Goal: Task Accomplishment & Management: Manage account settings

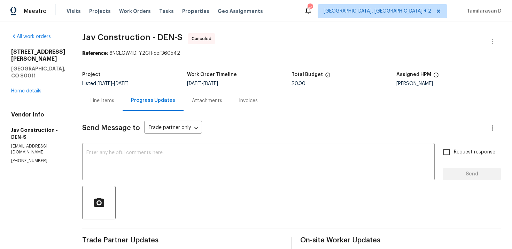
click at [36, 74] on div "622 Dawson St Aurora, CO 80011 Home details" at bounding box center [38, 71] width 54 height 46
click at [36, 88] on link "Home details" at bounding box center [26, 90] width 30 height 5
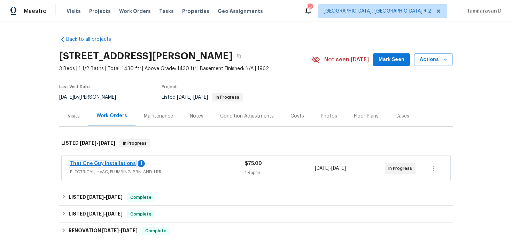
click at [115, 164] on link "That One Guy Installations" at bounding box center [103, 163] width 66 height 5
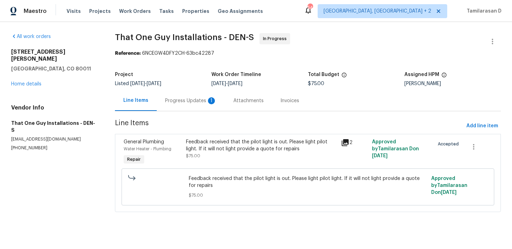
click at [189, 105] on div "Progress Updates 1" at bounding box center [191, 100] width 68 height 21
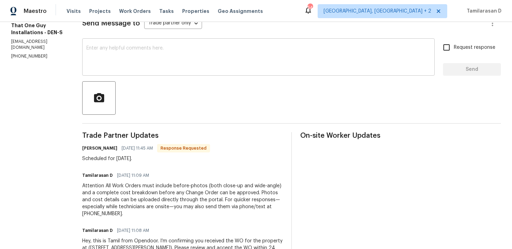
scroll to position [109, 0]
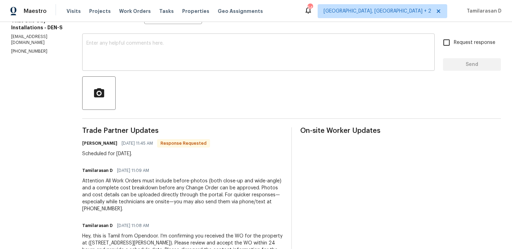
click at [127, 63] on textarea at bounding box center [258, 53] width 344 height 24
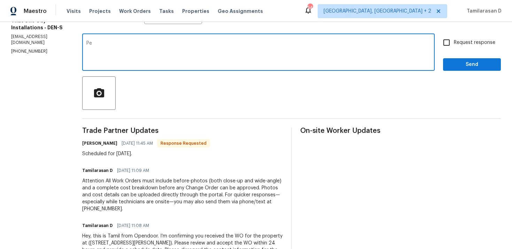
type textarea "P"
type textarea "Alright, keep me updated."
click at [457, 45] on span "Request response" at bounding box center [474, 42] width 41 height 7
click at [454, 45] on input "Request response" at bounding box center [446, 42] width 15 height 15
checkbox input "true"
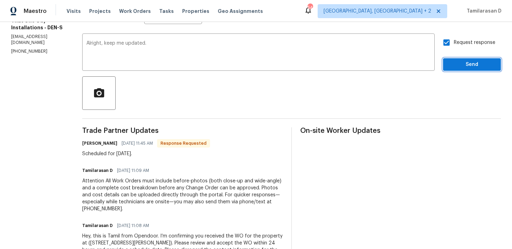
click at [470, 62] on span "Send" at bounding box center [471, 64] width 47 height 9
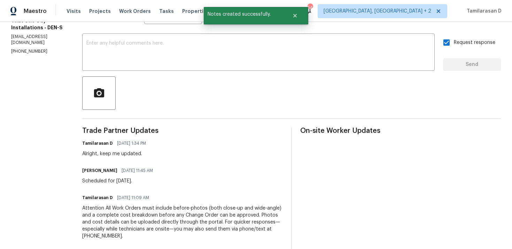
click at [105, 178] on div "Scheduled for today." at bounding box center [119, 180] width 75 height 7
copy div "Scheduled for today."
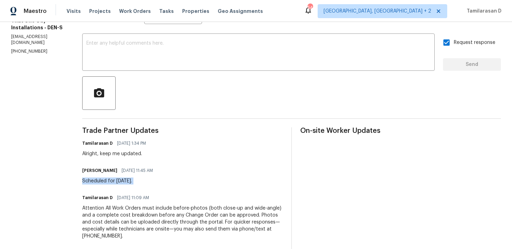
scroll to position [0, 0]
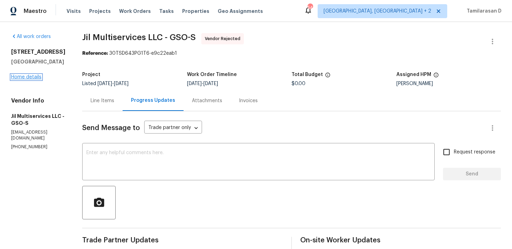
click at [36, 79] on link "Home details" at bounding box center [26, 76] width 30 height 5
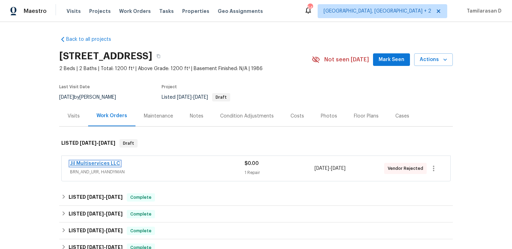
click at [106, 163] on link "Jil Multiservices LLC" at bounding box center [95, 163] width 50 height 5
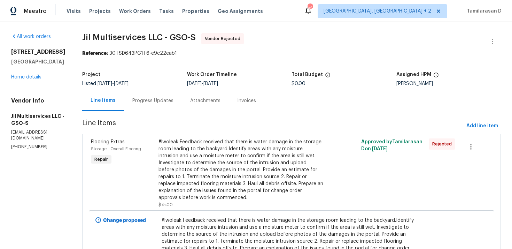
click at [148, 98] on div "Progress Updates" at bounding box center [152, 100] width 41 height 7
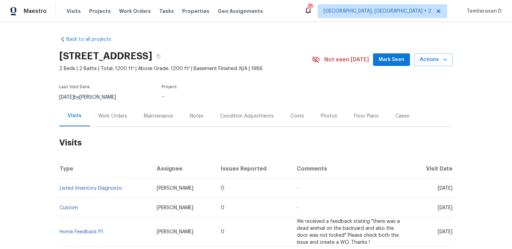
click at [116, 117] on div "Work Orders" at bounding box center [112, 115] width 29 height 7
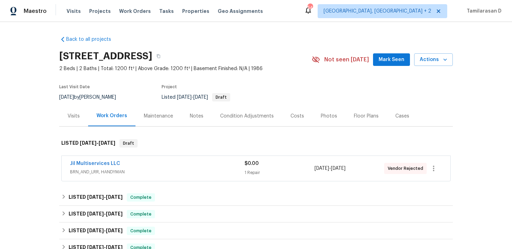
click at [111, 160] on span "Jil Multiservices LLC" at bounding box center [95, 163] width 50 height 7
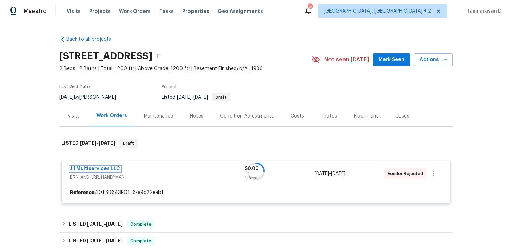
click at [108, 168] on link "Jil Multiservices LLC" at bounding box center [95, 168] width 50 height 5
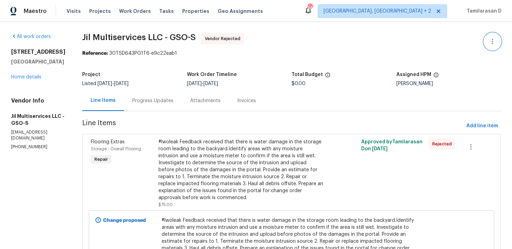
click at [492, 40] on icon "button" at bounding box center [492, 41] width 8 height 8
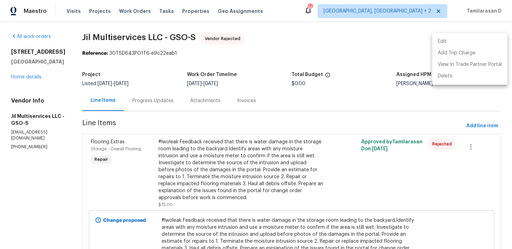
click at [462, 42] on li "Edit" at bounding box center [469, 41] width 75 height 11
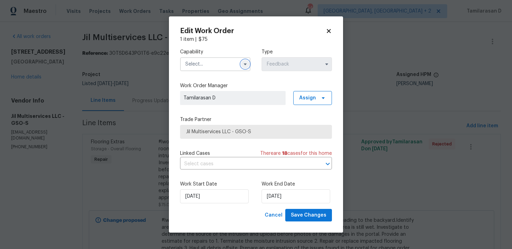
click at [243, 63] on icon "button" at bounding box center [245, 64] width 6 height 6
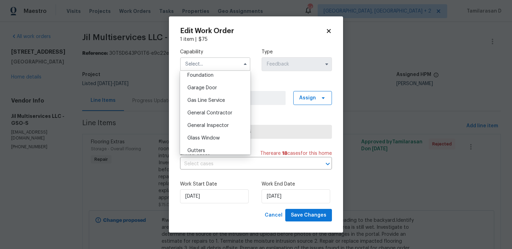
scroll to position [304, 0]
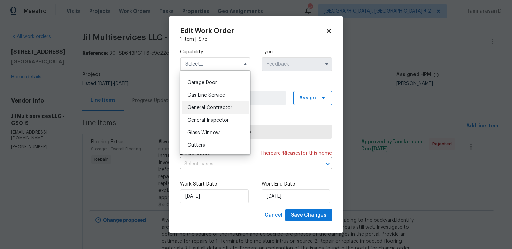
click at [202, 107] on span "General Contractor" at bounding box center [209, 107] width 45 height 5
type input "General Contractor"
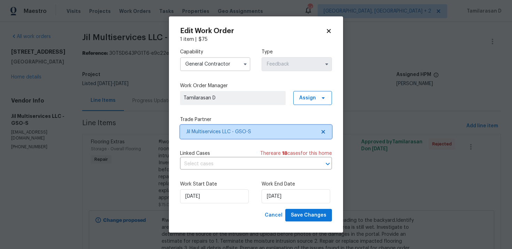
click at [211, 135] on span "Jil Multiservices LLC - GSO-S" at bounding box center [251, 131] width 130 height 7
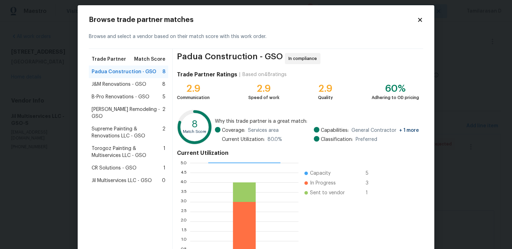
scroll to position [6, 0]
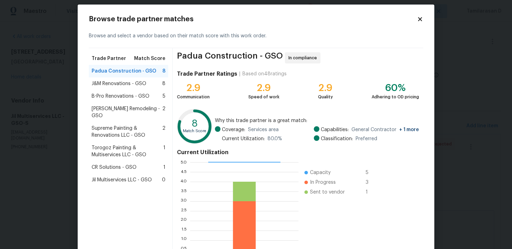
click at [121, 86] on span "J&M Renovations - GSO" at bounding box center [119, 83] width 55 height 7
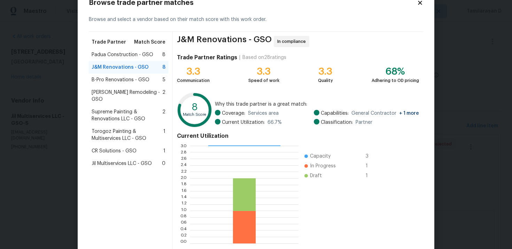
scroll to position [23, 0]
click at [124, 130] on span "Torogoz Painting & Multiservices LLC - GSO" at bounding box center [128, 134] width 72 height 14
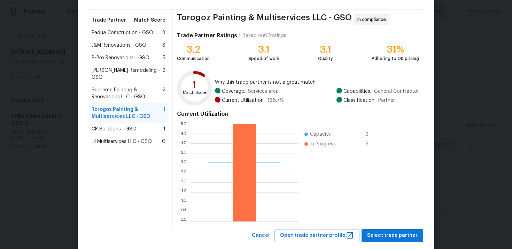
scroll to position [45, 0]
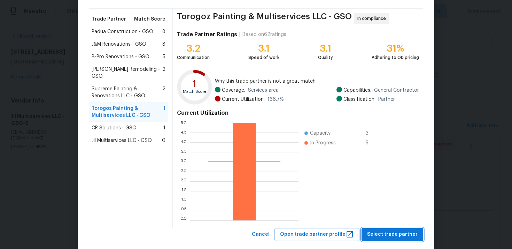
click at [387, 232] on span "Select trade partner" at bounding box center [392, 234] width 50 height 9
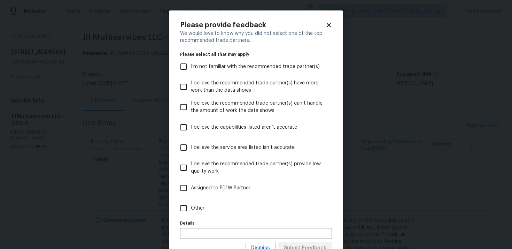
scroll to position [0, 0]
click at [197, 206] on span "Other" at bounding box center [198, 207] width 14 height 7
click at [191, 206] on input "Other" at bounding box center [183, 208] width 15 height 15
checkbox input "true"
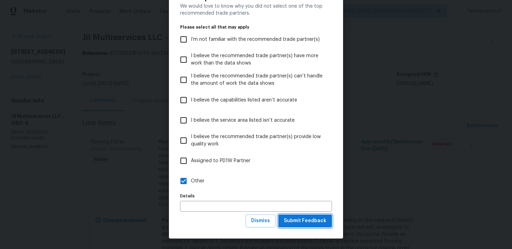
click at [297, 218] on span "Submit Feedback" at bounding box center [305, 220] width 42 height 9
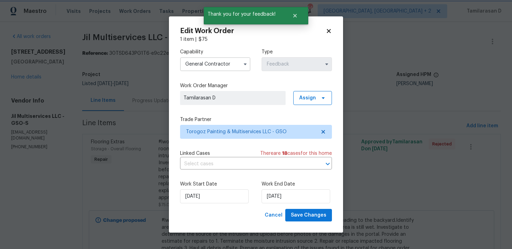
scroll to position [0, 0]
click at [279, 196] on input "03/10/2025" at bounding box center [295, 196] width 69 height 14
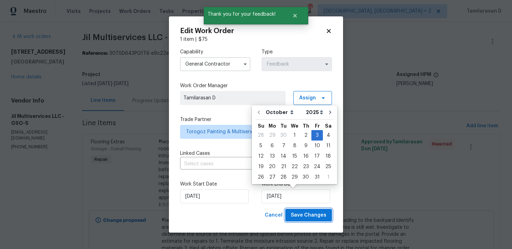
click at [321, 214] on span "Save Changes" at bounding box center [309, 215] width 36 height 9
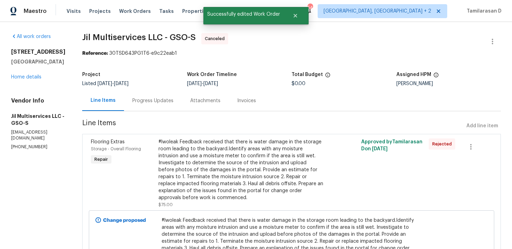
click at [148, 103] on div "Progress Updates" at bounding box center [152, 100] width 41 height 7
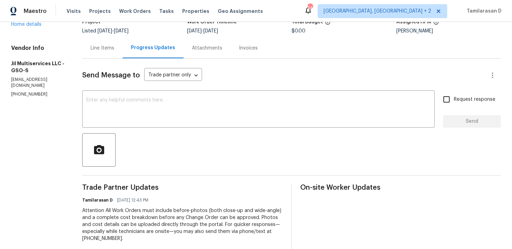
scroll to position [113, 0]
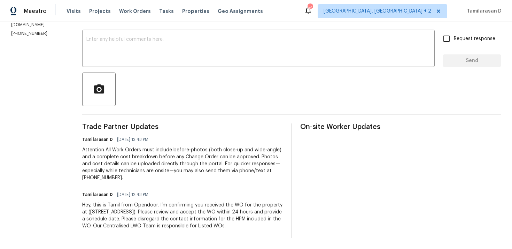
click at [133, 211] on div "Hey, this is Tamil from Opendoor. I’m confirming you received the WO for the pr…" at bounding box center [182, 215] width 201 height 28
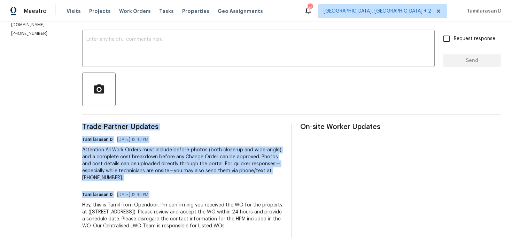
copy div "Trade Partner Updates Tamilarasan D 10/01/2025 12:43 PM Attention All Work Orde…"
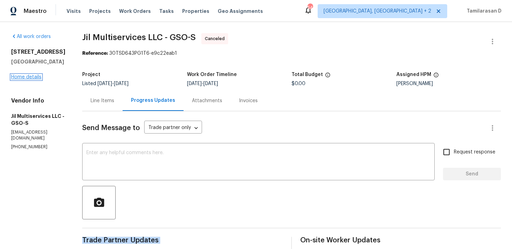
click at [25, 74] on link "Home details" at bounding box center [26, 76] width 30 height 5
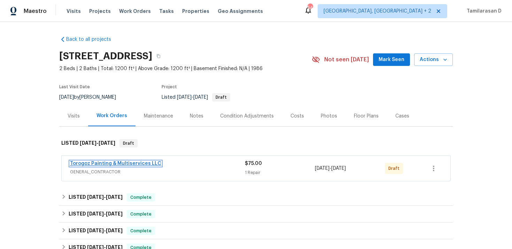
click at [88, 163] on link "Torogoz Painting & Multiservices LLC" at bounding box center [115, 163] width 91 height 5
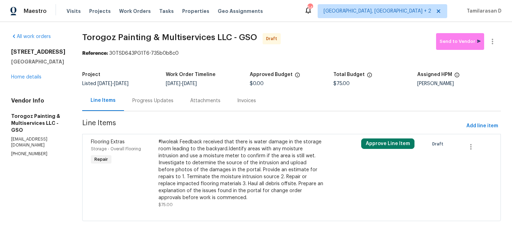
click at [171, 103] on div "Progress Updates" at bounding box center [152, 100] width 41 height 7
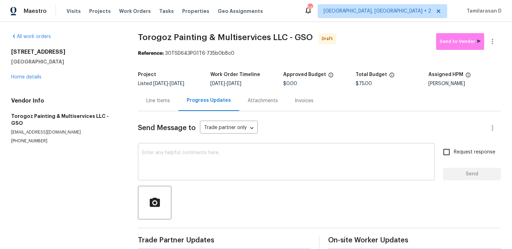
click at [158, 145] on div "x ​" at bounding box center [286, 162] width 297 height 36
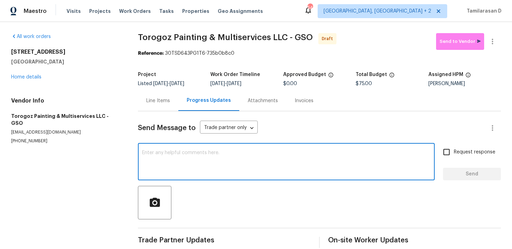
paste textarea "Hey, this is Tamil from Opendoor. I’m confirming you received the WO for the pr…"
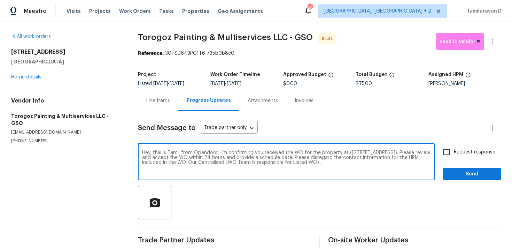
type textarea "Hey, this is Tamil from Opendoor. I’m confirming you received the WO for the pr…"
click at [446, 152] on input "Request response" at bounding box center [446, 151] width 15 height 15
checkbox input "true"
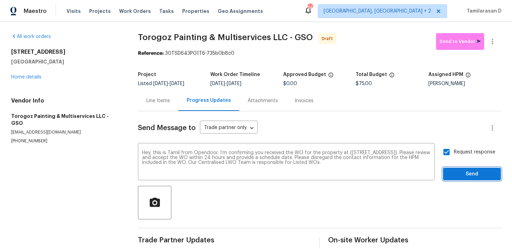
click at [462, 176] on span "Send" at bounding box center [471, 174] width 47 height 9
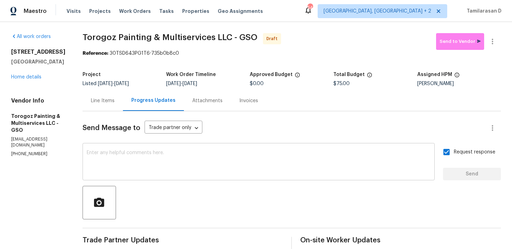
click at [188, 161] on textarea at bounding box center [259, 162] width 344 height 24
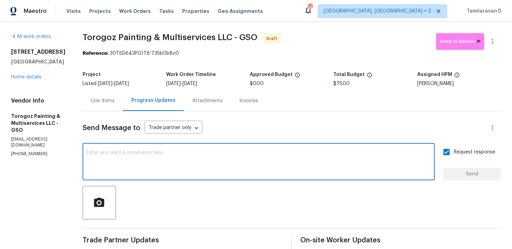
paste textarea "Attention All Work Orders must include before-photos (both close-up and wide-an…"
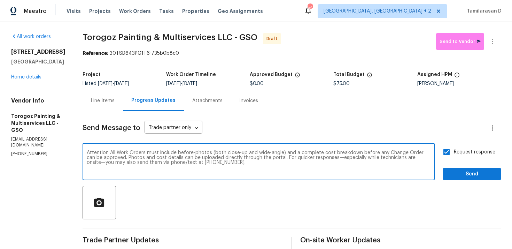
type textarea "Attention All Work Orders must include before-photos (both close-up and wide-an…"
click at [457, 170] on span "Send" at bounding box center [471, 174] width 47 height 9
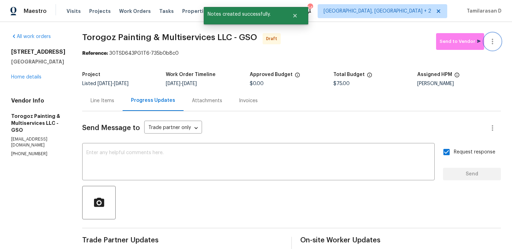
click at [489, 43] on icon "button" at bounding box center [492, 41] width 8 height 8
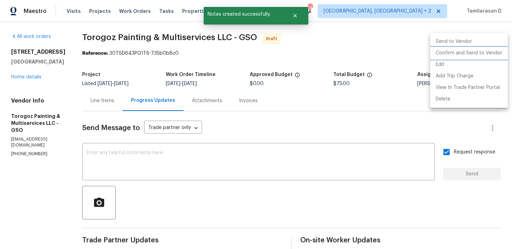
click at [464, 55] on li "Confirm and Send to Vendor" at bounding box center [469, 52] width 78 height 11
click at [391, 45] on div at bounding box center [256, 124] width 512 height 249
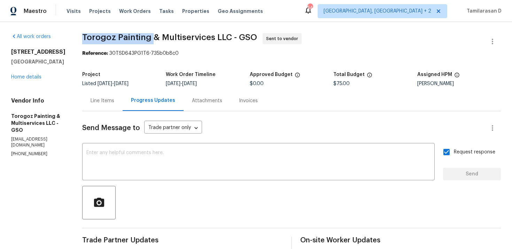
drag, startPoint x: 99, startPoint y: 36, endPoint x: 167, endPoint y: 37, distance: 67.9
click at [167, 37] on span "Torogoz Painting & Multiservices LLC - GSO" at bounding box center [169, 37] width 175 height 8
copy span "Torogoz Painting"
click at [163, 69] on div "Project Listed 10/1/2025 - 10/3/2025 Work Order Timeline 10/1/2025 - 10/3/2025 …" at bounding box center [291, 79] width 418 height 22
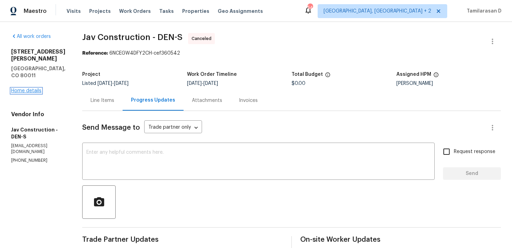
click at [20, 88] on link "Home details" at bounding box center [26, 90] width 30 height 5
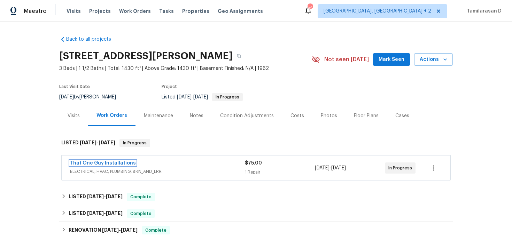
click at [114, 162] on link "That One Guy Installations" at bounding box center [103, 163] width 66 height 5
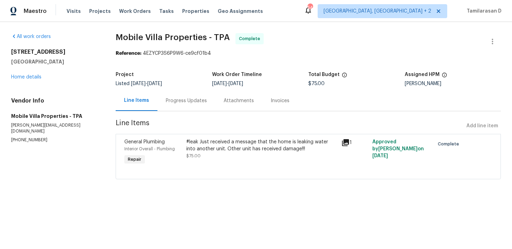
click at [37, 72] on div "8110 Enclave Way Unit 101 Sarasota, FL 34243 Home details" at bounding box center [55, 64] width 88 height 32
click at [37, 76] on link "Home details" at bounding box center [26, 76] width 30 height 5
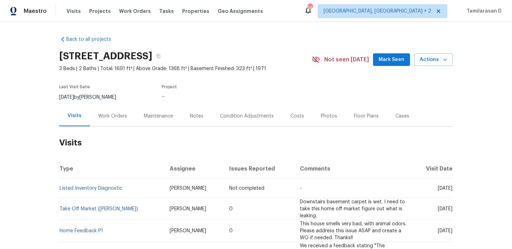
click at [115, 120] on div "Work Orders" at bounding box center [113, 115] width 46 height 21
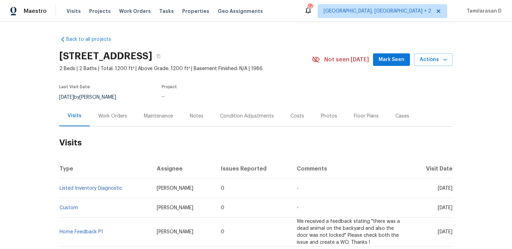
click at [97, 109] on div "Work Orders" at bounding box center [113, 115] width 46 height 21
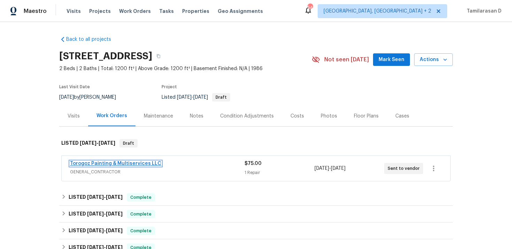
click at [127, 163] on link "Torogoz Painting & Multiservices LLC" at bounding box center [115, 163] width 91 height 5
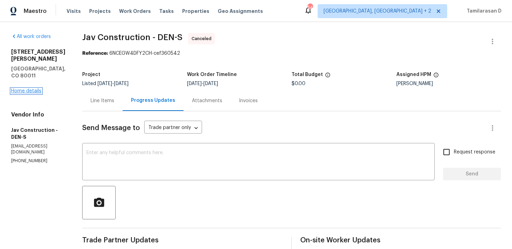
click at [31, 88] on link "Home details" at bounding box center [26, 90] width 30 height 5
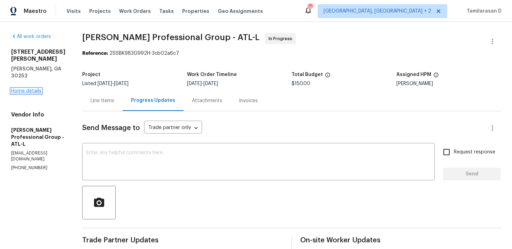
click at [39, 88] on link "Home details" at bounding box center [26, 90] width 30 height 5
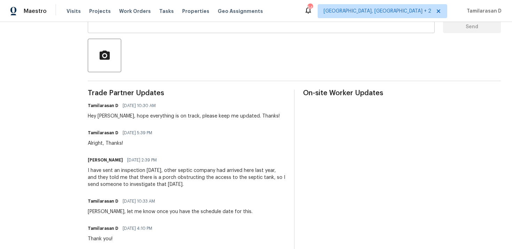
scroll to position [151, 0]
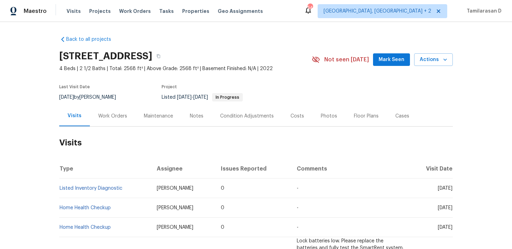
click at [111, 115] on div "Work Orders" at bounding box center [112, 115] width 29 height 7
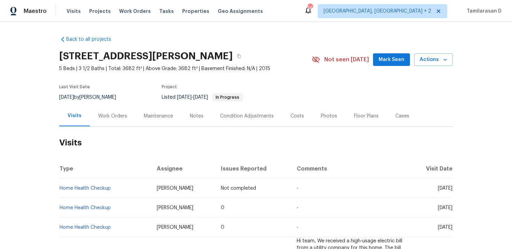
click at [102, 124] on div "Work Orders" at bounding box center [113, 115] width 46 height 21
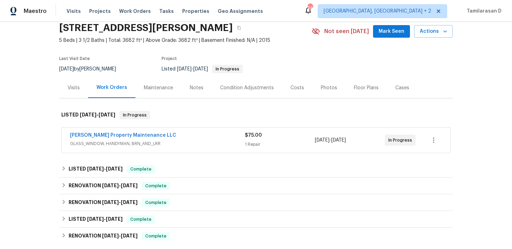
scroll to position [33, 0]
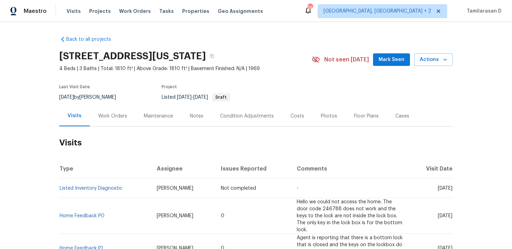
click at [117, 120] on div "Work Orders" at bounding box center [113, 115] width 46 height 21
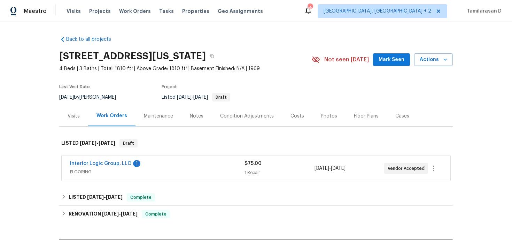
scroll to position [8, 0]
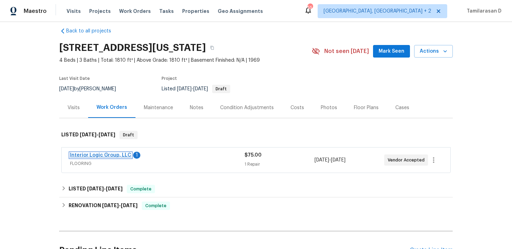
click at [110, 154] on link "Interior Logic Group, LLC" at bounding box center [100, 154] width 61 height 5
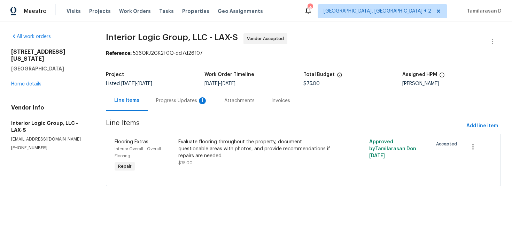
click at [189, 99] on div "Progress Updates 1" at bounding box center [182, 100] width 52 height 7
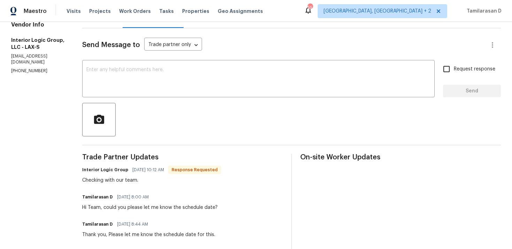
scroll to position [88, 0]
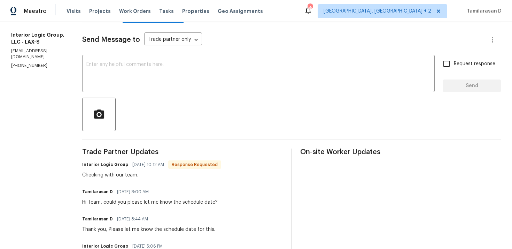
click at [141, 66] on textarea at bounding box center [258, 74] width 344 height 24
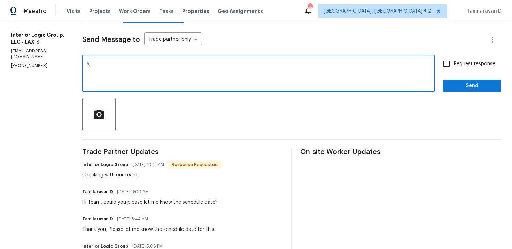
type textarea "A"
type textarea "Thanks!"
click at [469, 92] on button "Send" at bounding box center [472, 85] width 58 height 13
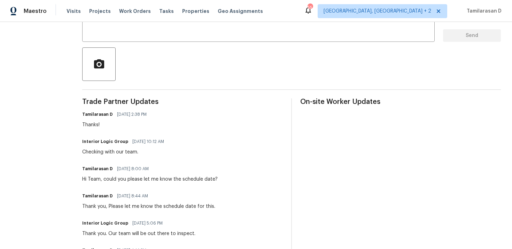
scroll to position [0, 0]
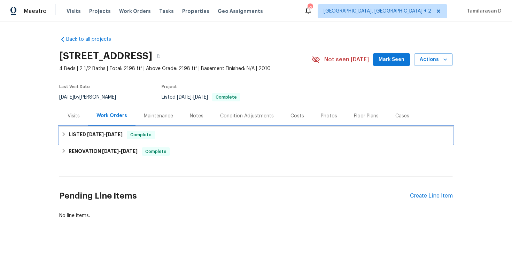
click at [77, 135] on h6 "LISTED [DATE] - [DATE]" at bounding box center [96, 135] width 54 height 8
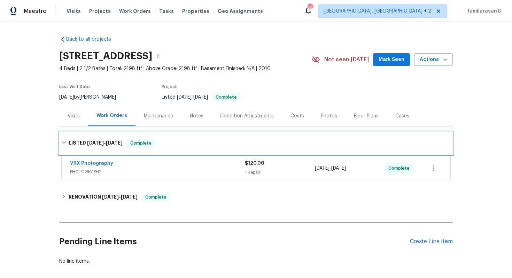
scroll to position [34, 0]
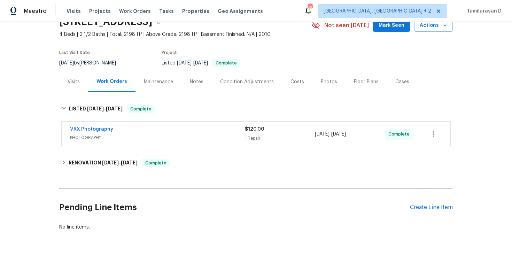
click at [76, 80] on div "Visits" at bounding box center [74, 81] width 12 height 7
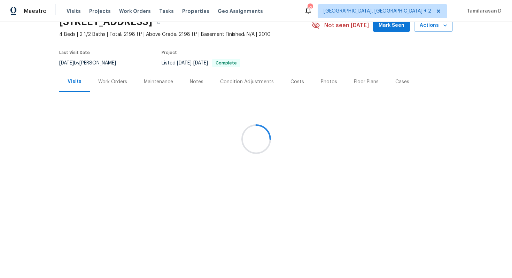
scroll to position [26, 0]
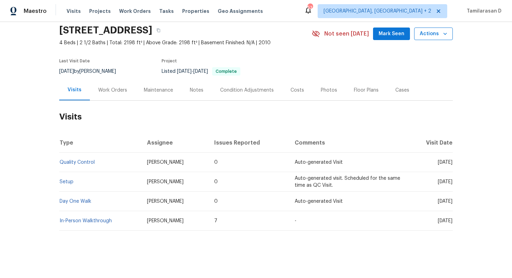
click at [439, 32] on span "Actions" at bounding box center [433, 34] width 28 height 9
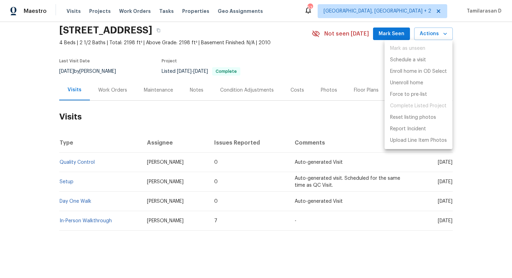
click at [109, 91] on div at bounding box center [256, 139] width 512 height 278
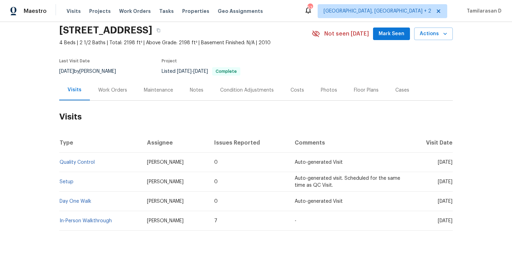
click at [109, 91] on div "Work Orders" at bounding box center [112, 90] width 29 height 7
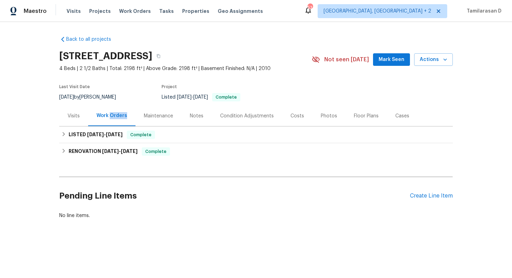
click at [70, 109] on div "Visits" at bounding box center [73, 115] width 29 height 21
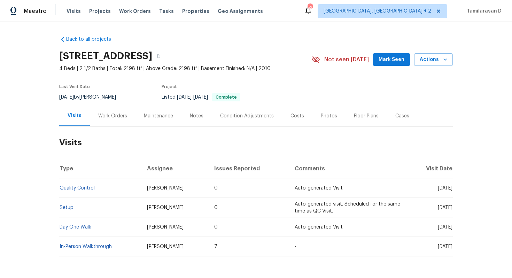
click at [453, 53] on div "Back to all projects 21911 S 215th St, Queen Creek, AZ 85142 4 Beds | 2 1/2 Bat…" at bounding box center [256, 150] width 512 height 256
click at [440, 61] on span "Actions" at bounding box center [433, 59] width 28 height 9
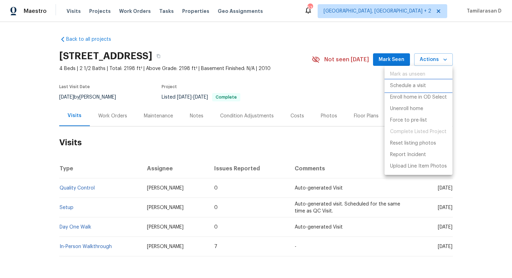
click at [414, 83] on p "Schedule a visit" at bounding box center [408, 85] width 36 height 7
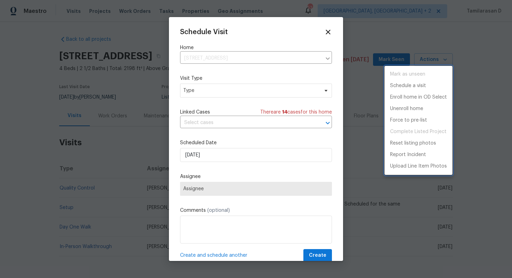
click at [211, 89] on div at bounding box center [256, 139] width 512 height 278
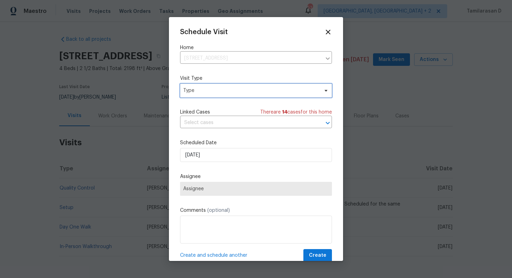
click at [211, 90] on span "Type" at bounding box center [250, 90] width 135 height 7
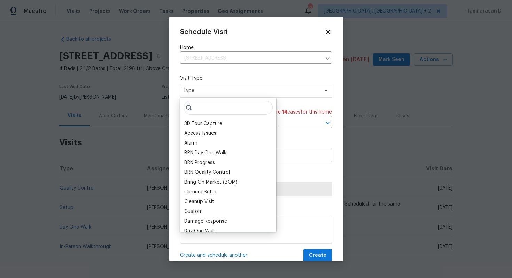
type input "g"
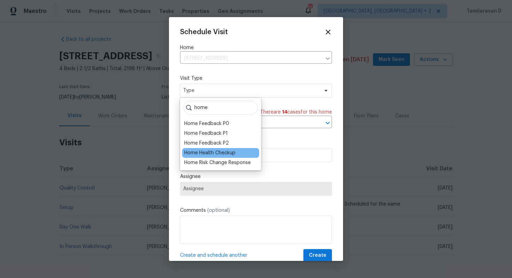
type input "home"
click at [220, 149] on div "Home Health Checkup" at bounding box center [209, 152] width 51 height 7
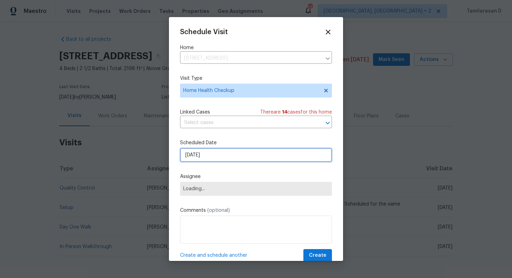
click at [202, 156] on input "[DATE]" at bounding box center [256, 155] width 152 height 14
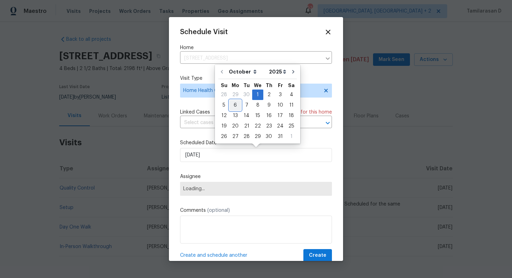
click at [235, 109] on div "6" at bounding box center [234, 105] width 11 height 10
type input "[DATE]"
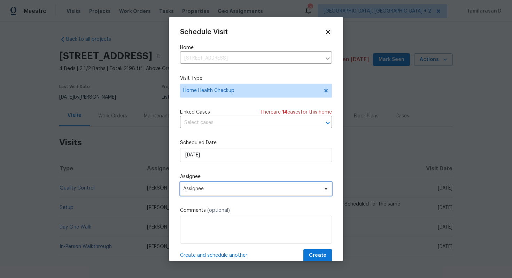
click at [225, 191] on span "Assignee" at bounding box center [251, 189] width 136 height 6
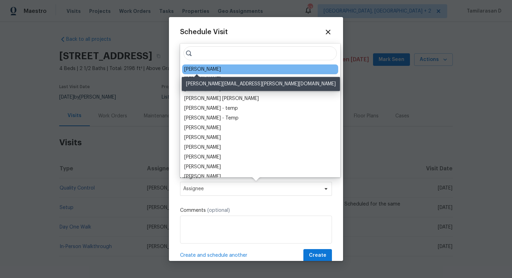
click at [202, 69] on div "[PERSON_NAME]" at bounding box center [202, 69] width 37 height 7
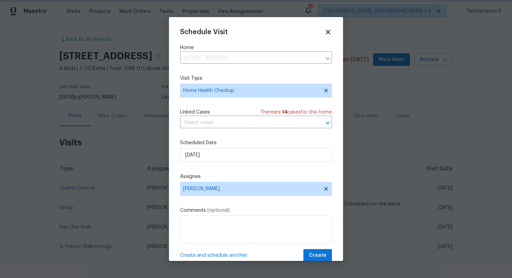
scroll to position [13, 0]
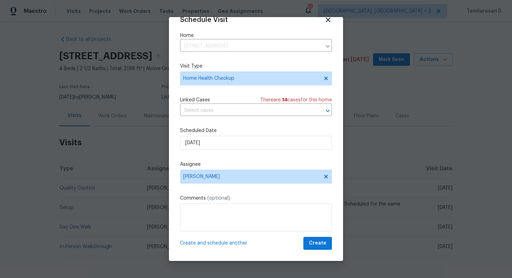
click at [318, 233] on div "Schedule Visit Home 21911 S 215th St, Queen Creek, AZ 85142 ​ Visit Type Home H…" at bounding box center [256, 133] width 152 height 234
click at [319, 245] on span "Create" at bounding box center [317, 243] width 17 height 9
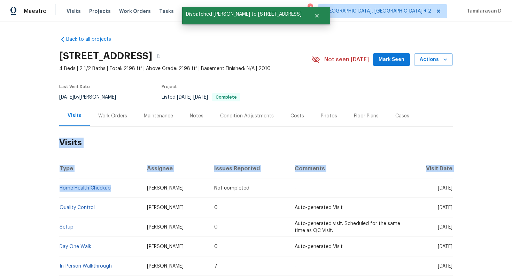
drag, startPoint x: 114, startPoint y: 190, endPoint x: 59, endPoint y: 189, distance: 55.4
click at [59, 189] on td "Home Health Checkup" at bounding box center [100, 187] width 82 height 19
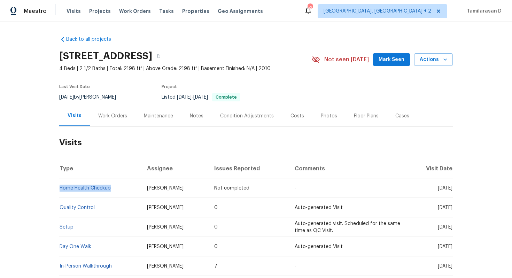
copy link "Home Health Checkup"
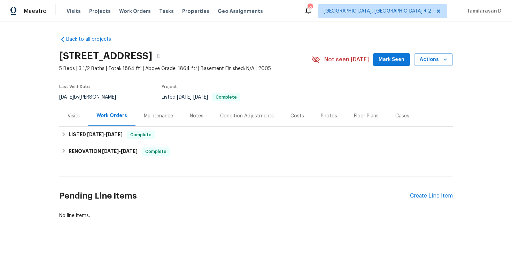
click at [73, 119] on div "Visits" at bounding box center [73, 115] width 29 height 21
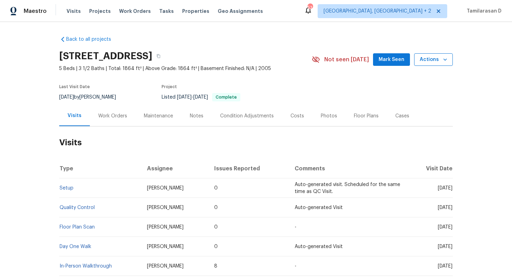
click at [435, 60] on span "Actions" at bounding box center [433, 59] width 28 height 9
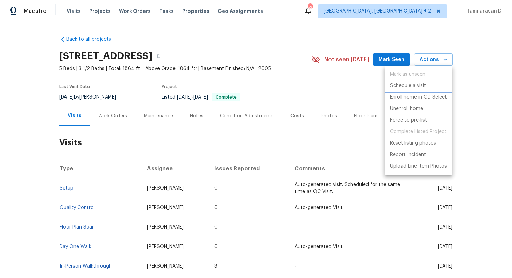
click at [409, 87] on p "Schedule a visit" at bounding box center [408, 85] width 36 height 7
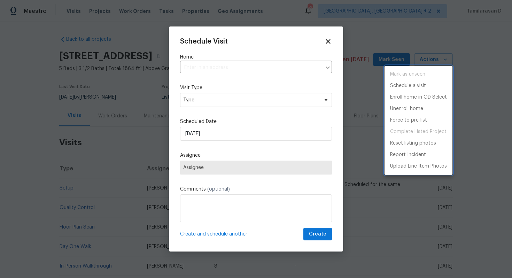
type input "[STREET_ADDRESS]"
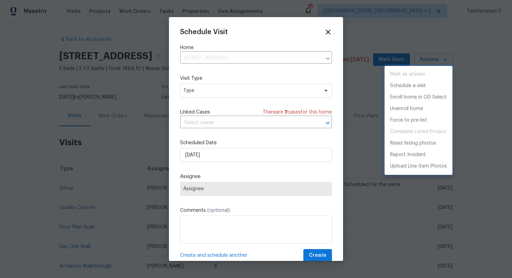
click at [212, 91] on div at bounding box center [256, 139] width 512 height 278
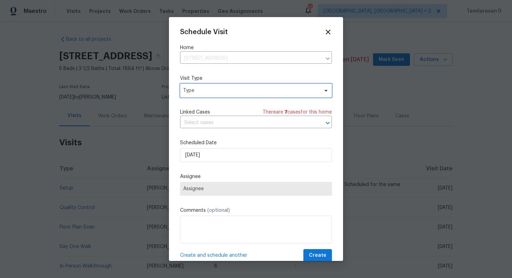
click at [212, 91] on span "Type" at bounding box center [250, 90] width 135 height 7
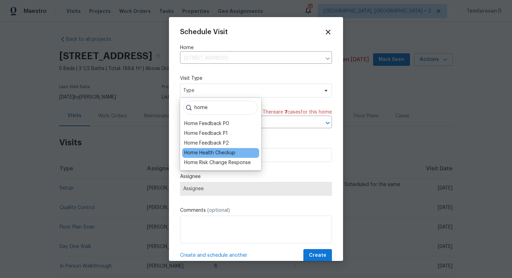
type input "home"
click at [224, 155] on div "Home Health Checkup" at bounding box center [209, 152] width 51 height 7
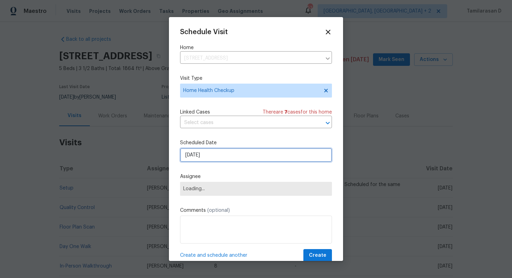
click at [217, 154] on input "[DATE]" at bounding box center [256, 155] width 152 height 14
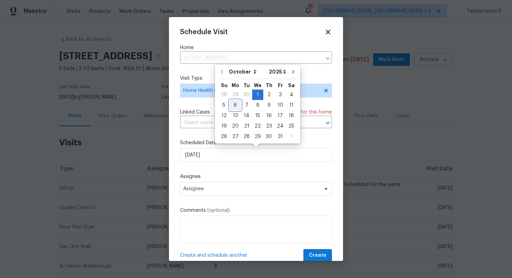
click at [238, 102] on div "6" at bounding box center [234, 105] width 11 height 10
type input "[DATE]"
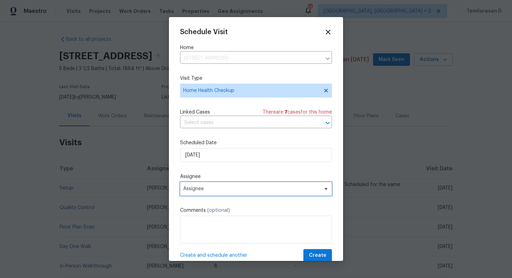
click at [201, 183] on span "Assignee" at bounding box center [256, 189] width 152 height 14
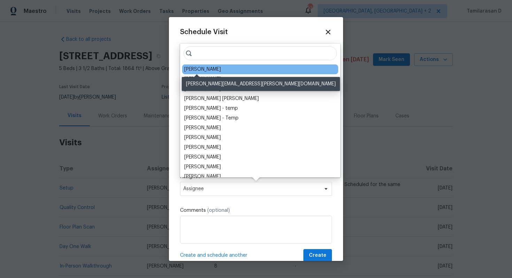
click at [204, 69] on div "[PERSON_NAME]" at bounding box center [202, 69] width 37 height 7
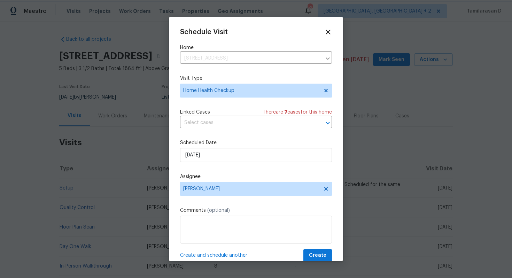
scroll to position [13, 0]
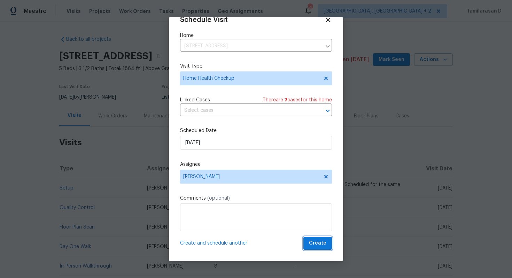
click at [315, 243] on span "Create" at bounding box center [317, 243] width 17 height 9
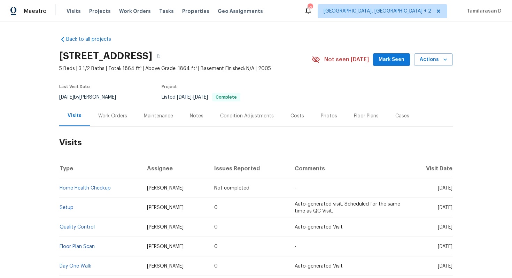
click at [112, 116] on div "Work Orders" at bounding box center [112, 115] width 29 height 7
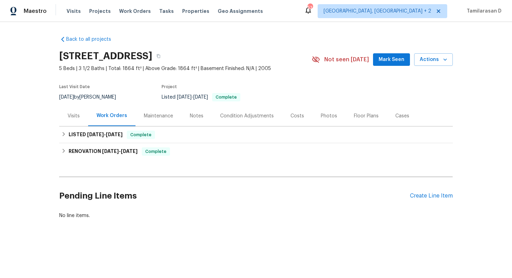
click at [80, 115] on div "Visits" at bounding box center [73, 115] width 29 height 21
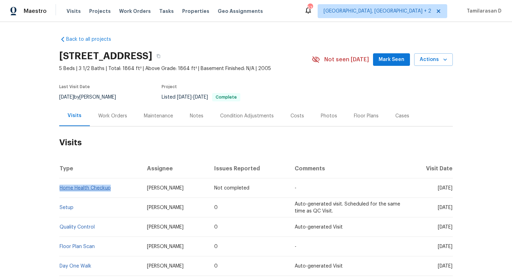
drag, startPoint x: 113, startPoint y: 188, endPoint x: 60, endPoint y: 186, distance: 53.0
click at [60, 186] on td "Home Health Checkup" at bounding box center [100, 187] width 82 height 19
copy link "Home Health Checkup"
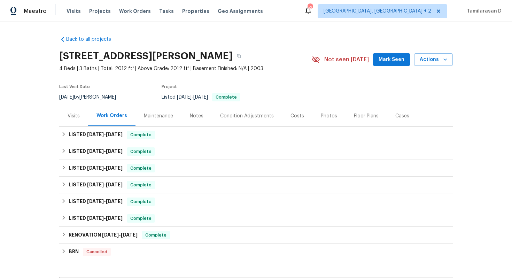
click at [70, 118] on div "Visits" at bounding box center [74, 115] width 12 height 7
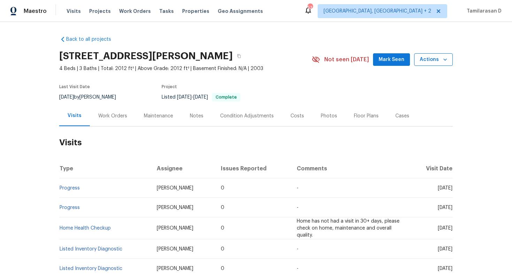
click at [444, 61] on icon "button" at bounding box center [444, 59] width 7 height 7
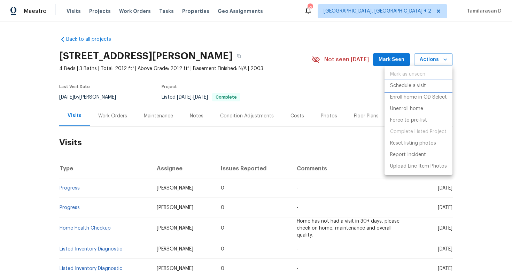
click at [414, 87] on p "Schedule a visit" at bounding box center [408, 85] width 36 height 7
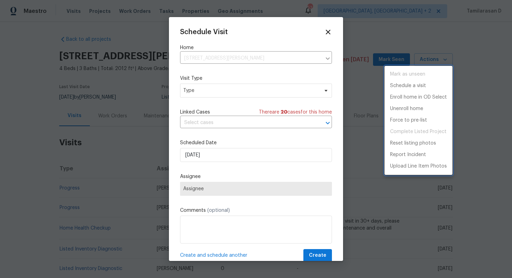
click at [238, 95] on div at bounding box center [256, 139] width 512 height 278
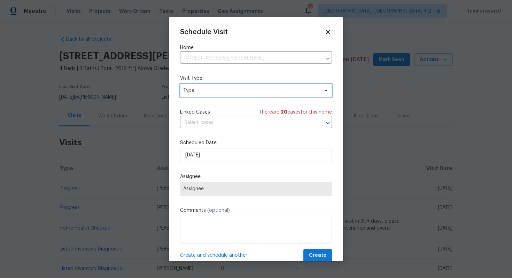
click at [225, 93] on span "Type" at bounding box center [250, 90] width 135 height 7
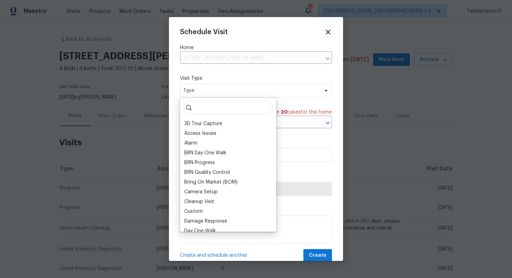
click at [212, 110] on input "search" at bounding box center [227, 108] width 89 height 14
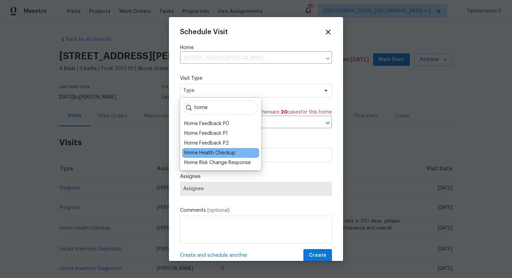
type input "home"
click at [203, 154] on div "Home Health Checkup" at bounding box center [209, 152] width 51 height 7
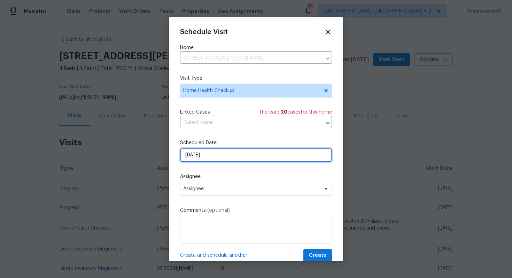
click at [241, 155] on input "[DATE]" at bounding box center [256, 155] width 152 height 14
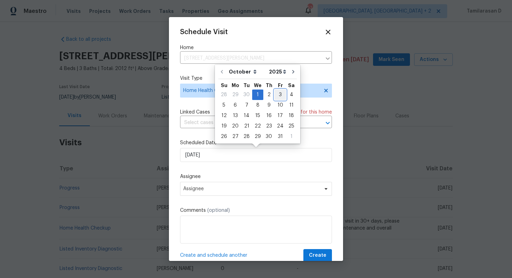
click at [277, 93] on div "3" at bounding box center [279, 95] width 11 height 10
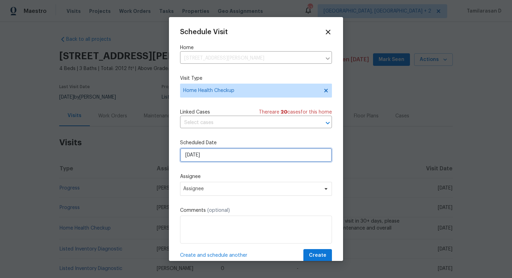
click at [190, 160] on input "[DATE]" at bounding box center [256, 155] width 152 height 14
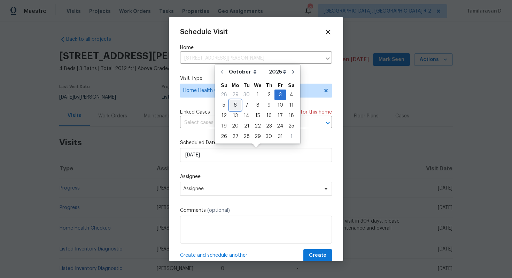
click at [237, 104] on div "6" at bounding box center [234, 105] width 11 height 10
type input "[DATE]"
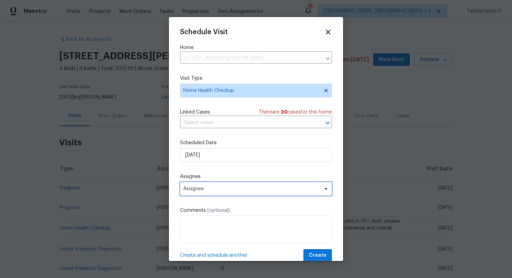
click at [209, 189] on span "Assignee" at bounding box center [251, 189] width 136 height 6
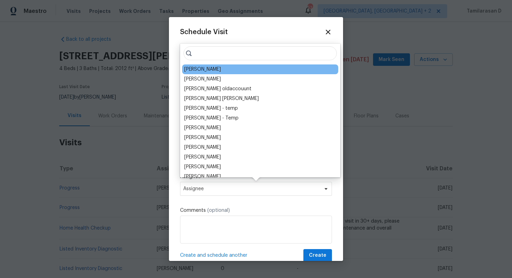
click at [214, 72] on div "[PERSON_NAME]" at bounding box center [260, 69] width 156 height 10
click at [214, 70] on div "[PERSON_NAME]" at bounding box center [260, 69] width 156 height 10
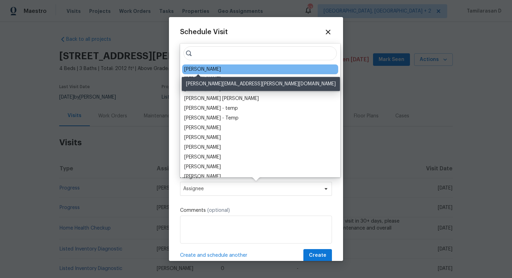
click at [207, 68] on div "[PERSON_NAME]" at bounding box center [202, 69] width 37 height 7
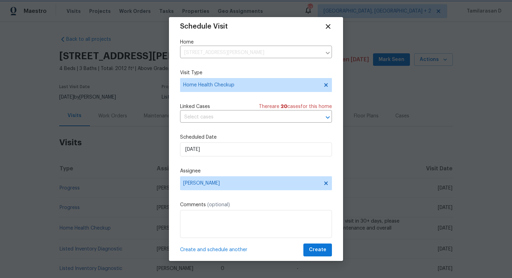
scroll to position [13, 0]
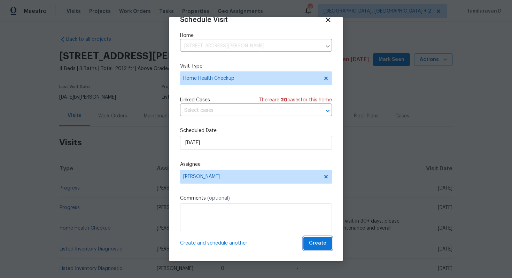
click at [320, 244] on span "Create" at bounding box center [317, 243] width 17 height 9
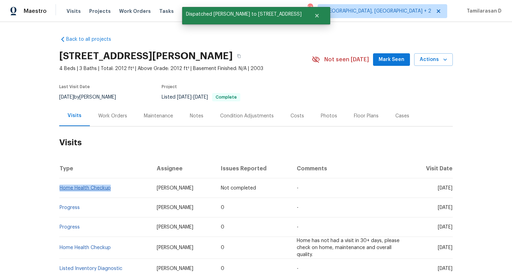
drag, startPoint x: 116, startPoint y: 187, endPoint x: 60, endPoint y: 188, distance: 55.7
click at [60, 188] on td "Home Health Checkup" at bounding box center [105, 187] width 92 height 19
copy link "Home Health Checkup"
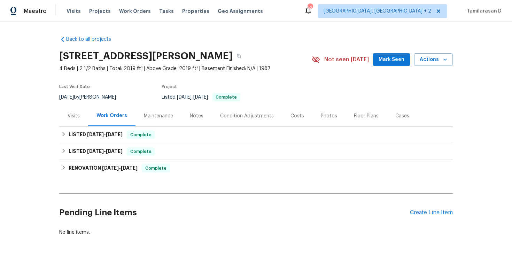
click at [74, 113] on div "Visits" at bounding box center [74, 115] width 12 height 7
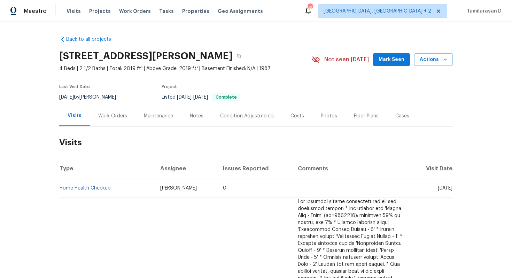
click at [115, 115] on div "Work Orders" at bounding box center [112, 115] width 29 height 7
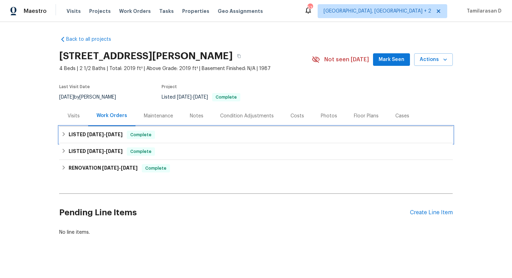
click at [71, 135] on h6 "LISTED [DATE] - [DATE]" at bounding box center [96, 135] width 54 height 8
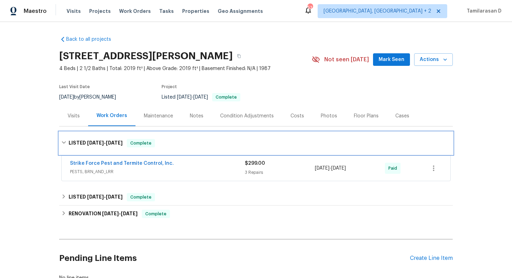
click at [71, 142] on h6 "LISTED [DATE] - [DATE]" at bounding box center [96, 143] width 54 height 8
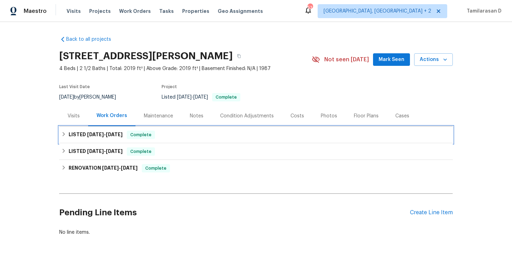
scroll to position [5, 0]
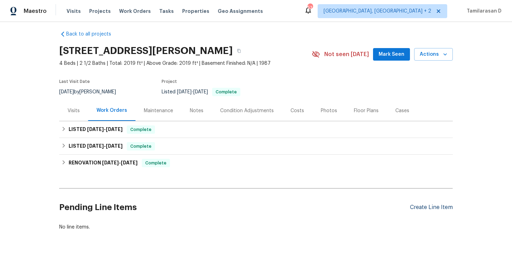
click at [427, 207] on div "Create Line Item" at bounding box center [431, 207] width 43 height 7
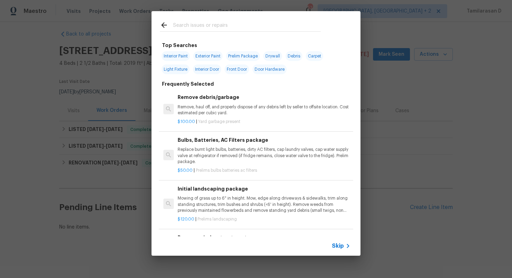
click at [340, 246] on span "Skip" at bounding box center [338, 245] width 12 height 7
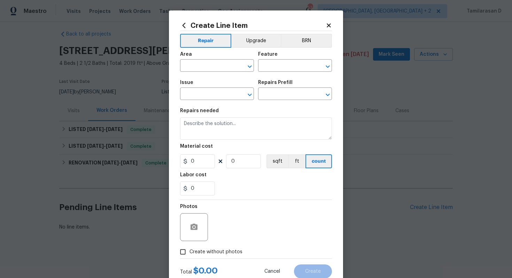
click at [330, 24] on icon at bounding box center [329, 25] width 4 height 4
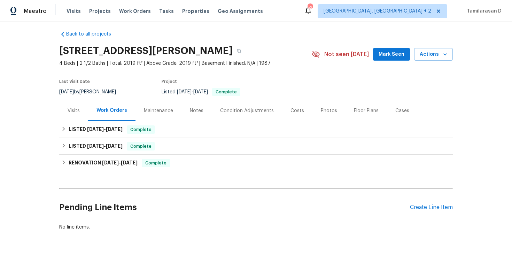
click at [73, 112] on div "Visits" at bounding box center [74, 110] width 12 height 7
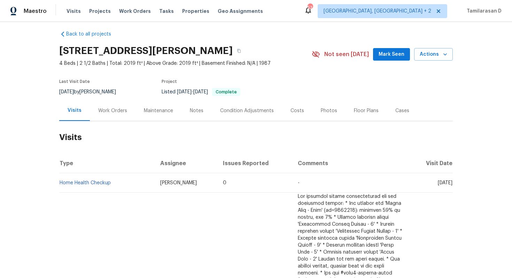
scroll to position [21, 0]
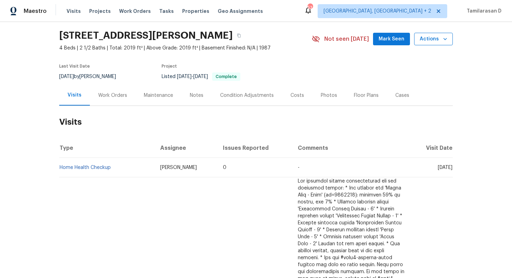
click at [438, 39] on span "Actions" at bounding box center [433, 39] width 28 height 9
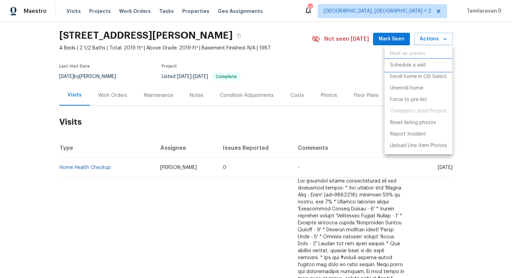
click at [409, 64] on p "Schedule a visit" at bounding box center [408, 65] width 36 height 7
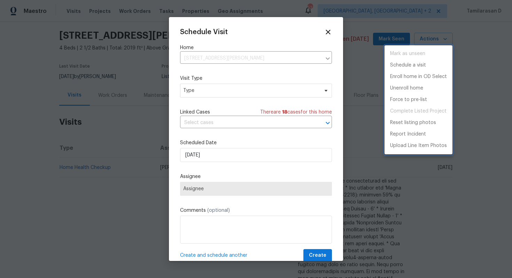
click at [200, 89] on div at bounding box center [256, 139] width 512 height 278
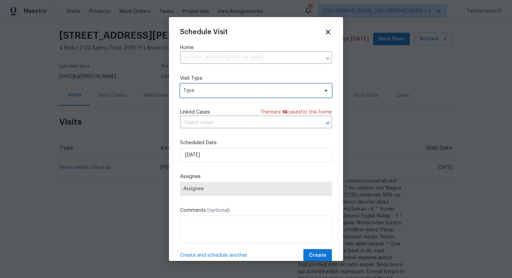
click at [200, 89] on span "Type" at bounding box center [250, 90] width 135 height 7
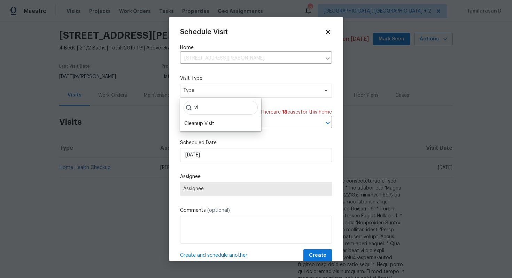
type input "v"
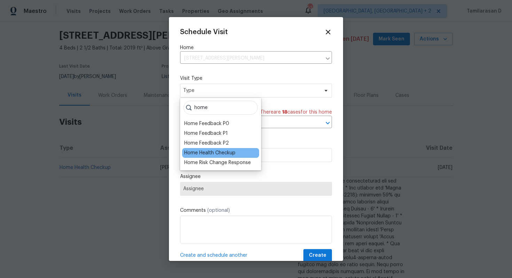
type input "home"
click at [207, 151] on div "Home Health Checkup" at bounding box center [209, 152] width 51 height 7
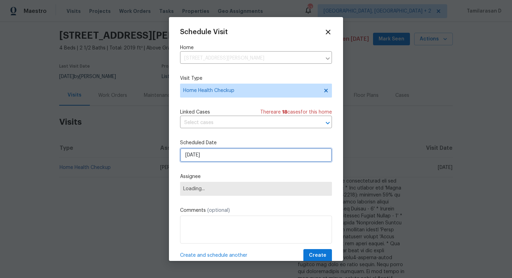
click at [204, 156] on input "[DATE]" at bounding box center [256, 155] width 152 height 14
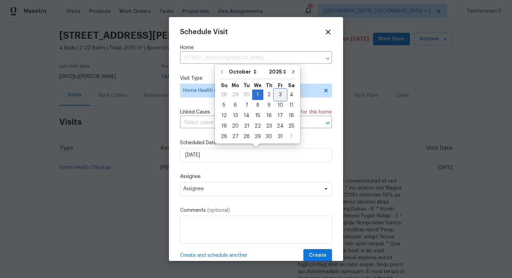
click at [281, 96] on div "3" at bounding box center [279, 95] width 11 height 10
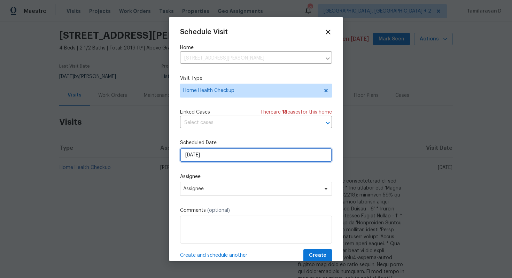
click at [222, 161] on input "03/10/2025" at bounding box center [256, 155] width 152 height 14
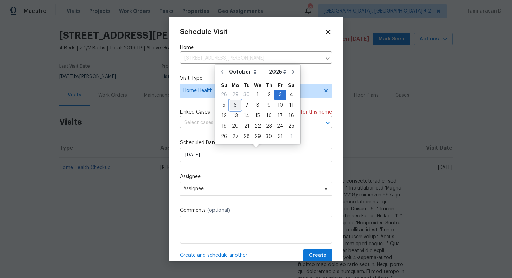
click at [236, 105] on div "6" at bounding box center [234, 105] width 11 height 10
type input "[DATE]"
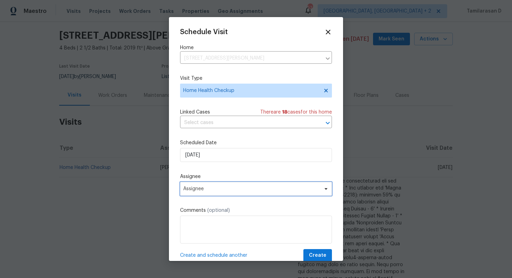
click at [229, 192] on span "Assignee" at bounding box center [256, 189] width 152 height 14
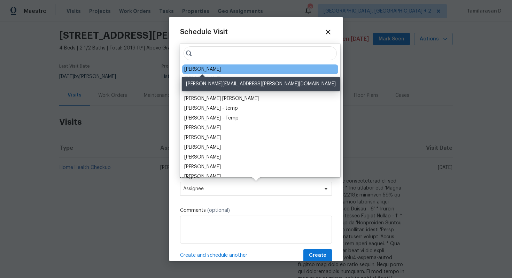
click at [218, 69] on div "[PERSON_NAME]" at bounding box center [202, 69] width 37 height 7
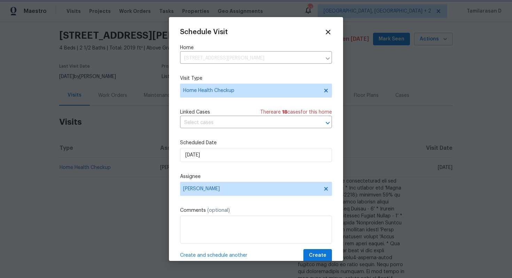
scroll to position [13, 0]
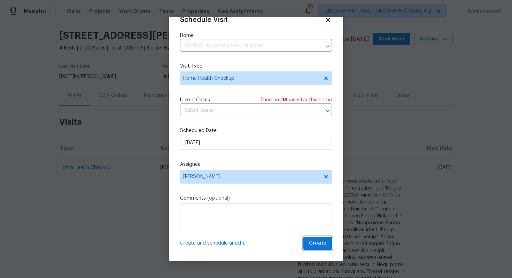
click at [323, 241] on span "Create" at bounding box center [317, 243] width 17 height 9
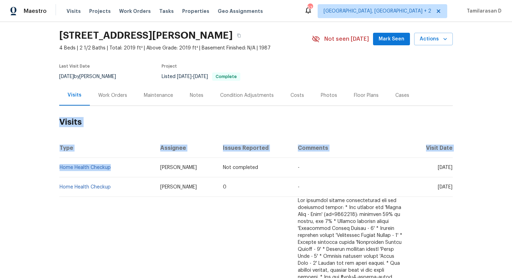
drag, startPoint x: 113, startPoint y: 167, endPoint x: 59, endPoint y: 166, distance: 54.0
click at [59, 166] on td "Home Health Checkup" at bounding box center [106, 167] width 95 height 19
click at [102, 132] on h2 "Visits" at bounding box center [255, 122] width 393 height 32
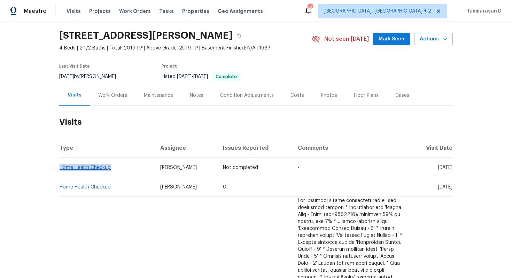
drag, startPoint x: 115, startPoint y: 167, endPoint x: 60, endPoint y: 168, distance: 55.0
click at [60, 168] on td "Home Health Checkup" at bounding box center [106, 167] width 95 height 19
copy link "Home Health Checkup"
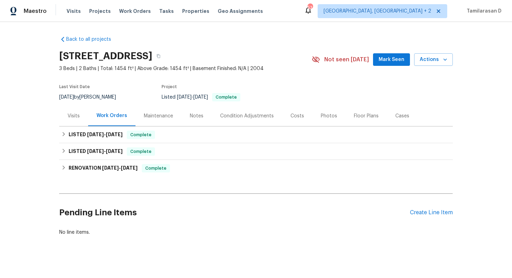
click at [81, 117] on div "Visits" at bounding box center [73, 115] width 29 height 21
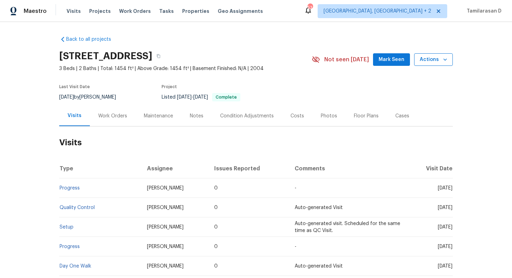
click at [438, 56] on span "Actions" at bounding box center [433, 59] width 28 height 9
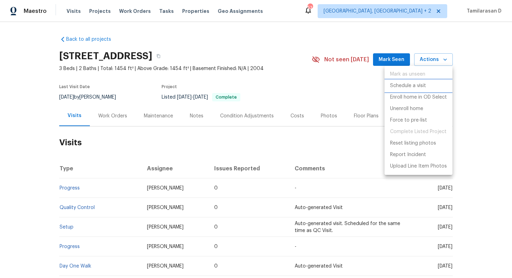
click at [417, 81] on li "Schedule a visit" at bounding box center [418, 85] width 68 height 11
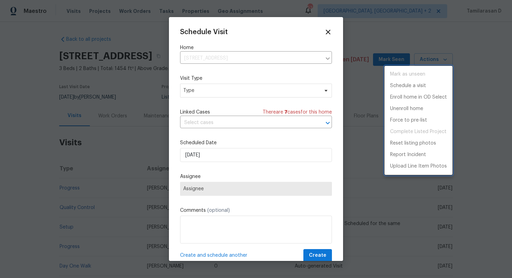
click at [210, 91] on div at bounding box center [256, 139] width 512 height 278
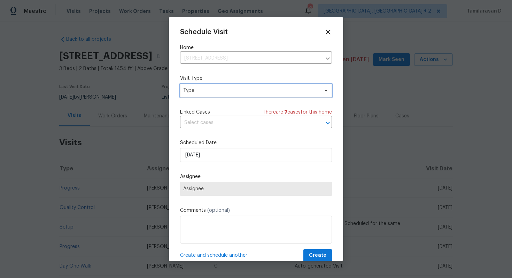
click at [210, 91] on span "Type" at bounding box center [250, 90] width 135 height 7
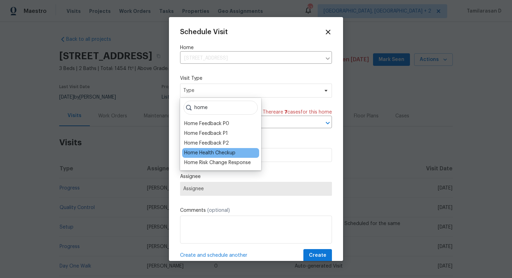
type input "home"
click at [206, 149] on div "Home Health Checkup" at bounding box center [209, 152] width 51 height 7
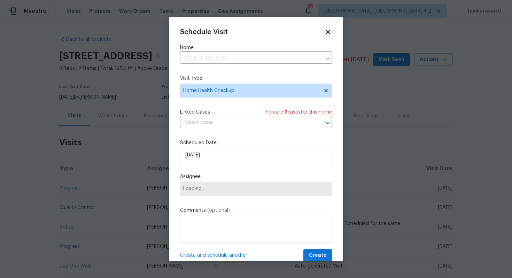
click at [193, 147] on div "Scheduled Date 01/10/2025" at bounding box center [256, 150] width 152 height 23
click at [194, 154] on input "[DATE]" at bounding box center [256, 155] width 152 height 14
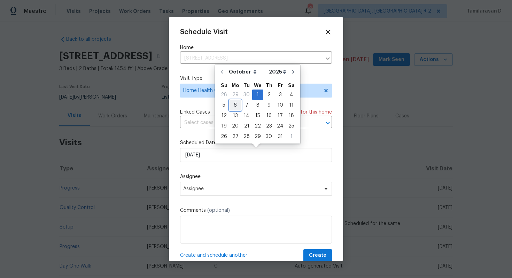
click at [233, 101] on div "6" at bounding box center [234, 105] width 11 height 10
type input "[DATE]"
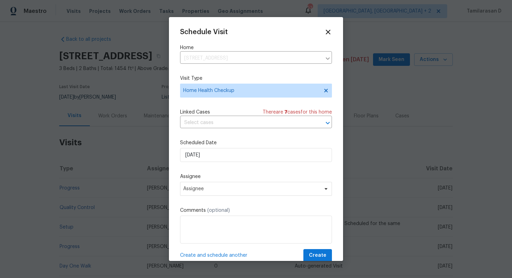
click at [231, 196] on div "Schedule Visit Home 17517 W Ventura St, Surprise, AZ 85388 ​ Visit Type Home He…" at bounding box center [256, 145] width 152 height 234
click at [232, 193] on span "Assignee" at bounding box center [256, 189] width 152 height 14
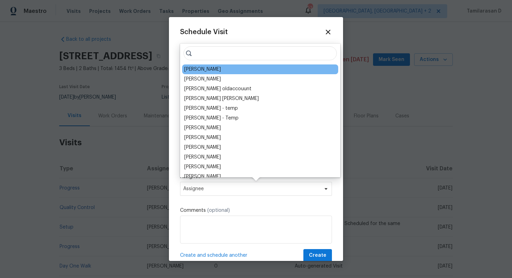
click at [215, 67] on div "[PERSON_NAME]" at bounding box center [260, 69] width 156 height 10
click at [210, 70] on div "[PERSON_NAME]" at bounding box center [260, 69] width 156 height 10
click at [219, 70] on div "[PERSON_NAME]" at bounding box center [260, 69] width 156 height 10
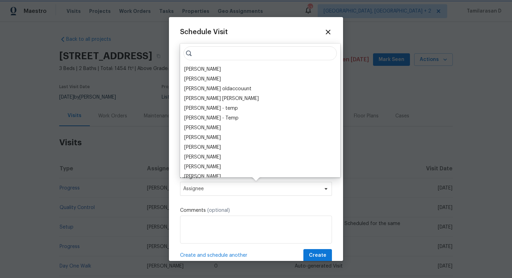
click at [218, 191] on span "Assignee" at bounding box center [251, 189] width 136 height 6
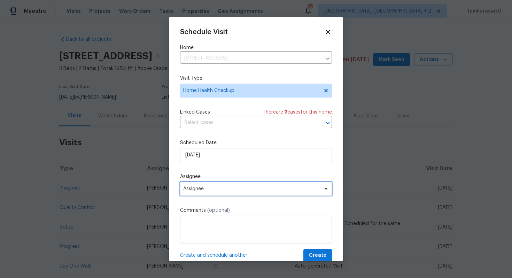
click at [217, 193] on span "Assignee" at bounding box center [256, 189] width 152 height 14
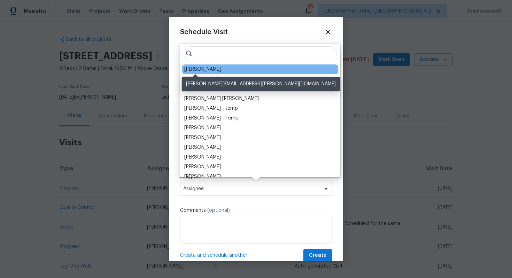
click at [195, 67] on div "Eric Scott" at bounding box center [202, 69] width 37 height 7
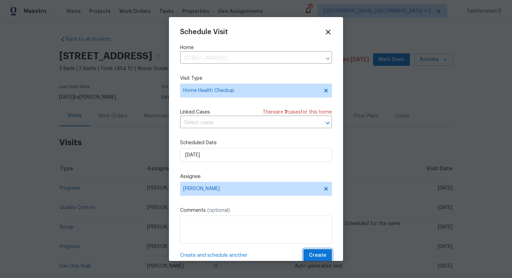
click at [320, 257] on span "Create" at bounding box center [317, 255] width 17 height 9
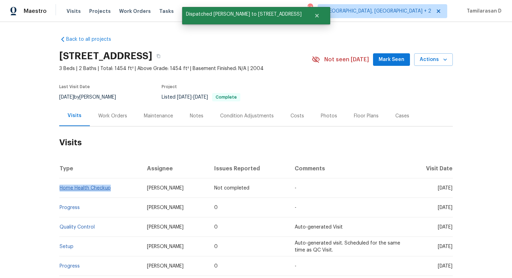
drag, startPoint x: 114, startPoint y: 188, endPoint x: 61, endPoint y: 188, distance: 53.3
click at [61, 188] on td "Home Health Checkup" at bounding box center [100, 187] width 82 height 19
copy link "Home Health Checkup"
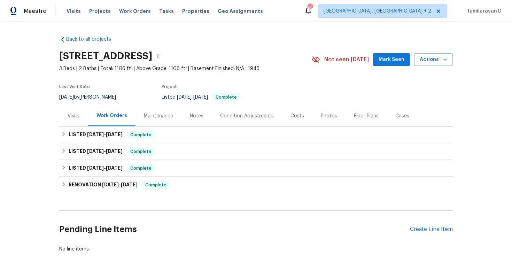
click at [71, 114] on div "Visits" at bounding box center [74, 115] width 12 height 7
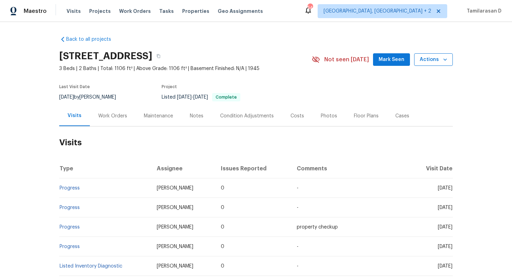
click at [434, 64] on button "Actions" at bounding box center [433, 59] width 39 height 13
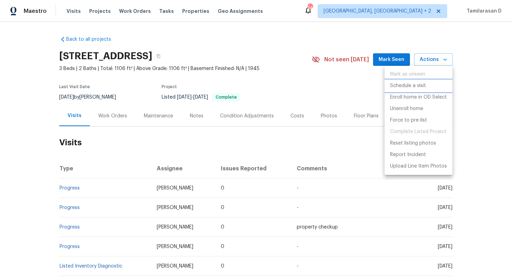
click at [414, 86] on p "Schedule a visit" at bounding box center [408, 85] width 36 height 7
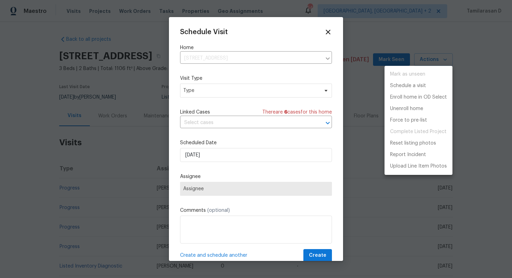
click at [235, 163] on div at bounding box center [256, 139] width 512 height 278
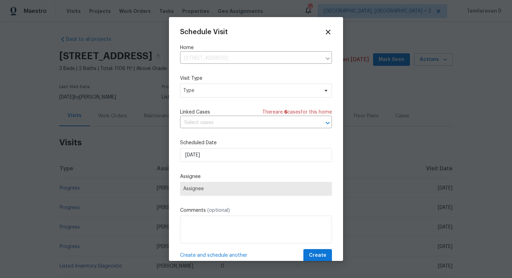
click at [220, 142] on label "Scheduled Date" at bounding box center [256, 142] width 152 height 7
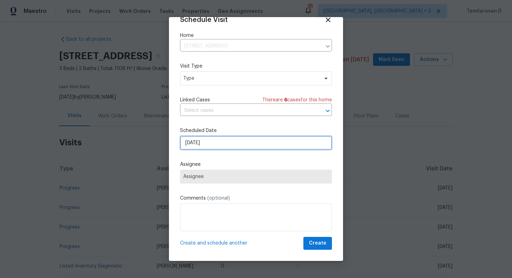
click at [208, 143] on input "[DATE]" at bounding box center [256, 143] width 152 height 14
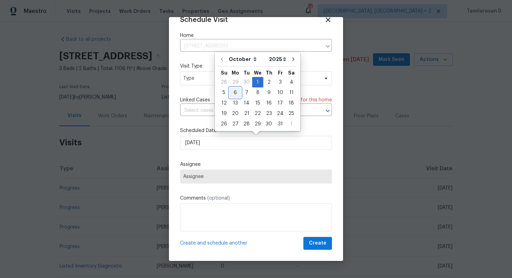
click at [236, 95] on div "6" at bounding box center [234, 93] width 11 height 10
type input "[DATE]"
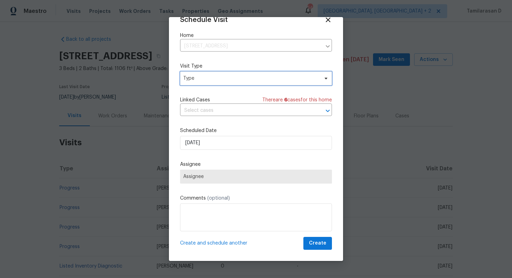
click at [217, 82] on span "Type" at bounding box center [256, 78] width 152 height 14
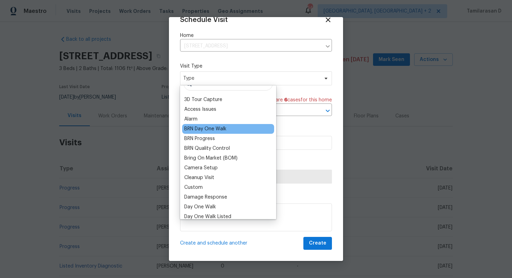
scroll to position [0, 0]
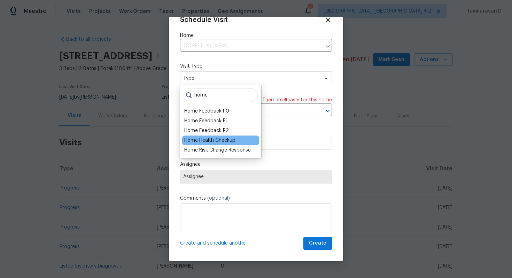
type input "home"
click at [212, 142] on div "Home Health Checkup" at bounding box center [209, 140] width 51 height 7
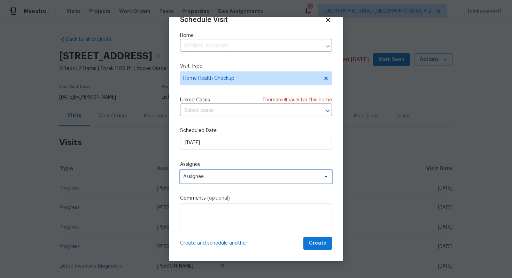
click at [228, 175] on span "Assignee" at bounding box center [251, 177] width 136 height 6
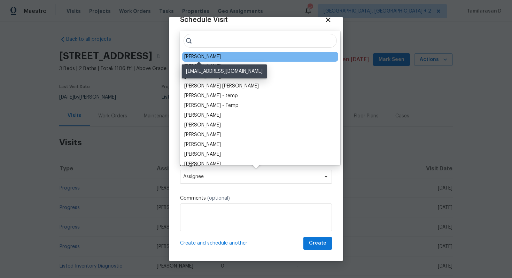
click at [205, 59] on div "[PERSON_NAME]" at bounding box center [202, 56] width 37 height 7
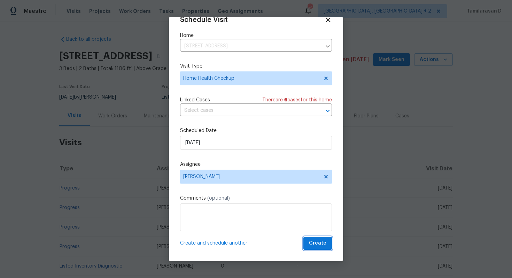
click at [316, 241] on span "Create" at bounding box center [317, 243] width 17 height 9
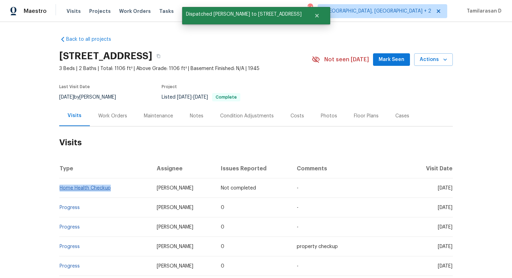
drag, startPoint x: 115, startPoint y: 187, endPoint x: 59, endPoint y: 187, distance: 55.4
click at [59, 187] on td "Home Health Checkup" at bounding box center [105, 187] width 92 height 19
copy link "Home Health Checkup"
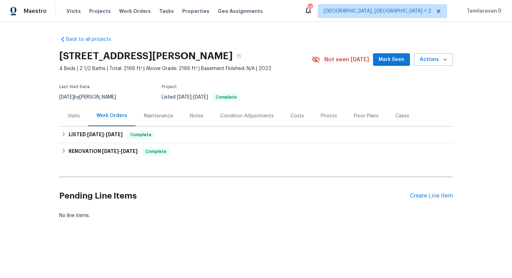
click at [71, 123] on div "Visits" at bounding box center [73, 115] width 29 height 21
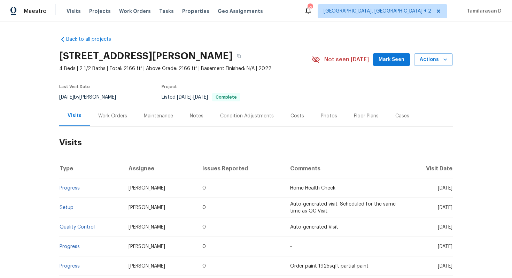
scroll to position [8, 0]
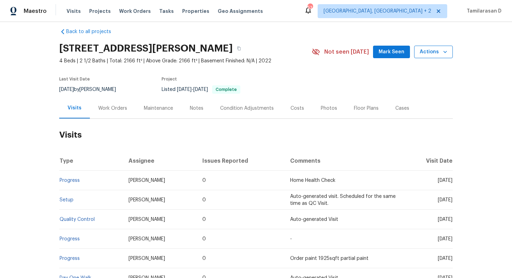
click at [446, 48] on icon "button" at bounding box center [444, 51] width 7 height 7
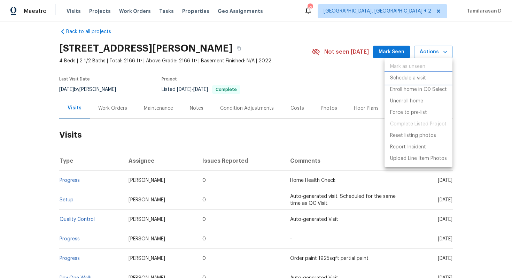
click at [414, 79] on p "Schedule a visit" at bounding box center [408, 77] width 36 height 7
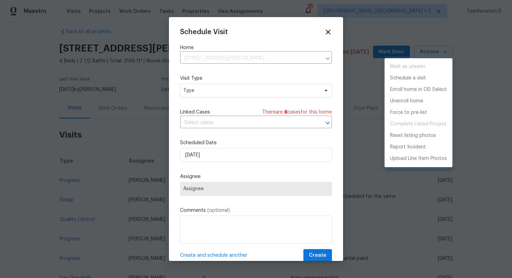
click at [208, 86] on div at bounding box center [256, 139] width 512 height 278
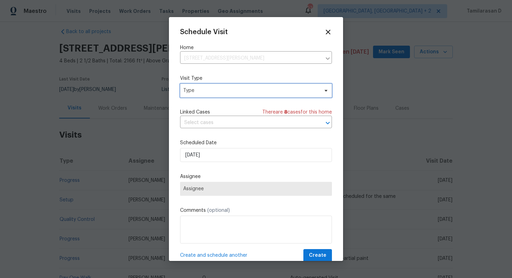
click at [208, 86] on span "Type" at bounding box center [256, 91] width 152 height 14
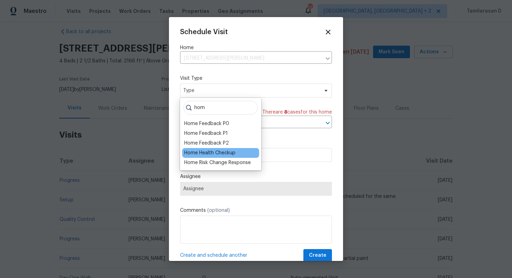
type input "hom"
click at [213, 149] on div "Home Health Checkup" at bounding box center [220, 153] width 77 height 10
click at [202, 149] on div "Home Health Checkup" at bounding box center [209, 152] width 51 height 7
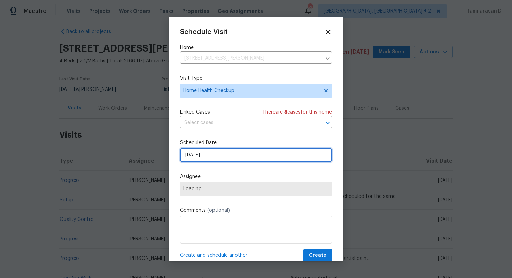
click at [203, 154] on input "01/10/2025" at bounding box center [256, 155] width 152 height 14
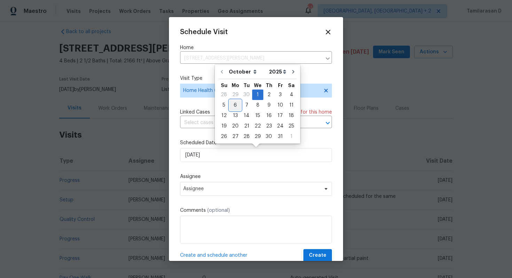
click at [235, 105] on div "6" at bounding box center [234, 105] width 11 height 10
type input "[DATE]"
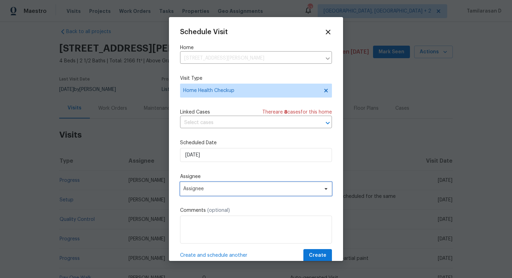
click at [219, 183] on span "Assignee" at bounding box center [256, 189] width 152 height 14
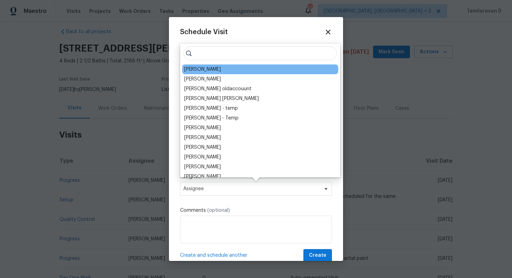
click at [198, 65] on div "[PERSON_NAME]" at bounding box center [260, 69] width 156 height 10
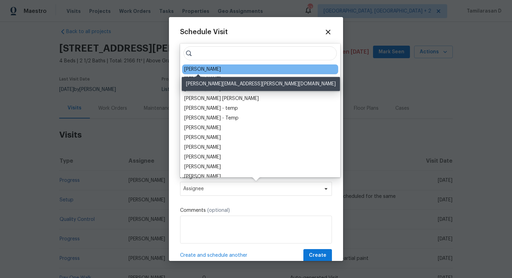
click at [202, 70] on div "[PERSON_NAME]" at bounding box center [202, 69] width 37 height 7
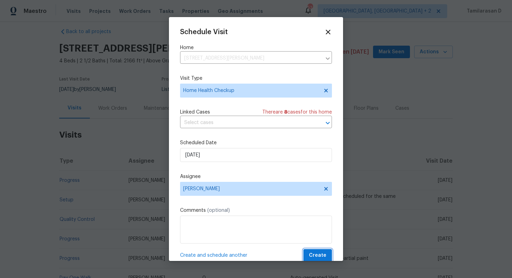
click at [316, 254] on span "Create" at bounding box center [317, 255] width 17 height 9
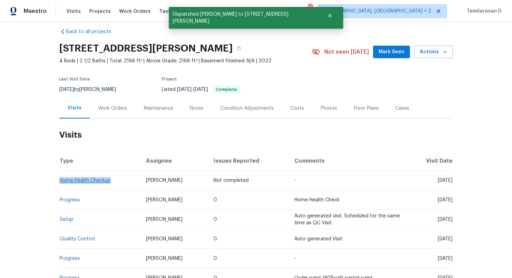
drag, startPoint x: 113, startPoint y: 179, endPoint x: 60, endPoint y: 179, distance: 52.9
click at [60, 179] on td "Home Health Checkup" at bounding box center [99, 180] width 81 height 19
copy link "Home Health Checkup"
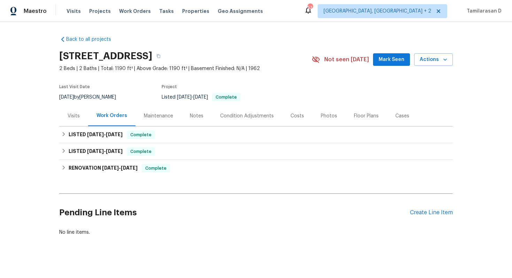
click at [77, 116] on div "Visits" at bounding box center [74, 115] width 12 height 7
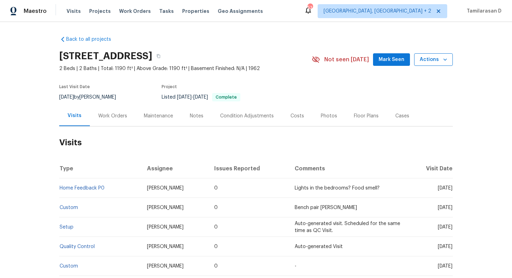
click at [436, 60] on span "Actions" at bounding box center [433, 59] width 28 height 9
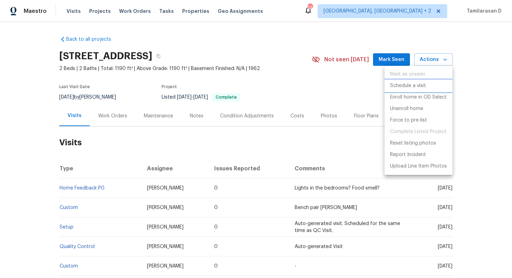
click at [413, 86] on p "Schedule a visit" at bounding box center [408, 85] width 36 height 7
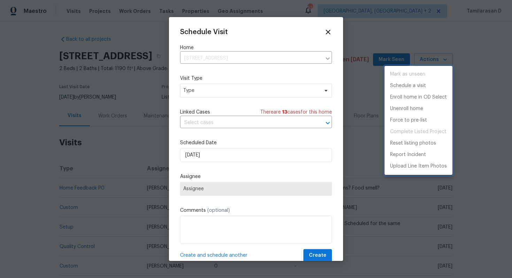
click at [237, 87] on div at bounding box center [256, 139] width 512 height 278
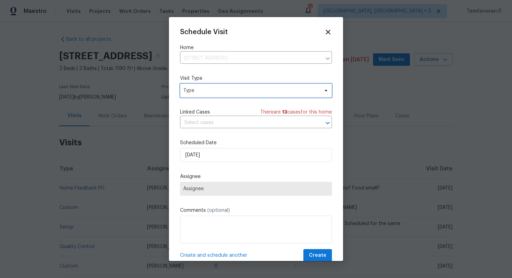
click at [237, 87] on span "Type" at bounding box center [250, 90] width 135 height 7
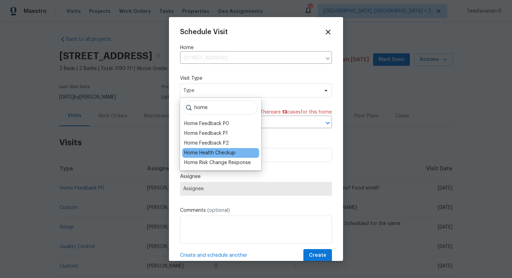
type input "home"
click at [225, 150] on div "Home Health Checkup" at bounding box center [209, 152] width 51 height 7
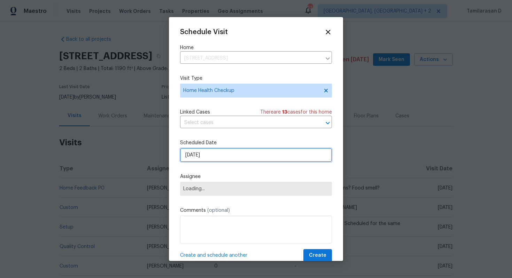
click at [206, 150] on input "[DATE]" at bounding box center [256, 155] width 152 height 14
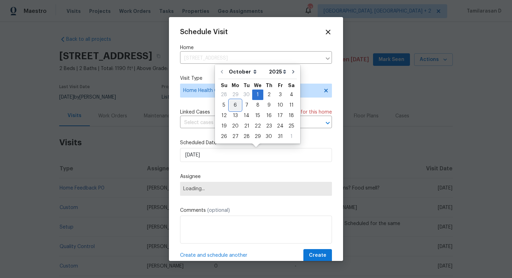
click at [235, 109] on div "6" at bounding box center [234, 105] width 11 height 10
type input "[DATE]"
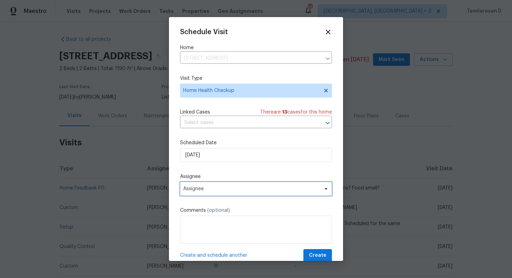
click at [212, 186] on span "Assignee" at bounding box center [251, 189] width 136 height 6
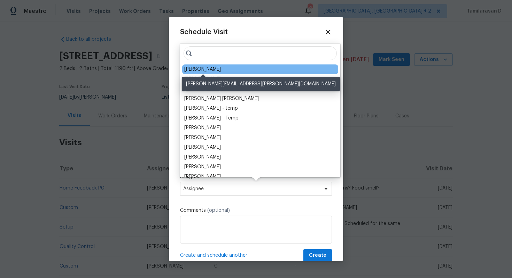
click at [198, 72] on div "[PERSON_NAME]" at bounding box center [202, 69] width 37 height 7
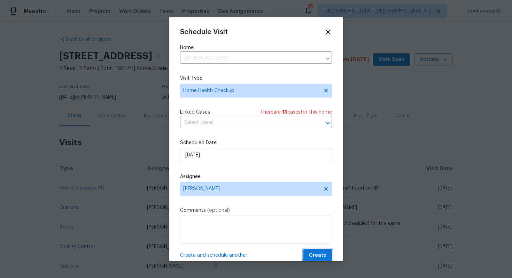
click at [310, 255] on button "Create" at bounding box center [317, 255] width 29 height 13
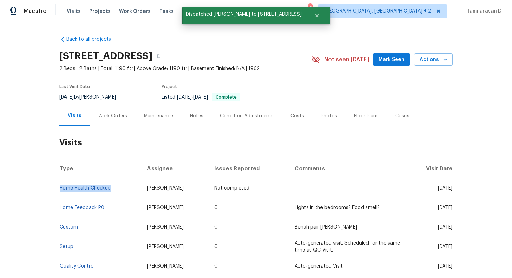
drag, startPoint x: 113, startPoint y: 187, endPoint x: 60, endPoint y: 188, distance: 53.3
click at [60, 188] on td "Home Health Checkup" at bounding box center [100, 187] width 82 height 19
copy link "Home Health Checkup"
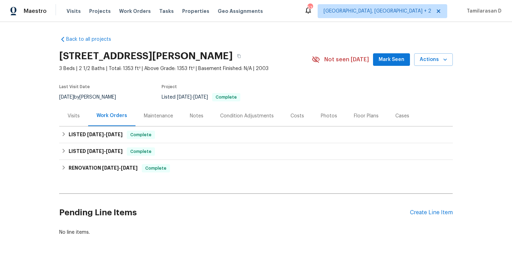
click at [82, 109] on div "Visits" at bounding box center [73, 115] width 29 height 21
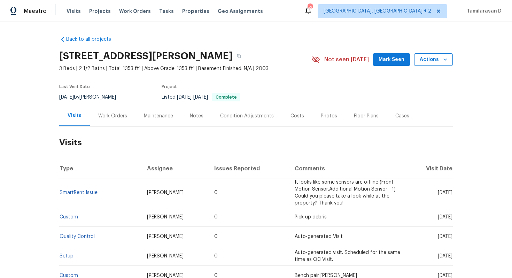
click at [445, 54] on button "Actions" at bounding box center [433, 59] width 39 height 13
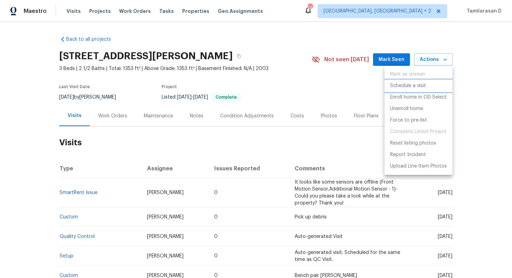
click at [408, 85] on p "Schedule a visit" at bounding box center [408, 85] width 36 height 7
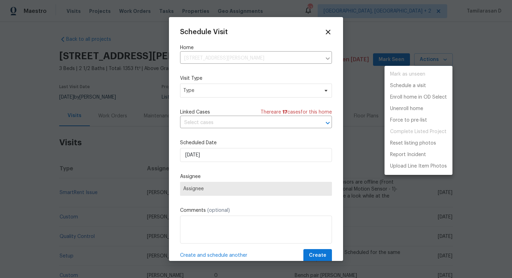
click at [233, 91] on div at bounding box center [256, 139] width 512 height 278
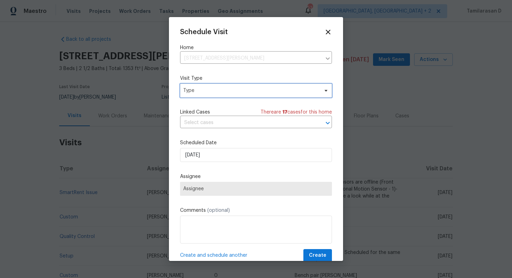
click at [233, 91] on span "Type" at bounding box center [250, 90] width 135 height 7
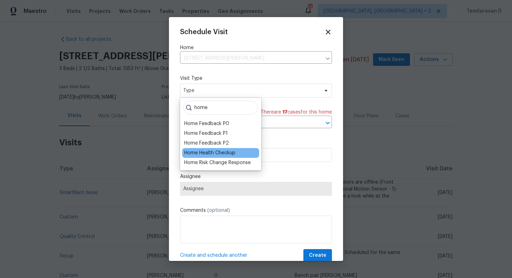
type input "home"
click at [230, 150] on div "Home Health Checkup" at bounding box center [209, 152] width 51 height 7
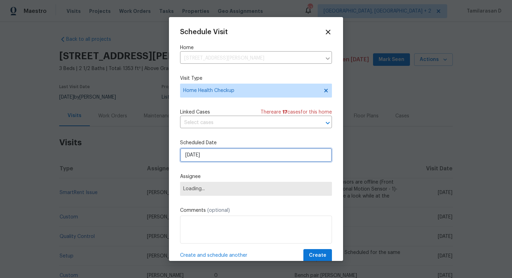
click at [215, 156] on input "[DATE]" at bounding box center [256, 155] width 152 height 14
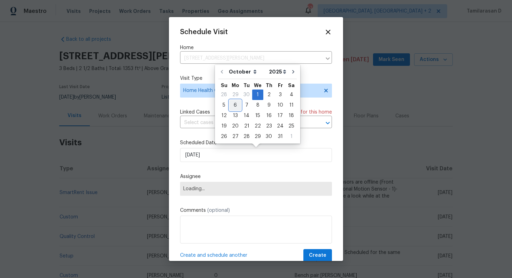
click at [234, 106] on div "6" at bounding box center [234, 105] width 11 height 10
type input "06/10/2025"
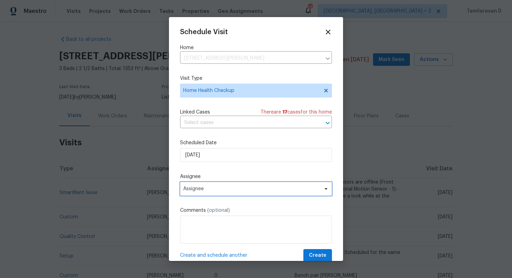
click at [197, 189] on span "Assignee" at bounding box center [251, 189] width 136 height 6
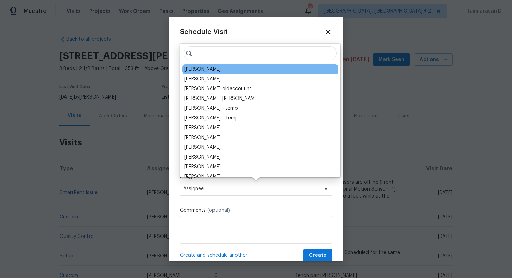
click at [204, 73] on div "[PERSON_NAME]" at bounding box center [260, 69] width 156 height 10
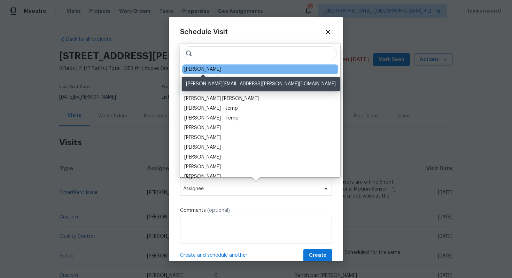
click at [208, 71] on div "[PERSON_NAME]" at bounding box center [202, 69] width 37 height 7
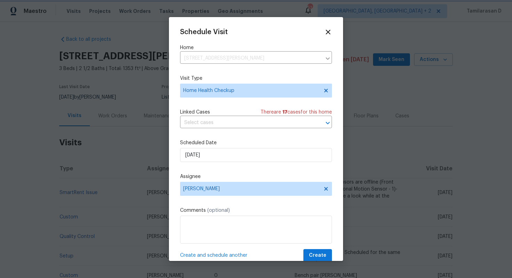
scroll to position [13, 0]
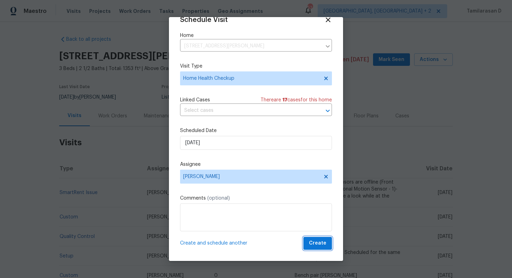
click at [317, 240] on span "Create" at bounding box center [317, 243] width 17 height 9
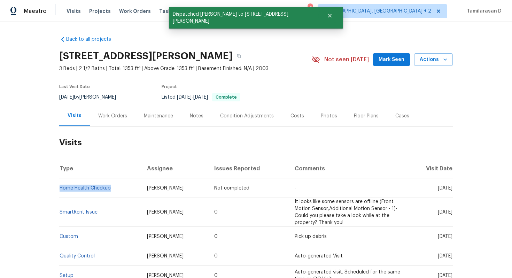
drag, startPoint x: 113, startPoint y: 187, endPoint x: 60, endPoint y: 188, distance: 52.6
click at [60, 188] on td "Home Health Checkup" at bounding box center [100, 187] width 82 height 19
copy link "Home Health Checkup"
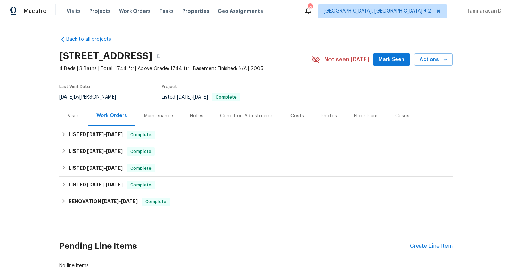
click at [71, 113] on div "Visits" at bounding box center [74, 115] width 12 height 7
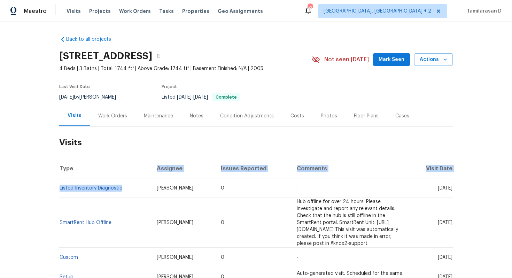
drag, startPoint x: 123, startPoint y: 186, endPoint x: 88, endPoint y: 170, distance: 38.6
click at [88, 170] on table "Type Assignee Issues Reported Comments Visit Date Listed Inventory Diagnostic […" at bounding box center [255, 262] width 393 height 206
click at [110, 152] on h2 "Visits" at bounding box center [255, 142] width 393 height 32
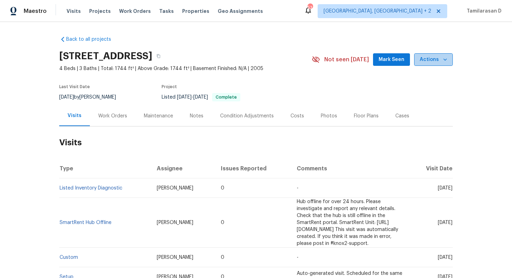
click at [440, 55] on span "Actions" at bounding box center [433, 59] width 28 height 9
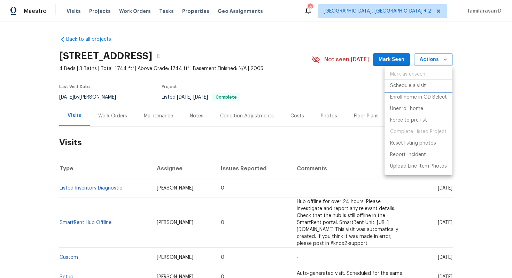
click at [414, 84] on p "Schedule a visit" at bounding box center [408, 85] width 36 height 7
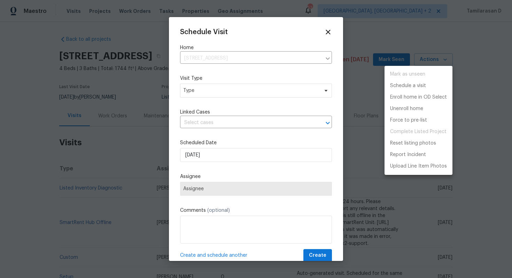
click at [206, 100] on div at bounding box center [256, 139] width 512 height 278
click at [206, 100] on div "Mark as unseen Schedule a visit Enroll home in OD Select Unenroll home Force to…" at bounding box center [256, 139] width 512 height 278
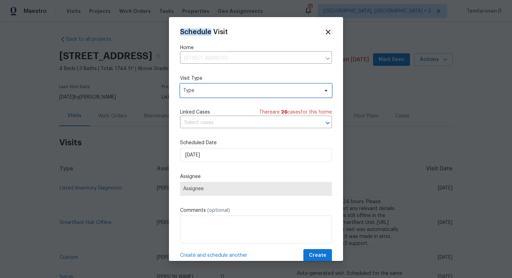
click at [206, 89] on span "Type" at bounding box center [250, 90] width 135 height 7
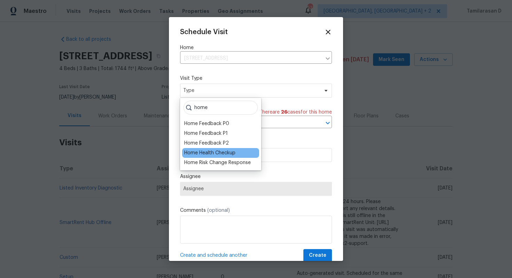
type input "home"
click at [221, 151] on div "Home Health Checkup" at bounding box center [209, 152] width 51 height 7
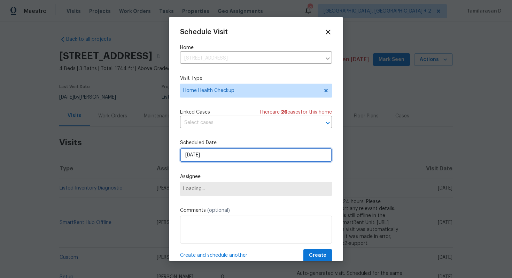
click at [208, 160] on input "[DATE]" at bounding box center [256, 155] width 152 height 14
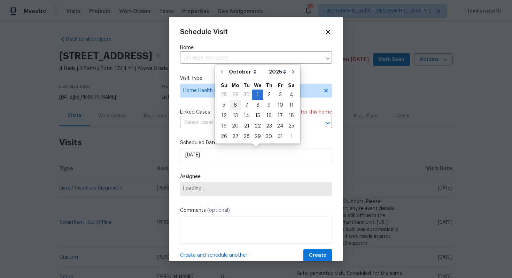
click at [235, 105] on div "6" at bounding box center [234, 105] width 11 height 10
type input "[DATE]"
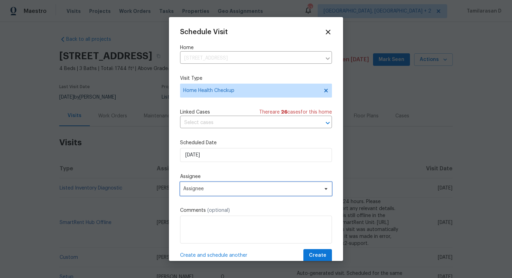
click at [206, 190] on span "Assignee" at bounding box center [251, 189] width 136 height 6
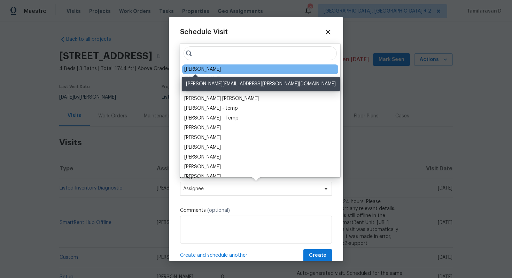
click at [198, 70] on div "[PERSON_NAME]" at bounding box center [202, 69] width 37 height 7
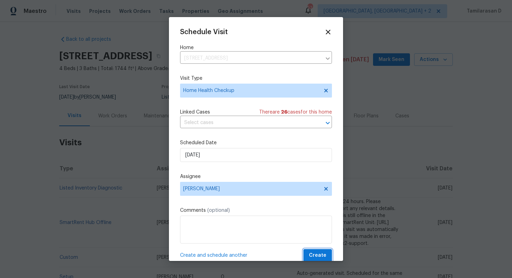
click at [316, 253] on span "Create" at bounding box center [317, 255] width 17 height 9
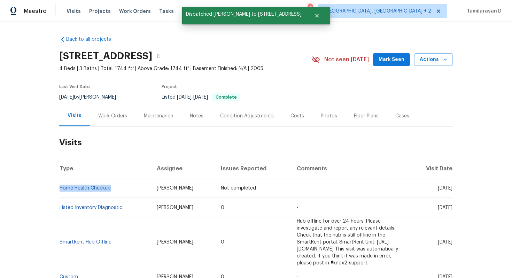
drag, startPoint x: 114, startPoint y: 189, endPoint x: 60, endPoint y: 187, distance: 54.0
click at [60, 187] on td "Home Health Checkup" at bounding box center [105, 187] width 92 height 19
copy link "Home Health Checkup"
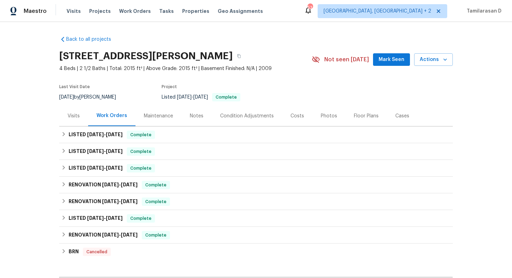
click at [73, 115] on div "Visits" at bounding box center [74, 115] width 12 height 7
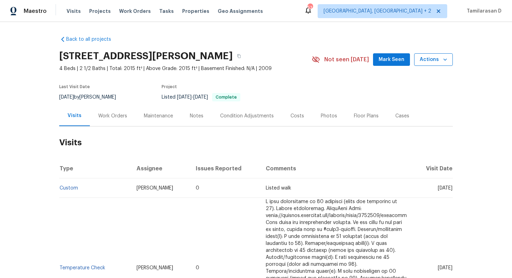
click at [436, 60] on span "Actions" at bounding box center [433, 59] width 28 height 9
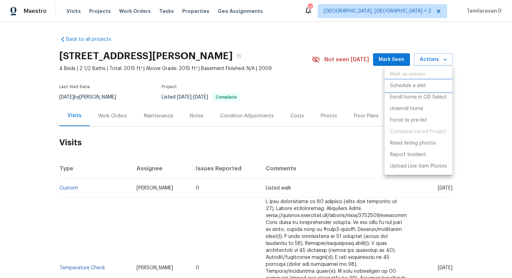
click at [403, 87] on p "Schedule a visit" at bounding box center [408, 85] width 36 height 7
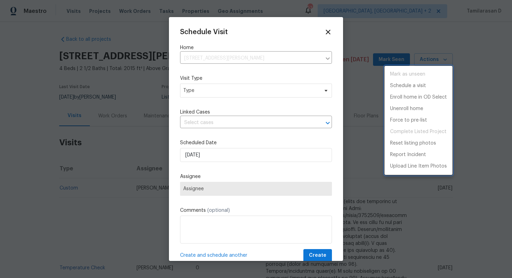
click at [208, 87] on div at bounding box center [256, 139] width 512 height 278
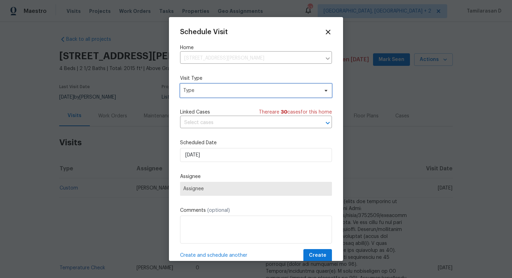
click at [208, 87] on span "Type" at bounding box center [250, 90] width 135 height 7
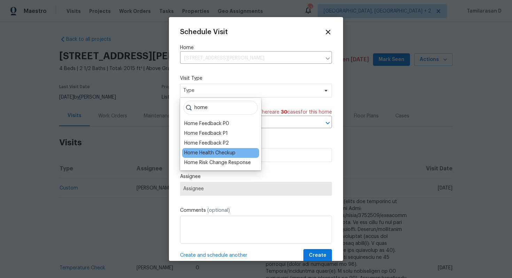
type input "home"
click at [215, 152] on div "Home Health Checkup" at bounding box center [209, 152] width 51 height 7
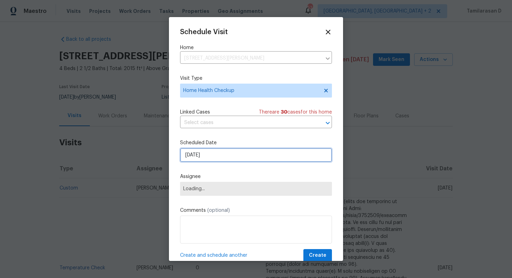
click at [201, 156] on input "[DATE]" at bounding box center [256, 155] width 152 height 14
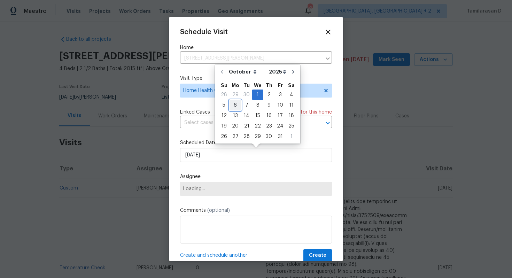
click at [233, 109] on div "6" at bounding box center [234, 105] width 11 height 10
type input "[DATE]"
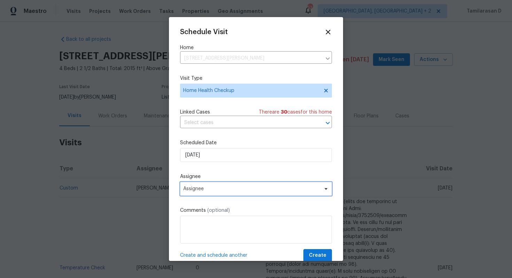
click at [201, 192] on span "Assignee" at bounding box center [256, 189] width 152 height 14
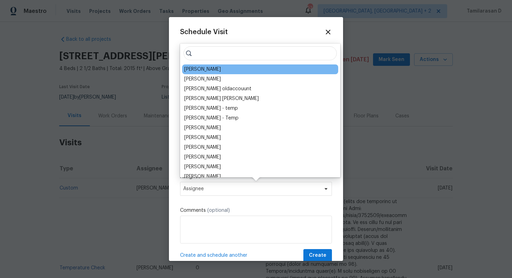
click at [201, 69] on div "[PERSON_NAME]" at bounding box center [202, 69] width 37 height 7
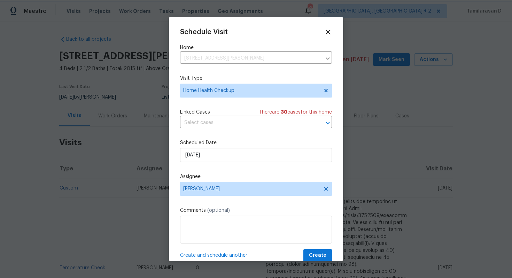
scroll to position [13, 0]
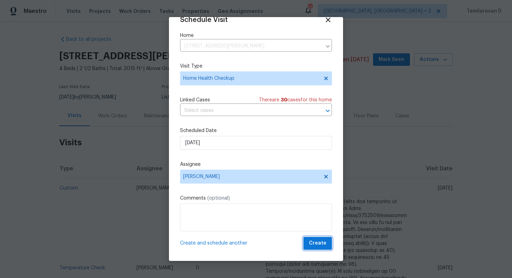
click at [314, 244] on span "Create" at bounding box center [317, 243] width 17 height 9
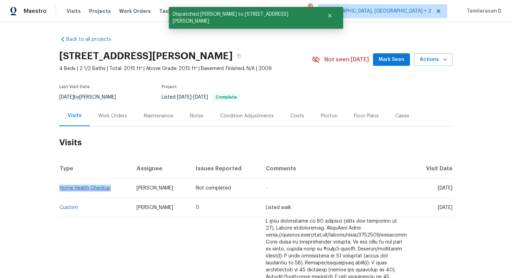
drag, startPoint x: 111, startPoint y: 189, endPoint x: 61, endPoint y: 189, distance: 50.5
click at [61, 189] on td "Home Health Checkup" at bounding box center [95, 187] width 72 height 19
copy link "Home Health Checkup"
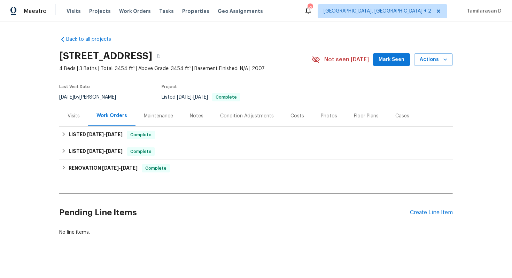
click at [72, 116] on div "Visits" at bounding box center [74, 115] width 12 height 7
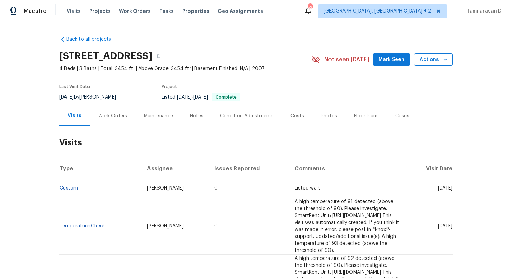
click at [437, 59] on span "Actions" at bounding box center [433, 59] width 28 height 9
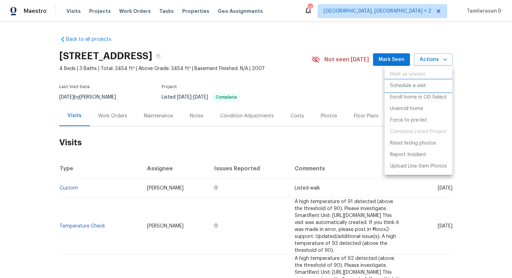
click at [411, 82] on p "Schedule a visit" at bounding box center [408, 85] width 36 height 7
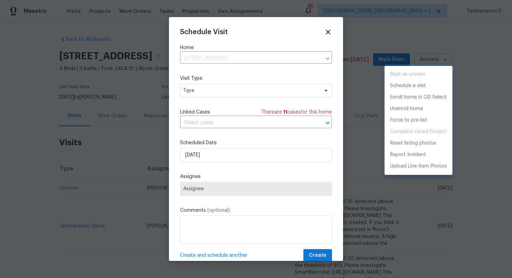
click at [219, 94] on div at bounding box center [256, 139] width 512 height 278
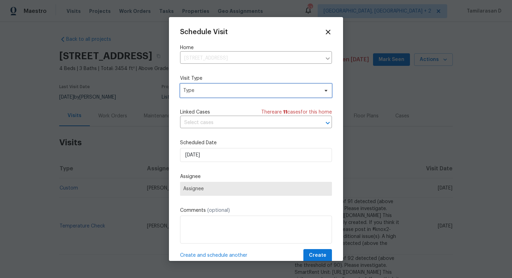
click at [219, 94] on span "Type" at bounding box center [250, 90] width 135 height 7
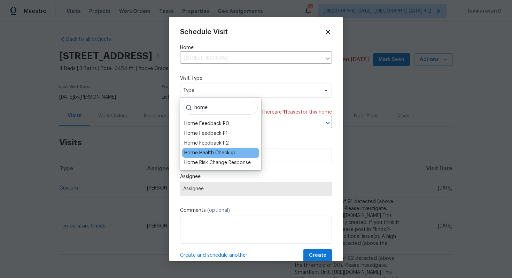
type input "home"
click at [222, 151] on div "Home Health Checkup" at bounding box center [209, 152] width 51 height 7
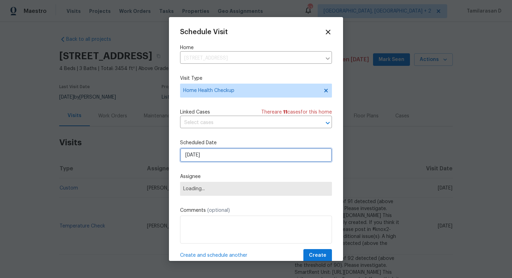
click at [196, 151] on input "[DATE]" at bounding box center [256, 155] width 152 height 14
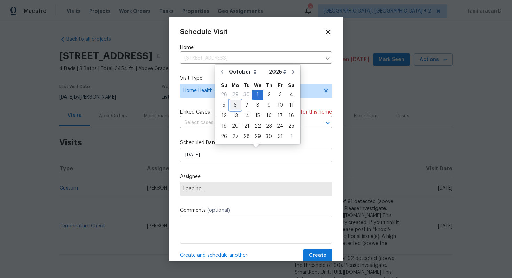
click at [233, 105] on div "6" at bounding box center [234, 105] width 11 height 10
type input "[DATE]"
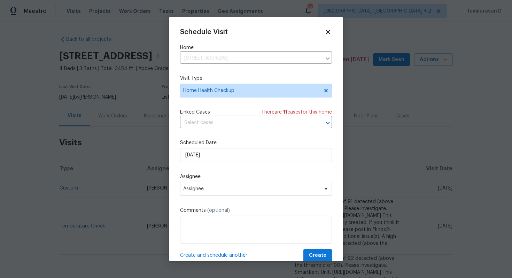
click at [194, 193] on span "Assignee" at bounding box center [256, 189] width 152 height 14
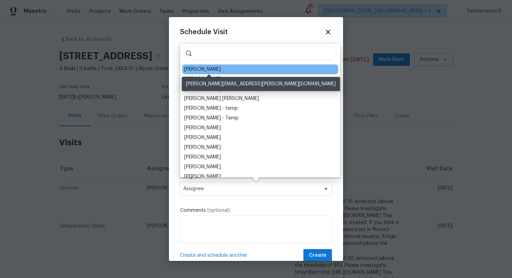
click at [204, 68] on div "[PERSON_NAME]" at bounding box center [202, 69] width 37 height 7
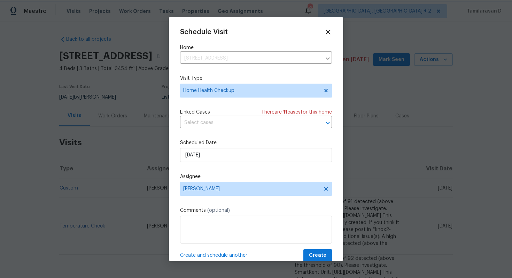
scroll to position [13, 0]
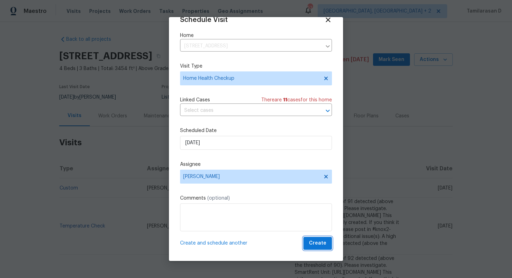
click at [319, 242] on span "Create" at bounding box center [317, 243] width 17 height 9
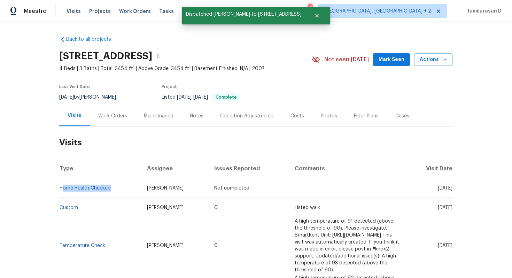
drag, startPoint x: 113, startPoint y: 188, endPoint x: 61, endPoint y: 189, distance: 52.2
click at [61, 189] on td "Home Health Checkup" at bounding box center [100, 187] width 82 height 19
copy link "Home Health Checkup"
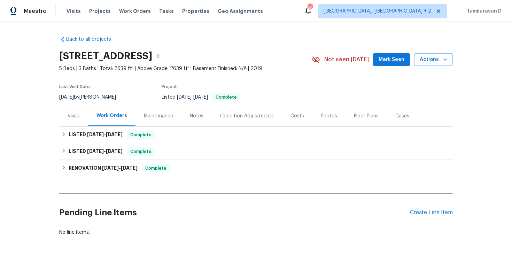
click at [73, 118] on div "Visits" at bounding box center [74, 115] width 12 height 7
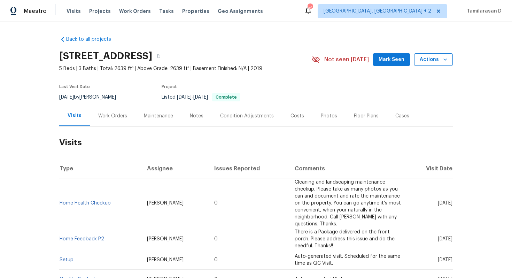
click at [439, 58] on span "Actions" at bounding box center [433, 59] width 28 height 9
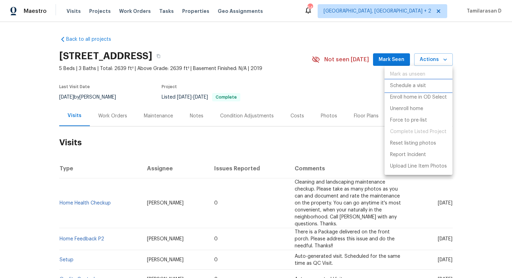
click at [407, 86] on p "Schedule a visit" at bounding box center [408, 85] width 36 height 7
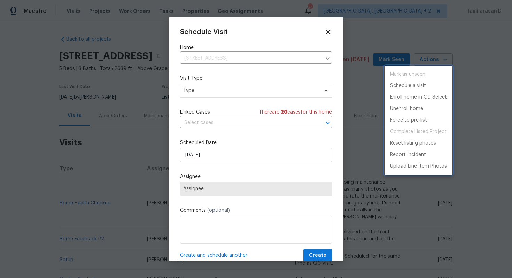
click at [199, 89] on div at bounding box center [256, 139] width 512 height 278
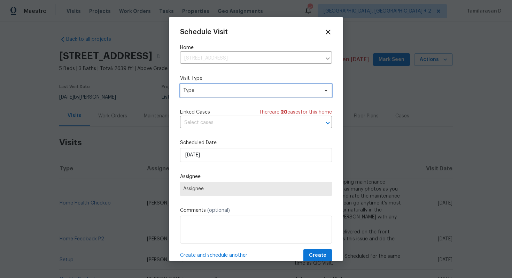
click at [203, 90] on span "Type" at bounding box center [250, 90] width 135 height 7
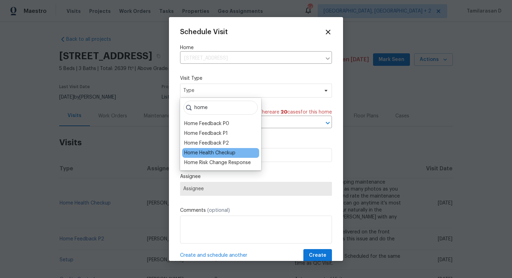
type input "home"
click at [218, 155] on div "Home Health Checkup" at bounding box center [209, 152] width 51 height 7
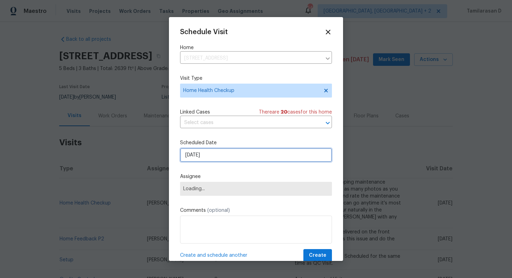
click at [222, 157] on input "[DATE]" at bounding box center [256, 155] width 152 height 14
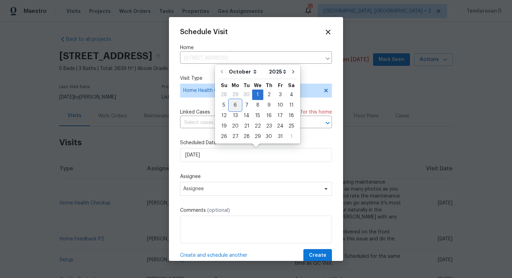
click at [238, 107] on div "6" at bounding box center [234, 105] width 11 height 10
type input "[DATE]"
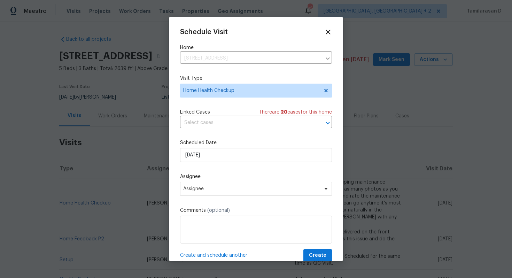
click at [217, 177] on label "Assignee" at bounding box center [256, 176] width 152 height 7
click at [214, 182] on div "Assignee Assignee" at bounding box center [256, 184] width 152 height 23
click at [213, 189] on span "Assignee" at bounding box center [251, 189] width 136 height 6
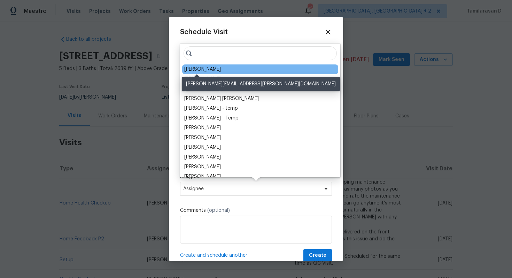
click at [209, 70] on div "[PERSON_NAME]" at bounding box center [202, 69] width 37 height 7
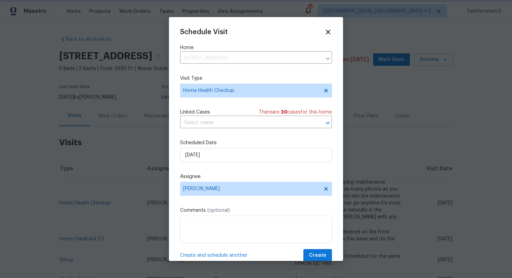
scroll to position [13, 0]
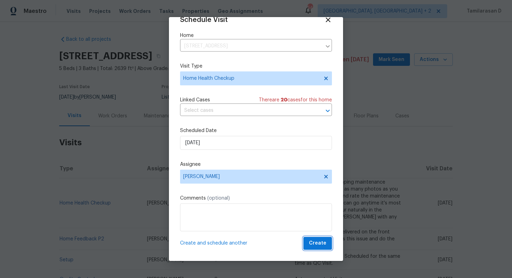
click at [315, 238] on button "Create" at bounding box center [317, 243] width 29 height 13
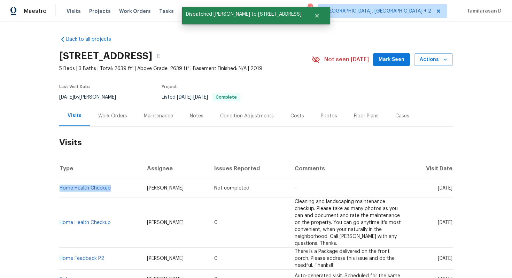
drag, startPoint x: 115, startPoint y: 187, endPoint x: 60, endPoint y: 187, distance: 54.7
click at [60, 187] on td "Home Health Checkup" at bounding box center [100, 187] width 82 height 19
copy link "Home Health Checkup"
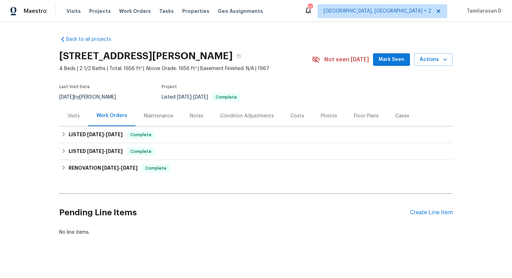
click at [72, 124] on div "Visits" at bounding box center [73, 115] width 29 height 21
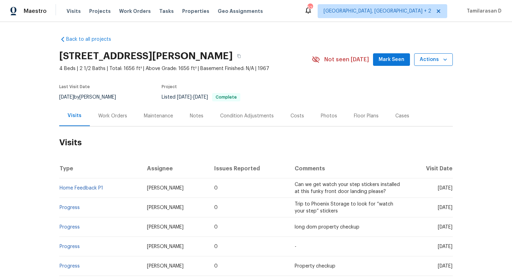
click at [436, 63] on span "Actions" at bounding box center [433, 59] width 28 height 9
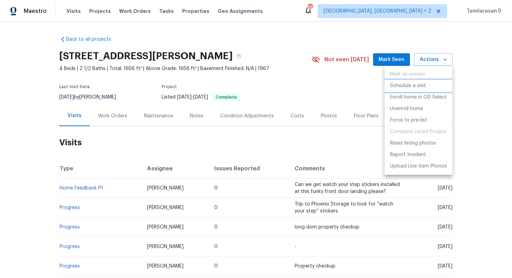
click at [405, 84] on p "Schedule a visit" at bounding box center [408, 85] width 36 height 7
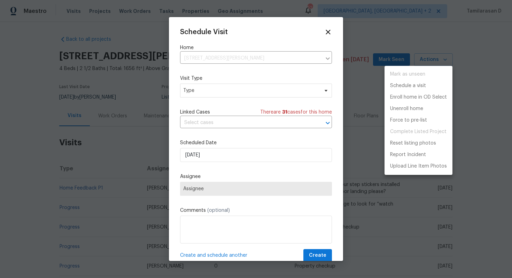
click at [228, 89] on div at bounding box center [256, 139] width 512 height 278
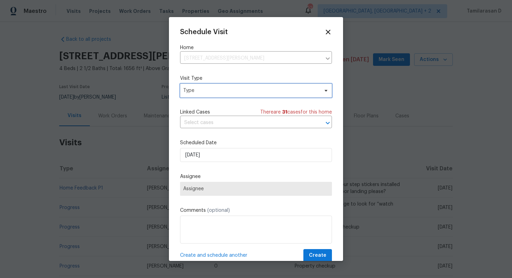
click at [228, 89] on span "Type" at bounding box center [250, 90] width 135 height 7
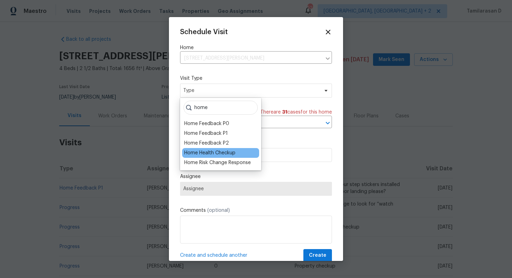
type input "home"
click at [214, 150] on div "Home Health Checkup" at bounding box center [209, 152] width 51 height 7
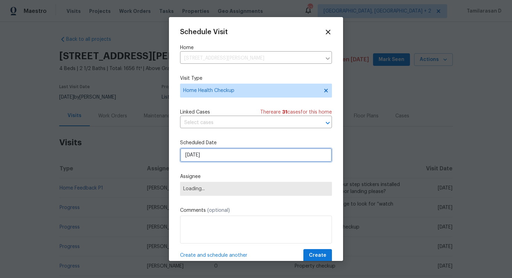
click at [204, 152] on input "[DATE]" at bounding box center [256, 155] width 152 height 14
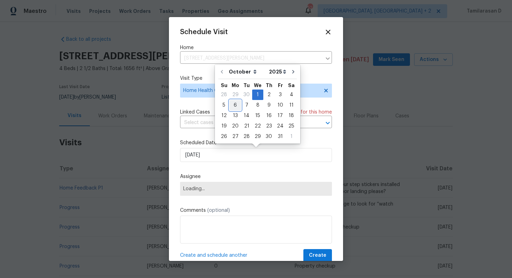
click at [233, 106] on div "6" at bounding box center [234, 105] width 11 height 10
type input "[DATE]"
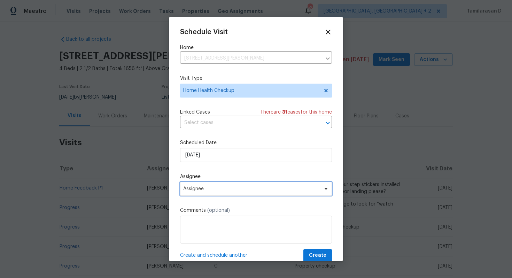
click at [244, 188] on span "Assignee" at bounding box center [251, 189] width 136 height 6
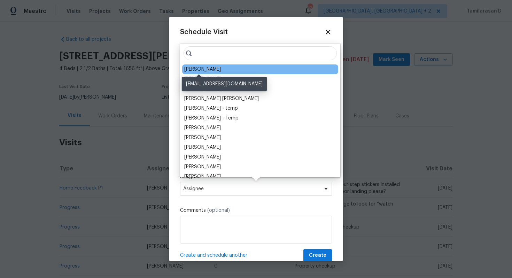
click at [197, 71] on div "[PERSON_NAME]" at bounding box center [202, 69] width 37 height 7
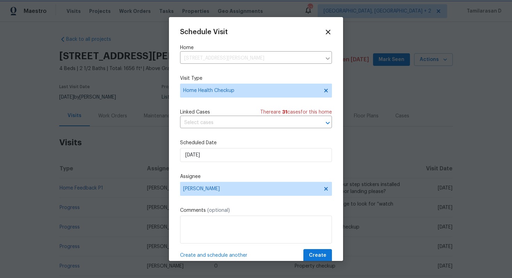
scroll to position [13, 0]
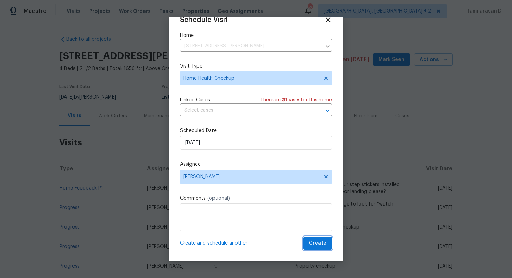
click at [318, 244] on span "Create" at bounding box center [317, 243] width 17 height 9
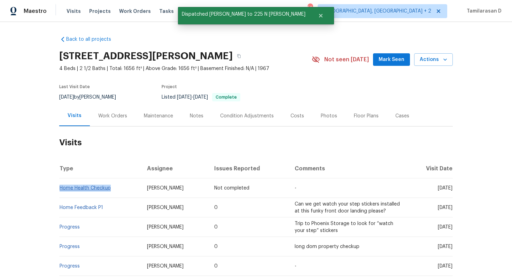
drag, startPoint x: 112, startPoint y: 186, endPoint x: 60, endPoint y: 187, distance: 52.2
click at [60, 187] on td "Home Health Checkup" at bounding box center [100, 187] width 82 height 19
copy link "Home Health Checkup"
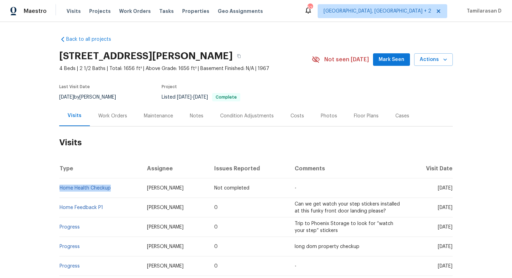
copy link "Home Health Checkup"
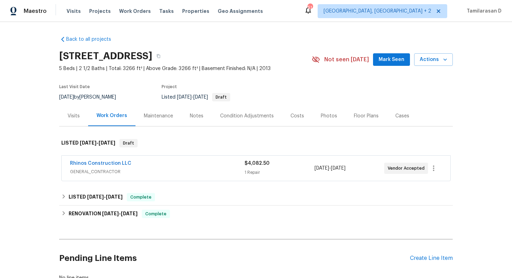
click at [73, 118] on div "Visits" at bounding box center [74, 115] width 12 height 7
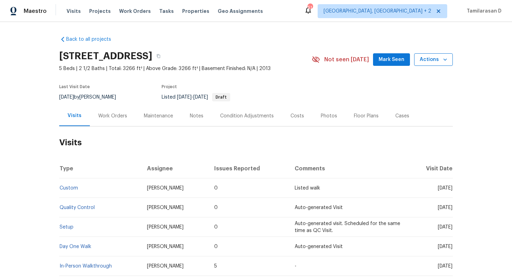
click at [435, 61] on span "Actions" at bounding box center [433, 59] width 28 height 9
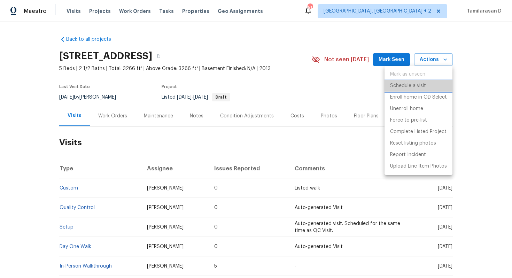
click at [400, 85] on p "Schedule a visit" at bounding box center [408, 85] width 36 height 7
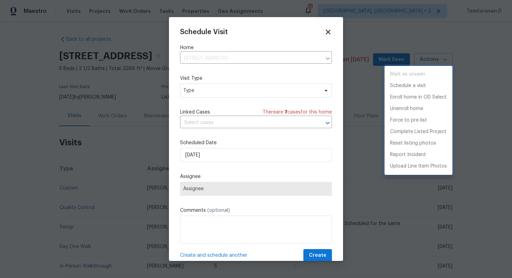
click at [221, 90] on div at bounding box center [256, 139] width 512 height 278
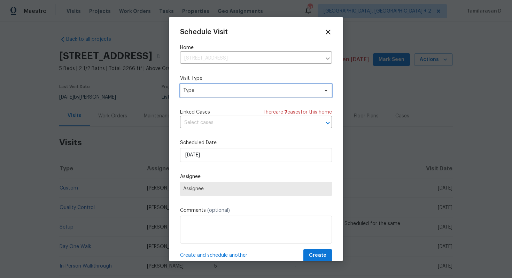
click at [221, 90] on span "Type" at bounding box center [250, 90] width 135 height 7
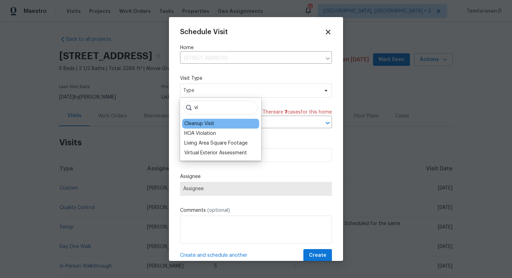
type input "v"
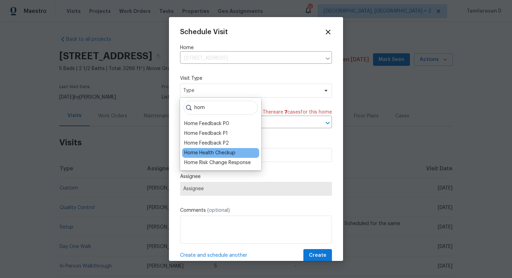
type input "hom"
click at [216, 156] on div "Home Health Checkup" at bounding box center [220, 153] width 77 height 10
click at [213, 154] on div "Home Health Checkup" at bounding box center [209, 152] width 51 height 7
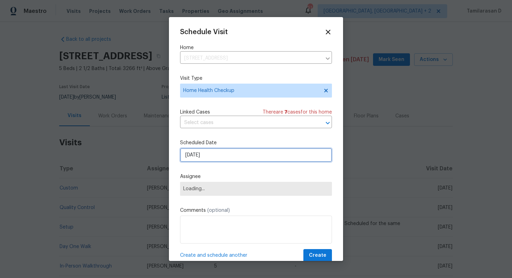
click at [202, 156] on input "[DATE]" at bounding box center [256, 155] width 152 height 14
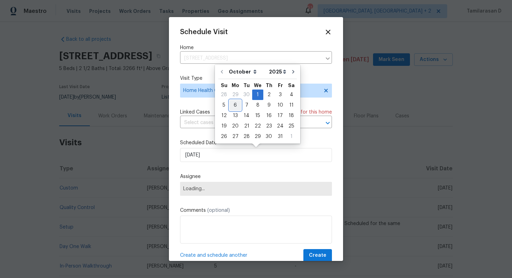
click at [236, 106] on div "6" at bounding box center [234, 105] width 11 height 10
type input "[DATE]"
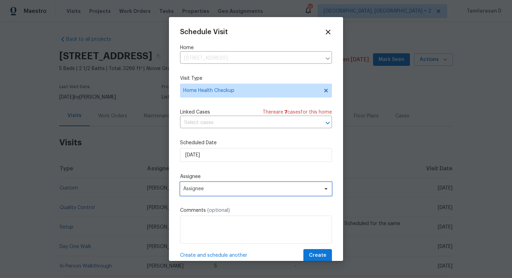
click at [202, 183] on span "Assignee" at bounding box center [256, 189] width 152 height 14
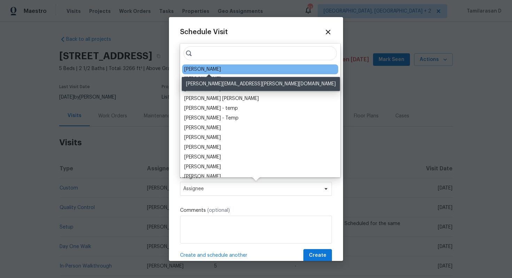
click at [215, 67] on div "[PERSON_NAME]" at bounding box center [202, 69] width 37 height 7
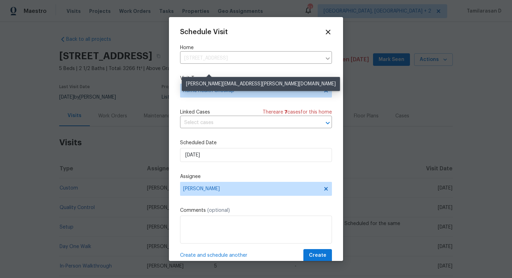
click at [215, 67] on div "Schedule Visit Home [STREET_ADDRESS] ​ Visit Type Home Health Checkup Linked Ca…" at bounding box center [256, 145] width 152 height 234
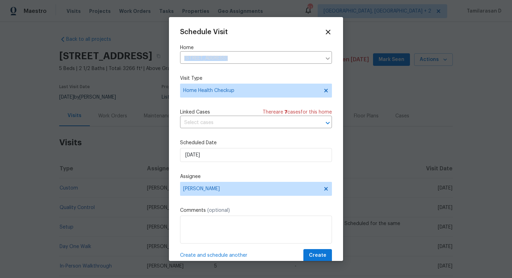
scroll to position [13, 0]
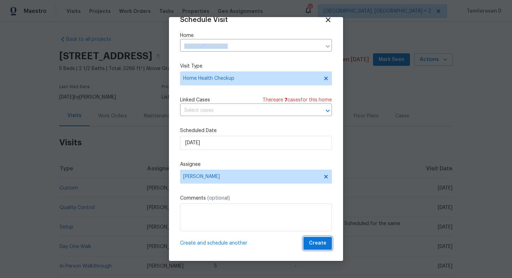
click at [316, 241] on span "Create" at bounding box center [317, 243] width 17 height 9
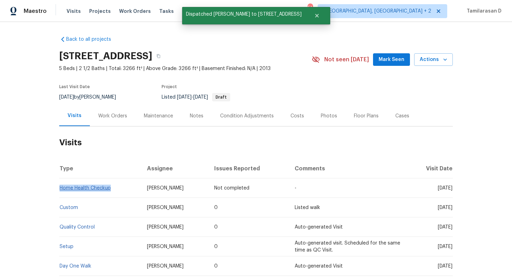
drag, startPoint x: 113, startPoint y: 188, endPoint x: 60, endPoint y: 188, distance: 52.9
click at [60, 188] on td "Home Health Checkup" at bounding box center [100, 187] width 82 height 19
copy link "Home Health Checkup"
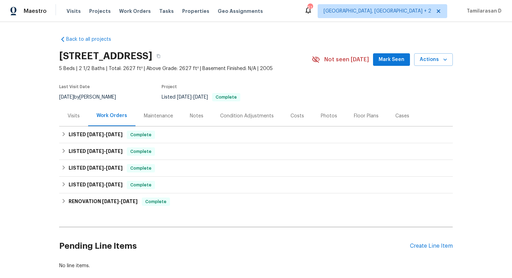
click at [79, 115] on div "Visits" at bounding box center [74, 115] width 12 height 7
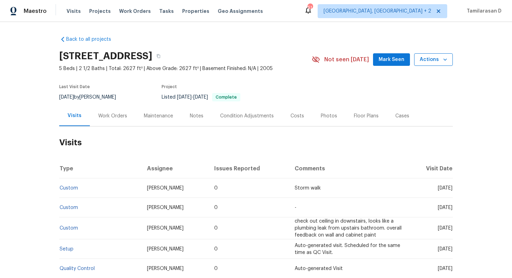
click at [435, 60] on span "Actions" at bounding box center [433, 59] width 28 height 9
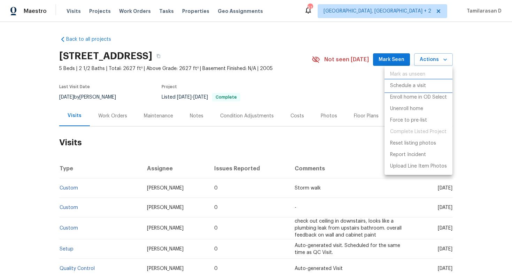
click at [403, 83] on p "Schedule a visit" at bounding box center [408, 85] width 36 height 7
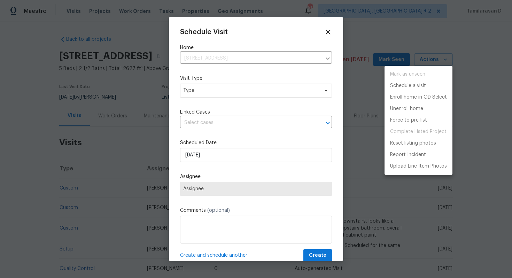
click at [212, 89] on div at bounding box center [256, 139] width 512 height 278
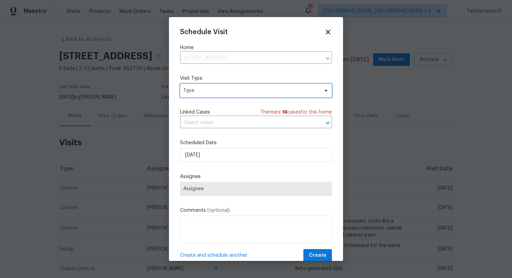
click at [212, 89] on span "Type" at bounding box center [250, 90] width 135 height 7
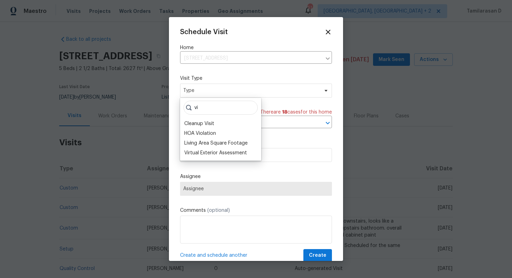
type input "v"
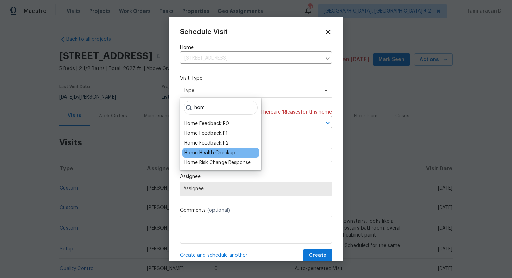
type input "hom"
click at [217, 155] on div "Home Health Checkup" at bounding box center [209, 152] width 51 height 7
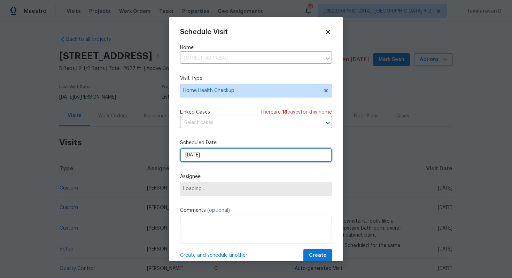
click at [203, 152] on input "[DATE]" at bounding box center [256, 155] width 152 height 14
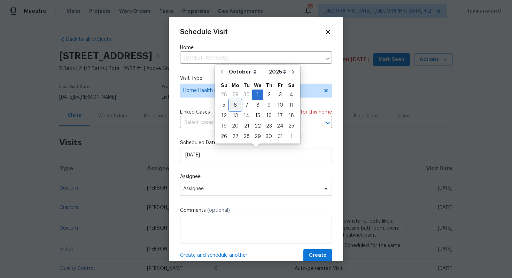
click at [236, 104] on div "6" at bounding box center [234, 105] width 11 height 10
type input "[DATE]"
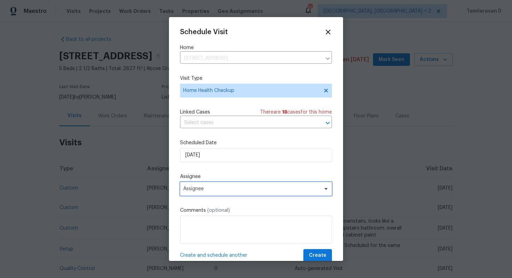
click at [197, 183] on span "Assignee" at bounding box center [256, 189] width 152 height 14
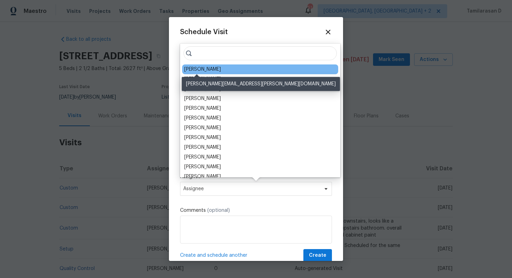
click at [200, 68] on div "[PERSON_NAME]" at bounding box center [202, 69] width 37 height 7
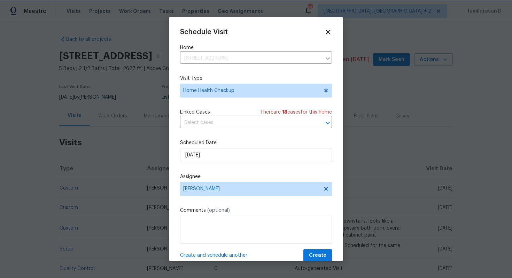
scroll to position [13, 0]
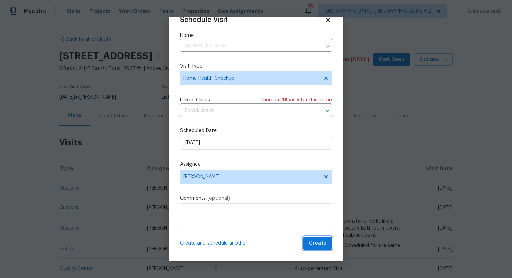
click at [313, 242] on span "Create" at bounding box center [317, 243] width 17 height 9
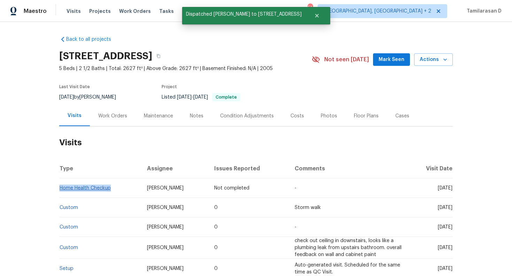
drag, startPoint x: 114, startPoint y: 187, endPoint x: 60, endPoint y: 189, distance: 54.0
click at [60, 189] on td "Home Health Checkup" at bounding box center [100, 187] width 82 height 19
copy link "Home Health Checkup"
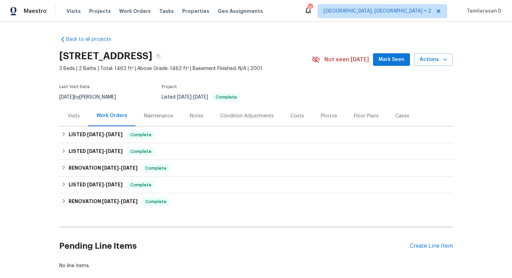
click at [77, 109] on div "Visits" at bounding box center [73, 115] width 29 height 21
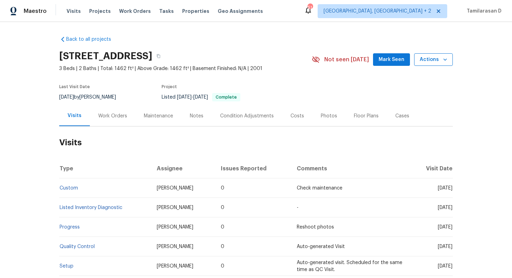
click at [439, 58] on span "Actions" at bounding box center [433, 59] width 28 height 9
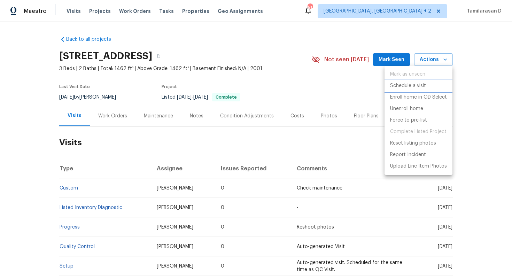
click at [409, 85] on p "Schedule a visit" at bounding box center [408, 85] width 36 height 7
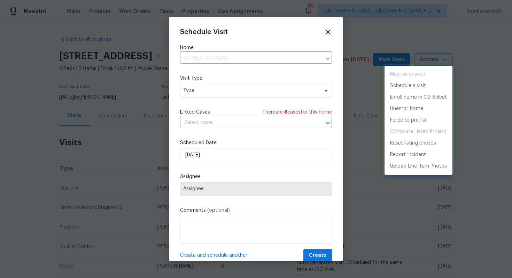
click at [206, 94] on div at bounding box center [256, 139] width 512 height 278
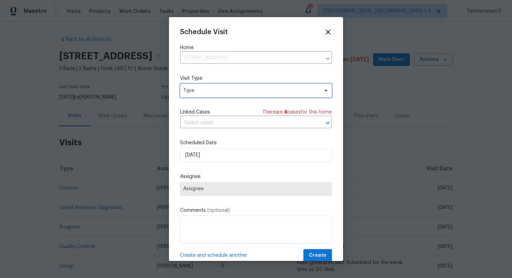
click at [206, 94] on span "Type" at bounding box center [250, 90] width 135 height 7
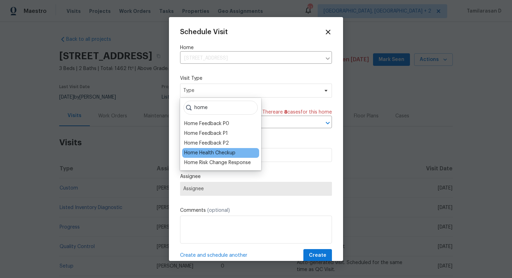
type input "home"
click at [217, 150] on div "Home Health Checkup" at bounding box center [209, 152] width 51 height 7
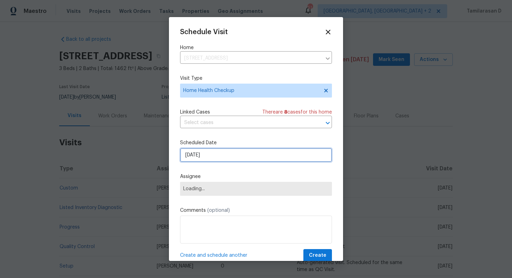
click at [202, 151] on input "[DATE]" at bounding box center [256, 155] width 152 height 14
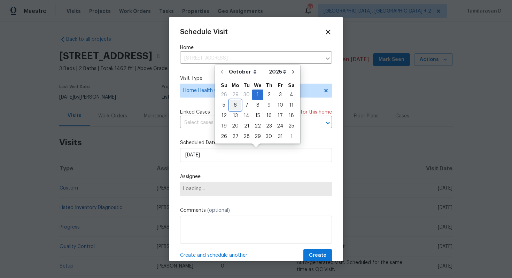
click at [235, 102] on div "6" at bounding box center [234, 105] width 11 height 10
type input "[DATE]"
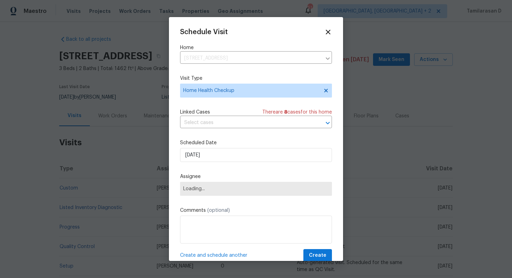
click at [205, 189] on span "Loading..." at bounding box center [256, 189] width 146 height 6
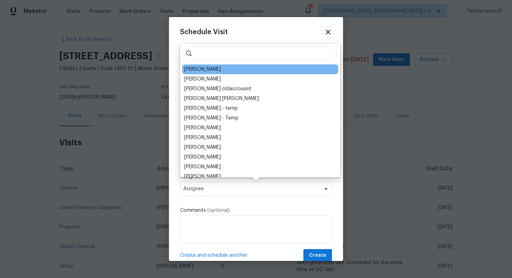
click at [197, 68] on div "[PERSON_NAME]" at bounding box center [202, 69] width 37 height 7
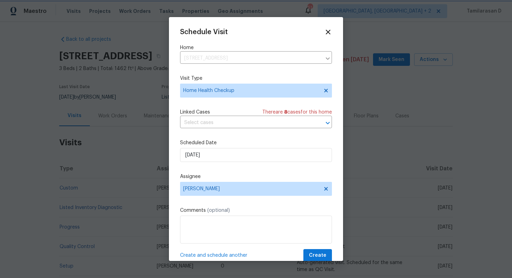
scroll to position [13, 0]
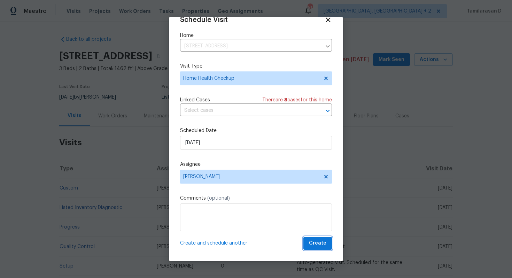
click at [317, 240] on span "Create" at bounding box center [317, 243] width 17 height 9
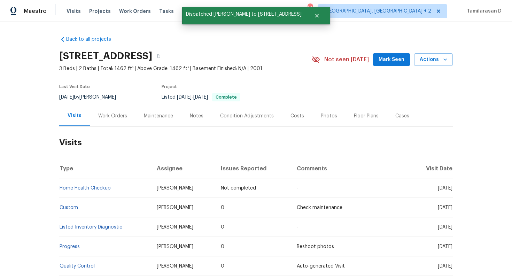
click at [112, 116] on div "Work Orders" at bounding box center [112, 115] width 29 height 7
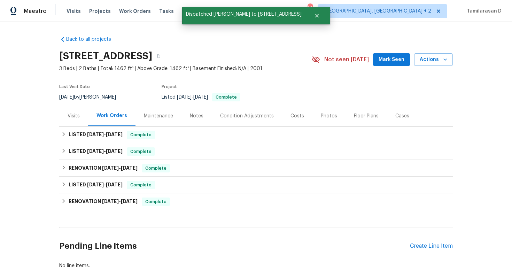
click at [76, 115] on div "Visits" at bounding box center [74, 115] width 12 height 7
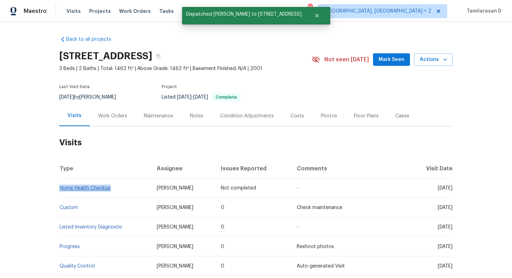
drag, startPoint x: 114, startPoint y: 187, endPoint x: 61, endPoint y: 186, distance: 53.6
click at [61, 186] on td "Home Health Checkup" at bounding box center [105, 187] width 92 height 19
copy link "Home Health Checkup"
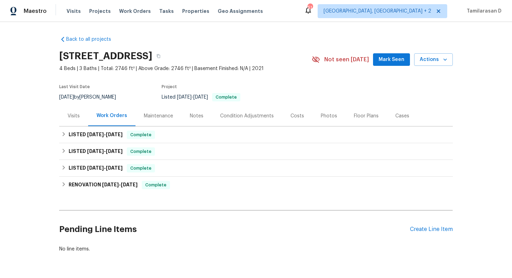
click at [74, 121] on div "Visits" at bounding box center [73, 115] width 29 height 21
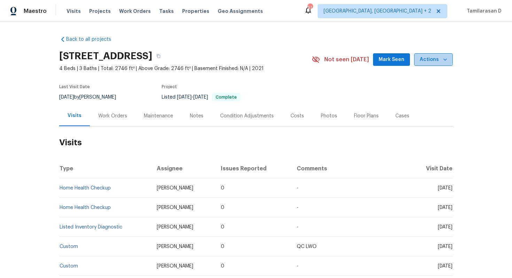
click at [431, 58] on span "Actions" at bounding box center [433, 59] width 28 height 9
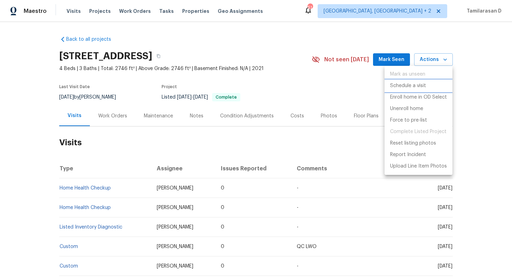
click at [413, 88] on p "Schedule a visit" at bounding box center [408, 85] width 36 height 7
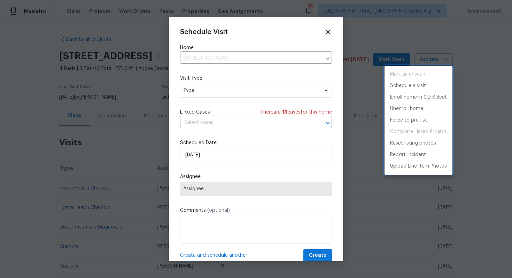
click at [199, 95] on div at bounding box center [256, 139] width 512 height 278
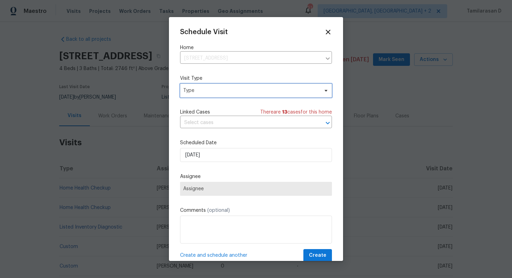
click at [200, 91] on span "Type" at bounding box center [250, 90] width 135 height 7
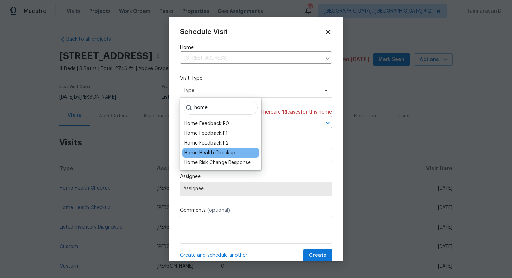
type input "home"
click at [218, 151] on div "Home Health Checkup" at bounding box center [209, 152] width 51 height 7
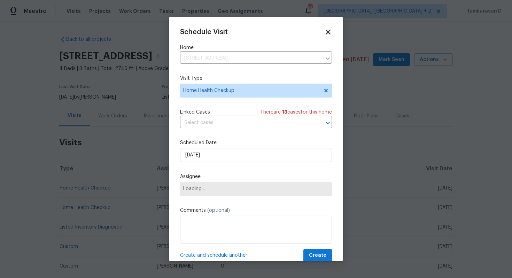
click at [329, 33] on icon at bounding box center [328, 32] width 5 height 5
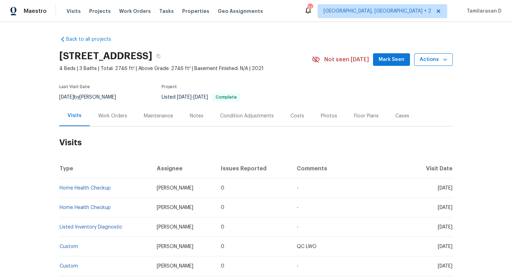
click at [451, 58] on button "Actions" at bounding box center [433, 59] width 39 height 13
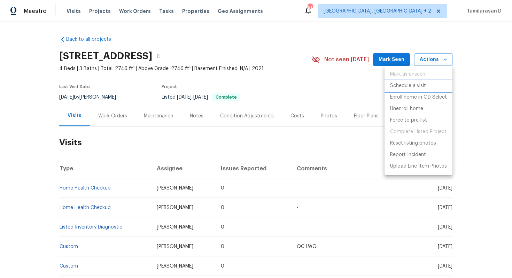
click at [414, 86] on p "Schedule a visit" at bounding box center [408, 85] width 36 height 7
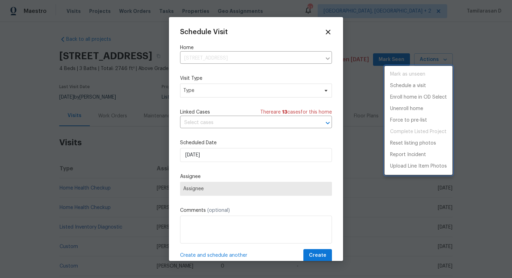
click at [224, 87] on div at bounding box center [256, 139] width 512 height 278
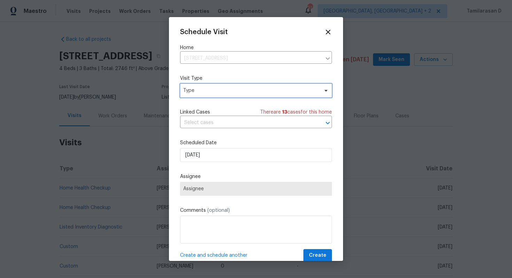
click at [224, 87] on span "Type" at bounding box center [250, 90] width 135 height 7
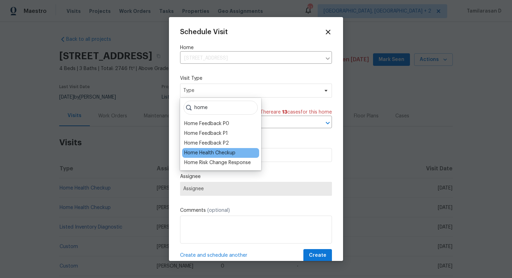
type input "home"
click at [219, 154] on div "Home Health Checkup" at bounding box center [209, 152] width 51 height 7
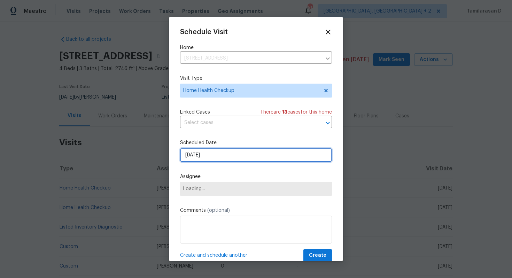
click at [197, 158] on input "[DATE]" at bounding box center [256, 155] width 152 height 14
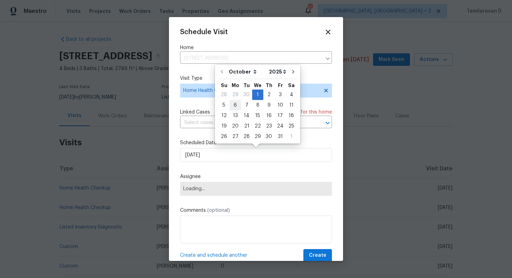
click at [235, 103] on div "6" at bounding box center [234, 105] width 11 height 10
type input "[DATE]"
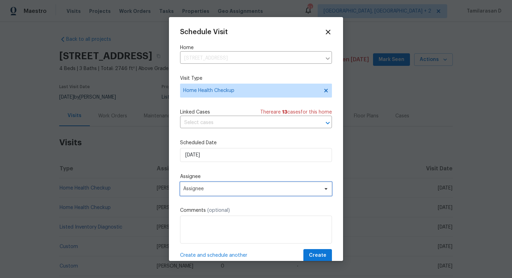
click at [199, 186] on span "Assignee" at bounding box center [256, 189] width 152 height 14
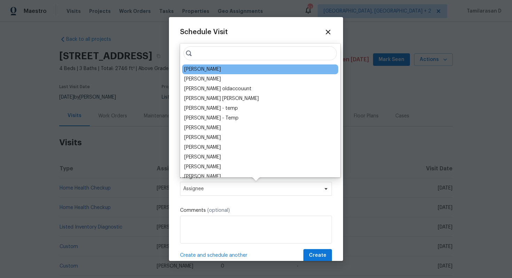
click at [209, 65] on div "[PERSON_NAME]" at bounding box center [260, 69] width 156 height 10
click at [209, 69] on div "[PERSON_NAME]" at bounding box center [202, 69] width 37 height 7
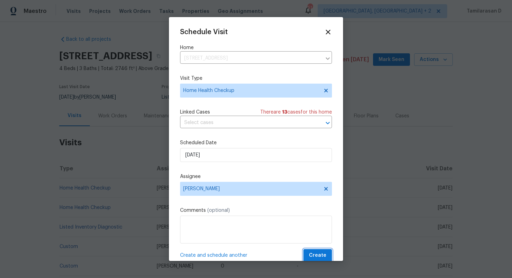
click at [319, 255] on span "Create" at bounding box center [317, 255] width 17 height 9
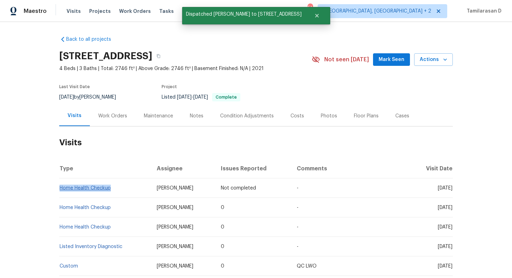
drag, startPoint x: 112, startPoint y: 188, endPoint x: 60, endPoint y: 187, distance: 52.2
click at [60, 187] on td "Home Health Checkup" at bounding box center [105, 187] width 92 height 19
copy link "Home Health Checkup"
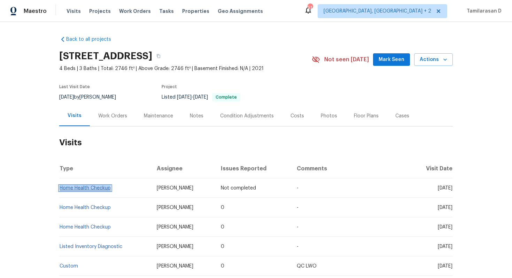
click at [90, 188] on link "Home Health Checkup" at bounding box center [85, 188] width 51 height 5
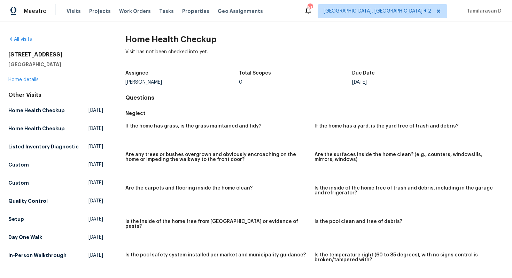
click at [405, 10] on span "Albuquerque, NM + 2" at bounding box center [377, 11] width 108 height 7
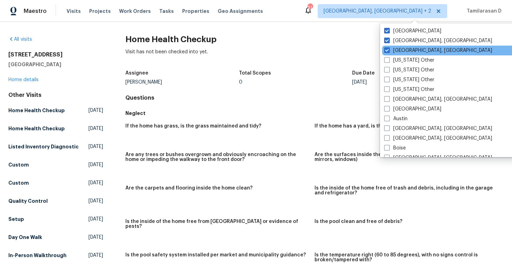
click at [384, 49] on div "Albuquerque, NM" at bounding box center [452, 51] width 140 height 10
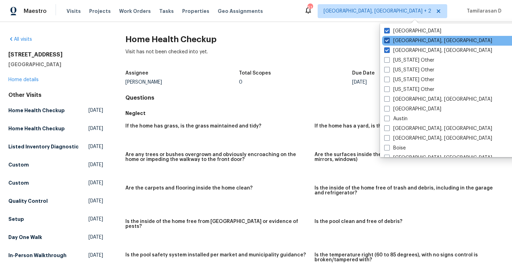
click at [386, 41] on span at bounding box center [387, 41] width 6 height 6
click at [386, 41] on input "Greensboro, NC" at bounding box center [386, 39] width 5 height 5
checkbox input "false"
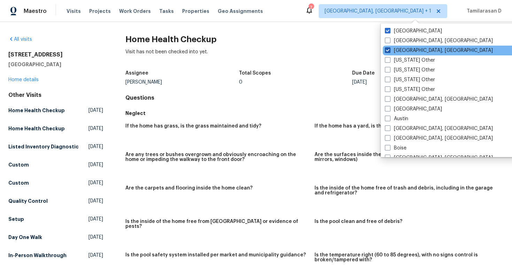
click at [388, 48] on span at bounding box center [388, 50] width 6 height 6
click at [388, 48] on input "Albuquerque, NM" at bounding box center [387, 49] width 5 height 5
checkbox input "false"
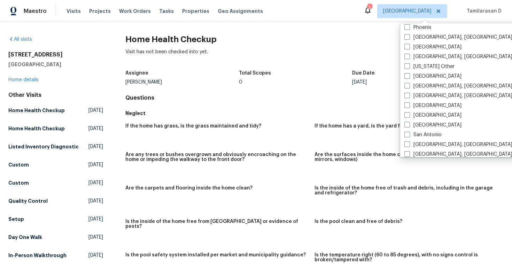
scroll to position [831, 0]
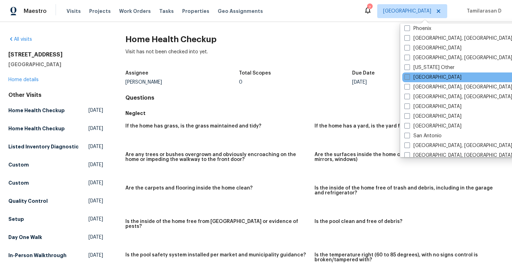
click at [406, 80] on label "[GEOGRAPHIC_DATA]" at bounding box center [432, 77] width 57 height 7
click at [406, 78] on input "[GEOGRAPHIC_DATA]" at bounding box center [406, 76] width 5 height 5
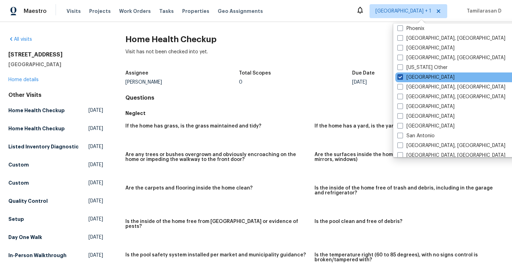
click at [406, 80] on label "[GEOGRAPHIC_DATA]" at bounding box center [425, 77] width 57 height 7
click at [402, 78] on input "[GEOGRAPHIC_DATA]" at bounding box center [399, 76] width 5 height 5
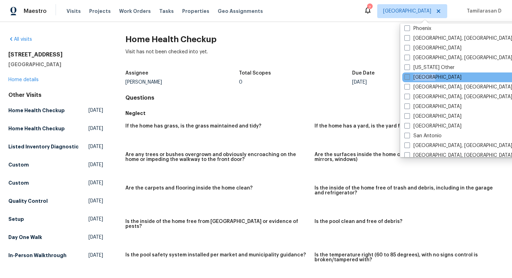
click at [406, 80] on label "[GEOGRAPHIC_DATA]" at bounding box center [432, 77] width 57 height 7
click at [406, 78] on input "[GEOGRAPHIC_DATA]" at bounding box center [406, 76] width 5 height 5
checkbox input "true"
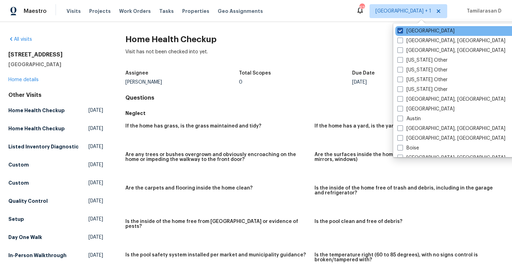
click at [398, 32] on span at bounding box center [400, 31] width 6 height 6
click at [398, 32] on input "Los Angeles" at bounding box center [399, 30] width 5 height 5
checkbox input "false"
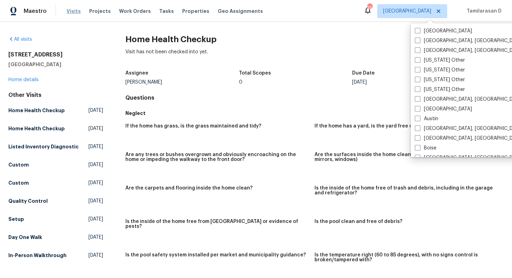
click at [77, 10] on span "Visits" at bounding box center [73, 11] width 14 height 7
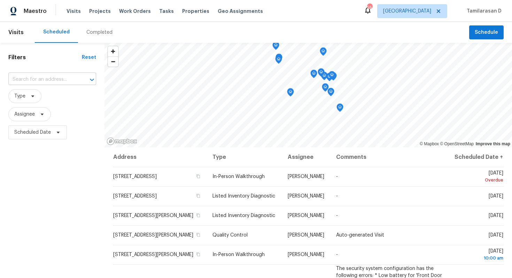
click at [52, 81] on input "text" at bounding box center [42, 79] width 68 height 11
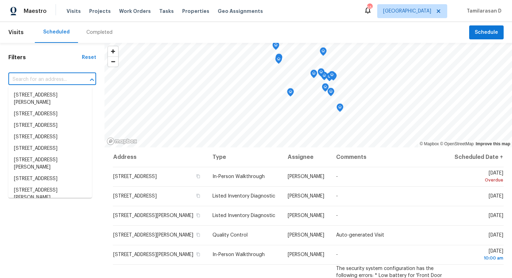
paste input "Home Health Checkup"
type input "Home Health Checkup"
paste input "120 Breyla Way Holly Springs, NC 27540"
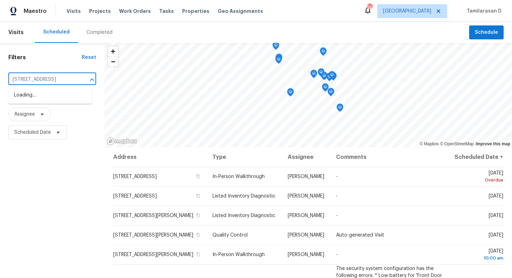
scroll to position [0, 31]
type input "120 Breyla Way Holly Springs, NC 27540"
click at [32, 96] on li "[STREET_ADDRESS]" at bounding box center [50, 94] width 84 height 11
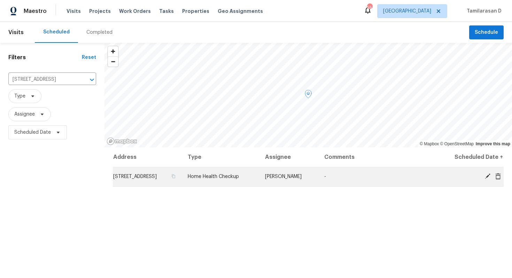
click at [500, 173] on icon at bounding box center [498, 176] width 6 height 6
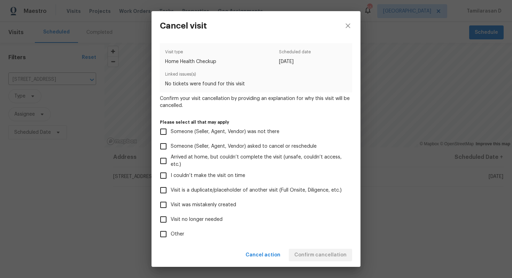
click at [165, 204] on input "Visit was mistakenly created" at bounding box center [163, 204] width 15 height 15
checkbox input "true"
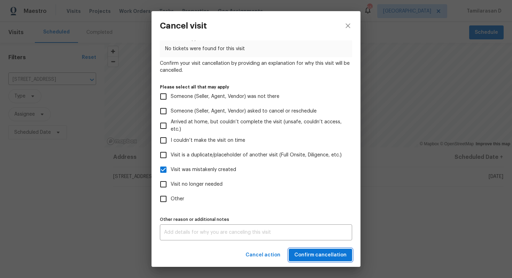
click at [323, 253] on span "Confirm cancellation" at bounding box center [320, 255] width 52 height 9
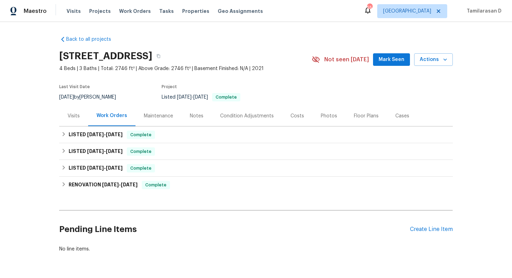
click at [87, 120] on div "Visits" at bounding box center [73, 115] width 29 height 21
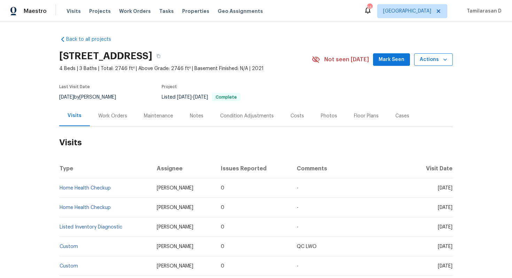
click at [436, 58] on span "Actions" at bounding box center [433, 59] width 28 height 9
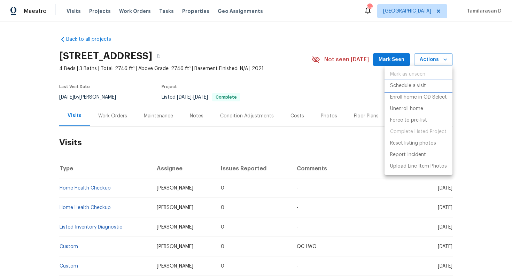
click at [394, 90] on li "Schedule a visit" at bounding box center [418, 85] width 68 height 11
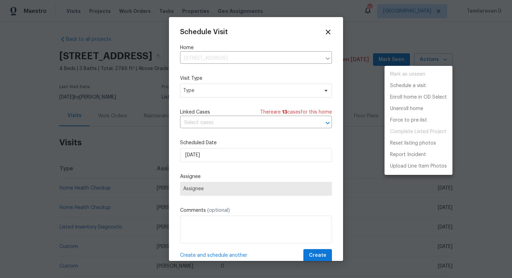
click at [202, 88] on div at bounding box center [256, 139] width 512 height 278
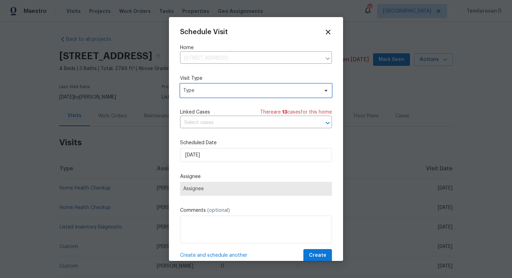
click at [202, 88] on span "Type" at bounding box center [250, 90] width 135 height 7
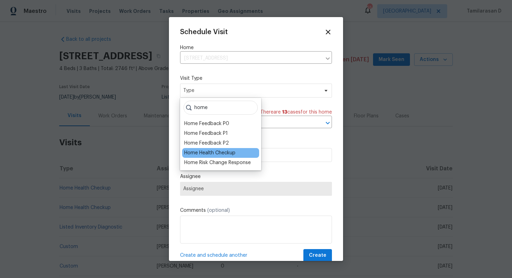
type input "home"
click at [199, 155] on div "Home Health Checkup" at bounding box center [209, 152] width 51 height 7
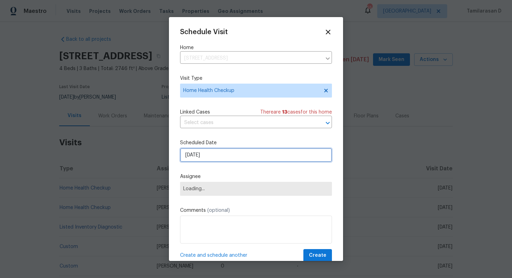
click at [200, 156] on input "[DATE]" at bounding box center [256, 155] width 152 height 14
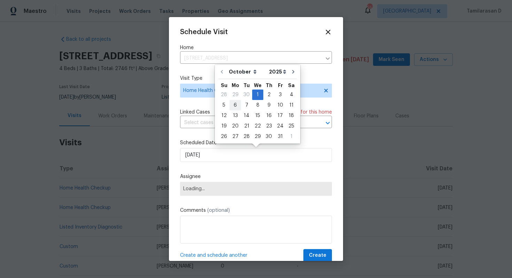
click at [235, 105] on div "6" at bounding box center [234, 105] width 11 height 10
type input "[DATE]"
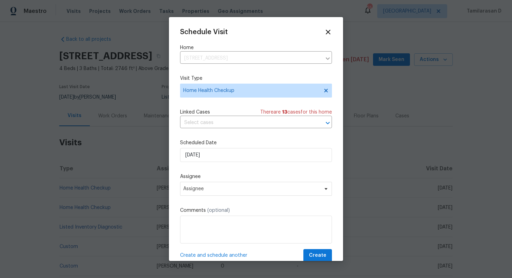
click at [214, 178] on label "Assignee" at bounding box center [256, 176] width 152 height 7
click at [209, 186] on span "Assignee" at bounding box center [251, 189] width 136 height 6
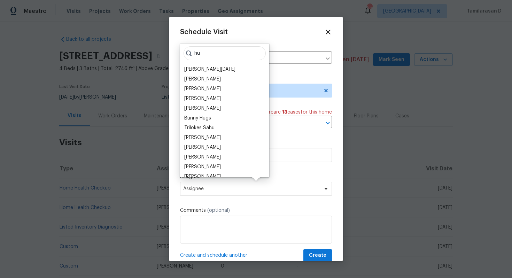
type input "h"
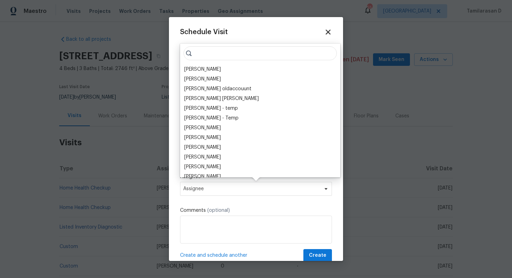
click at [328, 30] on icon at bounding box center [328, 32] width 8 height 8
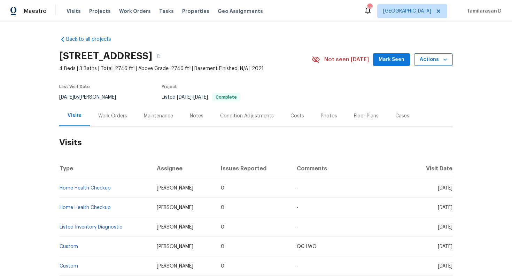
click at [436, 61] on span "Actions" at bounding box center [433, 59] width 28 height 9
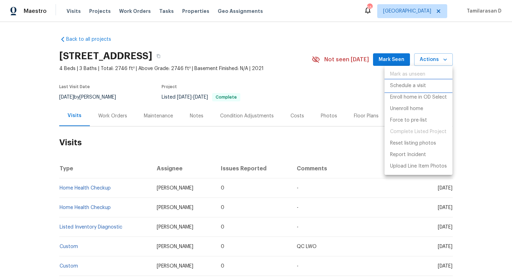
click at [406, 87] on p "Schedule a visit" at bounding box center [408, 85] width 36 height 7
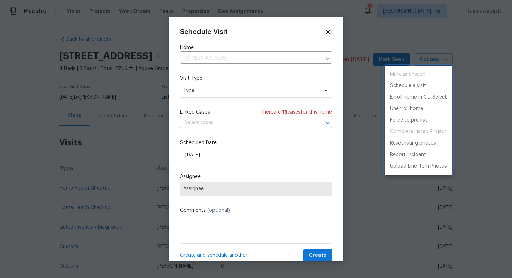
click at [204, 90] on div at bounding box center [256, 139] width 512 height 278
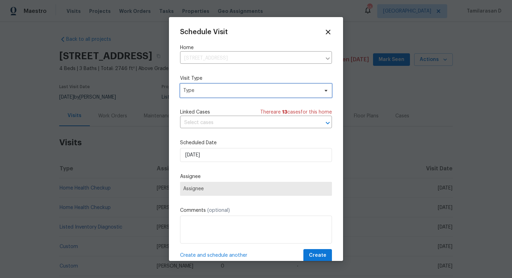
click at [212, 91] on span "Type" at bounding box center [250, 90] width 135 height 7
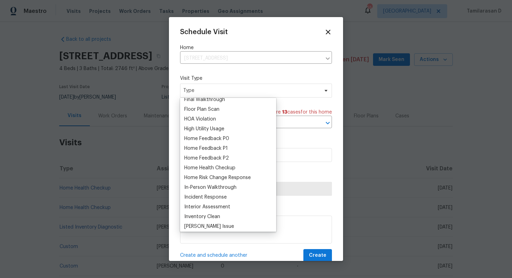
scroll to position [189, 0]
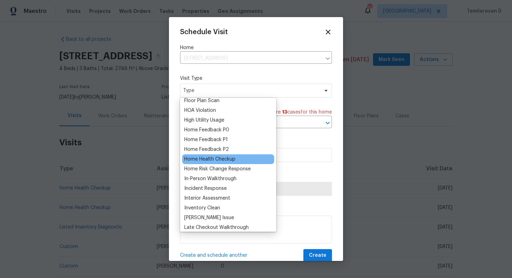
click at [204, 156] on div "Home Health Checkup" at bounding box center [209, 159] width 51 height 7
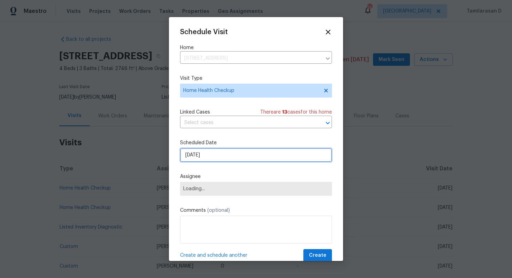
click at [204, 149] on input "[DATE]" at bounding box center [256, 155] width 152 height 14
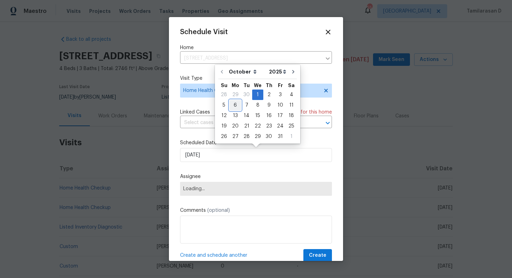
click at [234, 108] on div "6" at bounding box center [234, 105] width 11 height 10
type input "[DATE]"
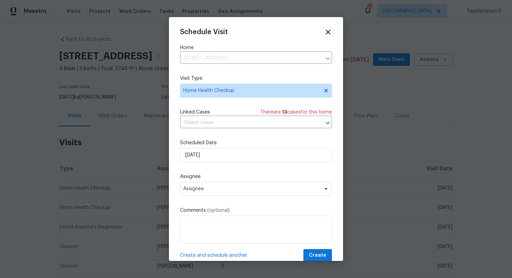
click at [199, 180] on label "Assignee" at bounding box center [256, 176] width 152 height 7
click at [199, 187] on span "Assignee" at bounding box center [251, 189] width 136 height 6
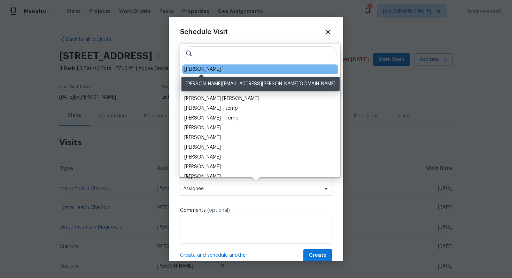
click at [205, 67] on div "[PERSON_NAME]" at bounding box center [202, 69] width 37 height 7
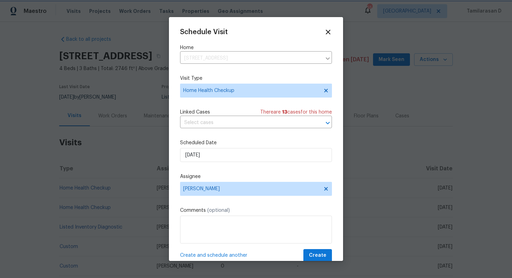
scroll to position [13, 0]
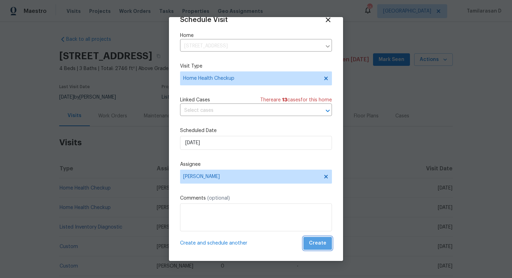
click at [321, 243] on span "Create" at bounding box center [317, 243] width 17 height 9
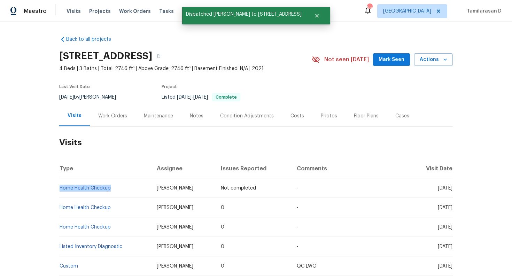
drag, startPoint x: 115, startPoint y: 188, endPoint x: 60, endPoint y: 188, distance: 55.4
click at [60, 188] on td "Home Health Checkup" at bounding box center [105, 187] width 92 height 19
copy link "Home Health Checkup"
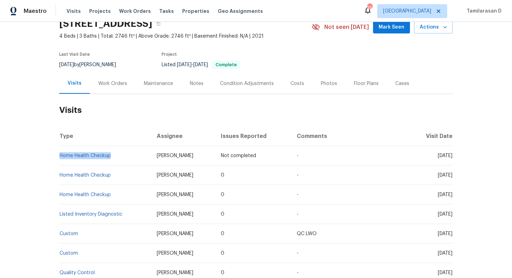
scroll to position [0, 0]
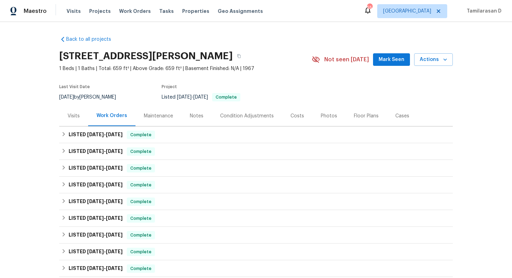
click at [74, 114] on div "Visits" at bounding box center [74, 115] width 12 height 7
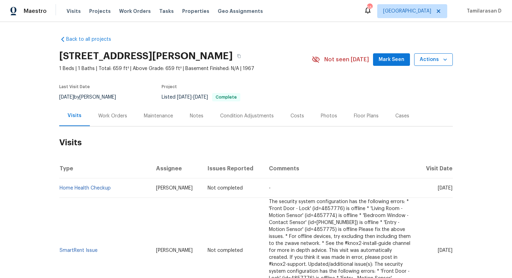
click at [436, 57] on span "Actions" at bounding box center [433, 59] width 28 height 9
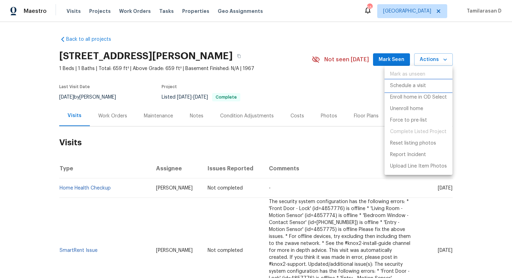
click at [406, 87] on p "Schedule a visit" at bounding box center [408, 85] width 36 height 7
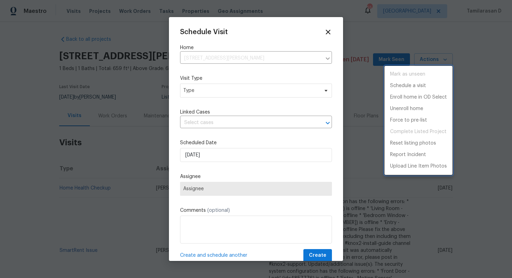
click at [197, 87] on div at bounding box center [256, 139] width 512 height 278
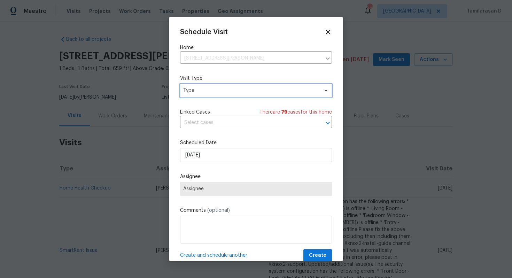
click at [198, 89] on span "Type" at bounding box center [250, 90] width 135 height 7
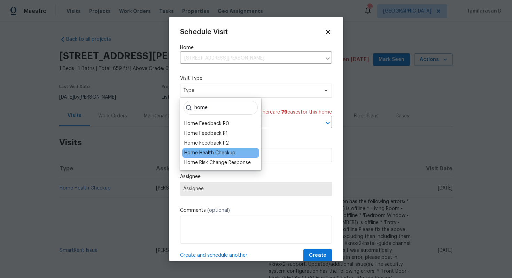
type input "home"
click at [199, 152] on div "Home Health Checkup" at bounding box center [209, 152] width 51 height 7
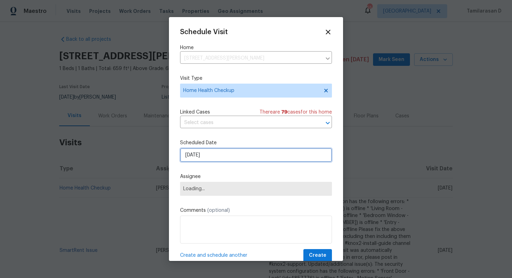
click at [202, 162] on input "[DATE]" at bounding box center [256, 155] width 152 height 14
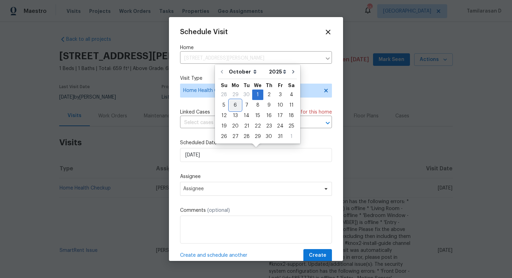
click at [232, 104] on div "6" at bounding box center [234, 105] width 11 height 10
type input "[DATE]"
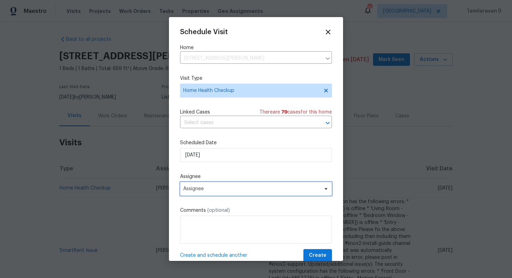
click at [214, 188] on span "Assignee" at bounding box center [251, 189] width 136 height 6
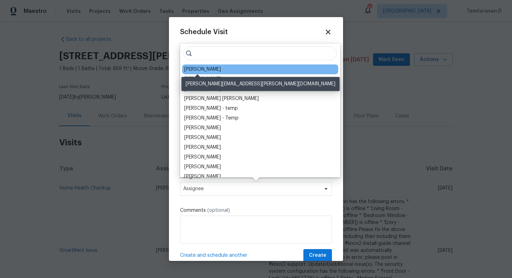
click at [199, 71] on div "[PERSON_NAME]" at bounding box center [202, 69] width 37 height 7
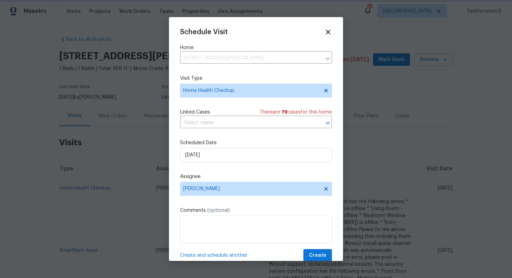
scroll to position [13, 0]
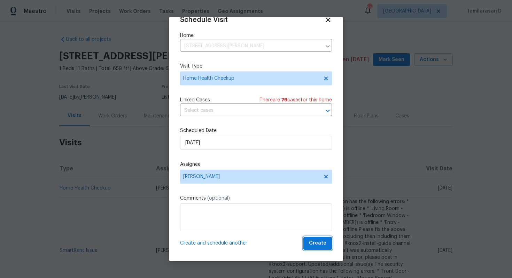
click at [322, 244] on span "Create" at bounding box center [317, 243] width 17 height 9
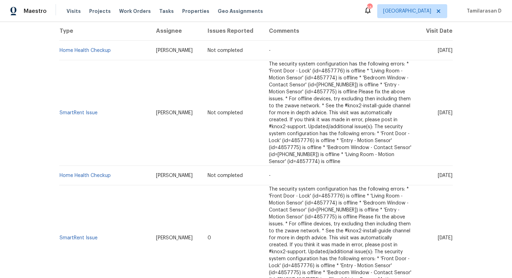
scroll to position [153, 0]
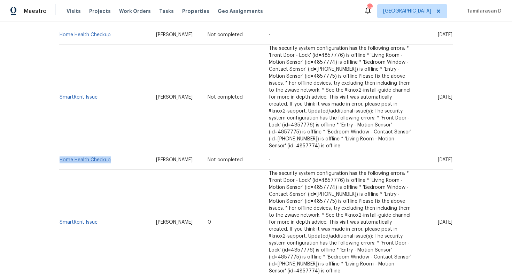
drag, startPoint x: 114, startPoint y: 152, endPoint x: 60, endPoint y: 151, distance: 54.0
click at [60, 151] on td "Home Health Checkup" at bounding box center [104, 159] width 91 height 19
copy link "Home Health Checkup"
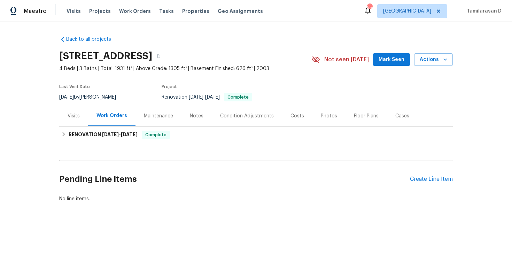
click at [73, 124] on div "Visits" at bounding box center [73, 115] width 29 height 21
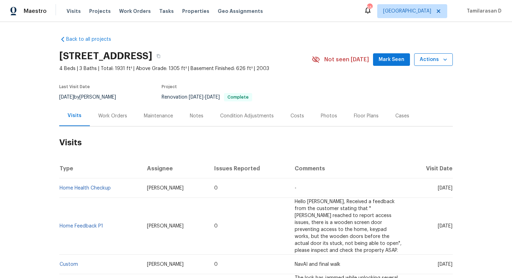
click at [429, 59] on span "Actions" at bounding box center [433, 59] width 28 height 9
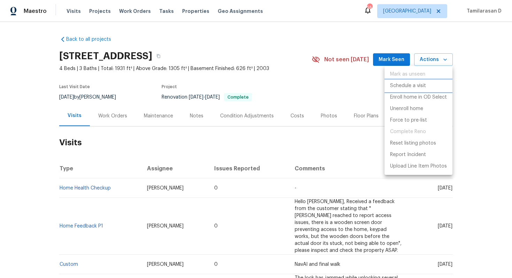
click at [411, 84] on p "Schedule a visit" at bounding box center [408, 85] width 36 height 7
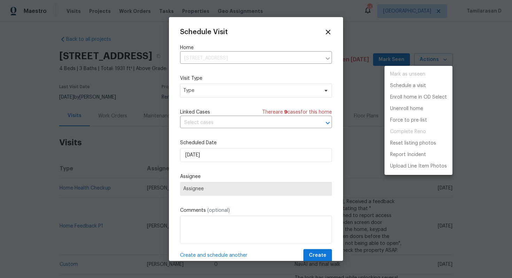
click at [207, 93] on div at bounding box center [256, 139] width 512 height 278
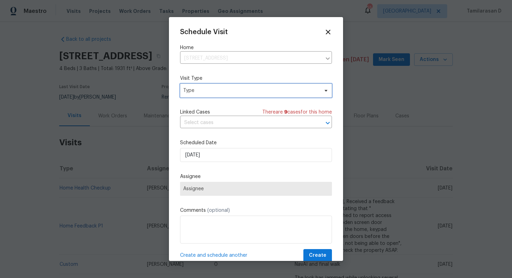
click at [207, 93] on span "Type" at bounding box center [250, 90] width 135 height 7
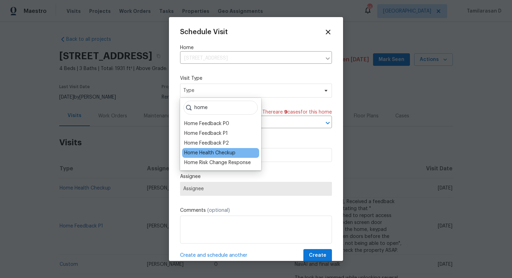
type input "home"
click at [235, 151] on div "Home Health Checkup" at bounding box center [209, 152] width 51 height 7
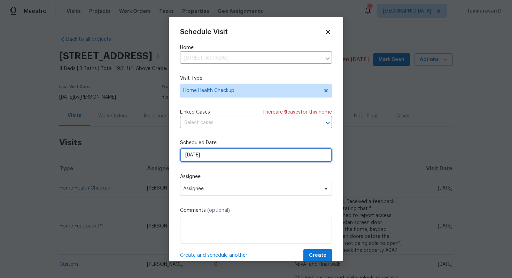
click at [213, 151] on input "01/10/2025" at bounding box center [256, 155] width 152 height 14
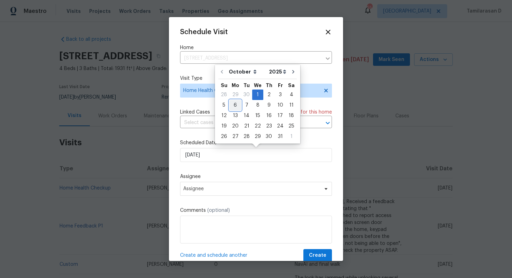
click at [235, 108] on div "6" at bounding box center [234, 105] width 11 height 10
type input "06/10/2025"
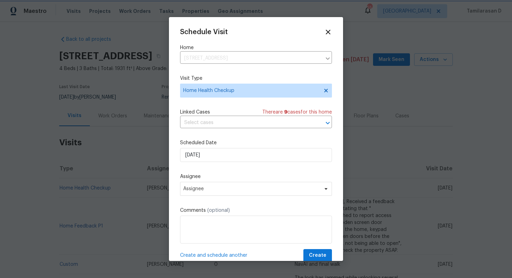
scroll to position [13, 0]
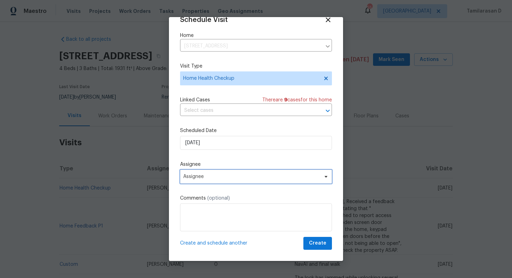
click at [213, 170] on span "Assignee" at bounding box center [256, 177] width 152 height 14
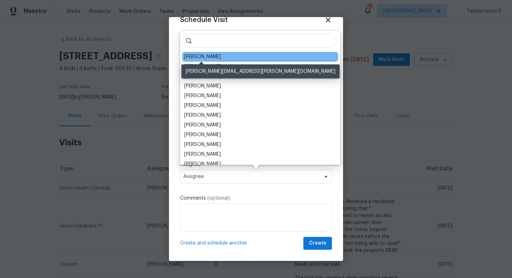
click at [204, 56] on div "Preston Sexton" at bounding box center [202, 56] width 37 height 7
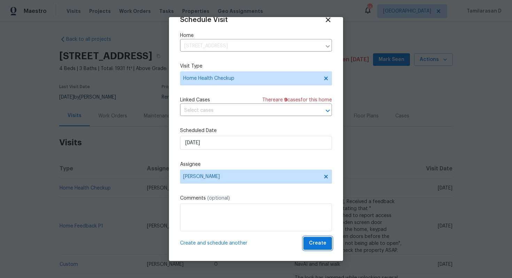
click at [317, 242] on span "Create" at bounding box center [317, 243] width 17 height 9
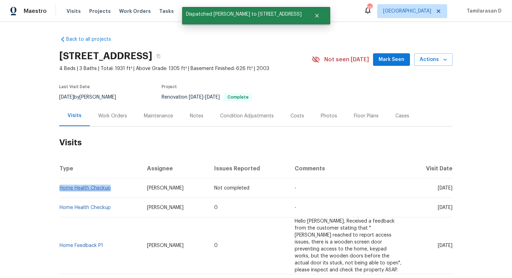
drag, startPoint x: 113, startPoint y: 189, endPoint x: 60, endPoint y: 188, distance: 52.6
click at [60, 188] on td "Home Health Checkup" at bounding box center [100, 187] width 82 height 19
copy link "Home Health Checkup"
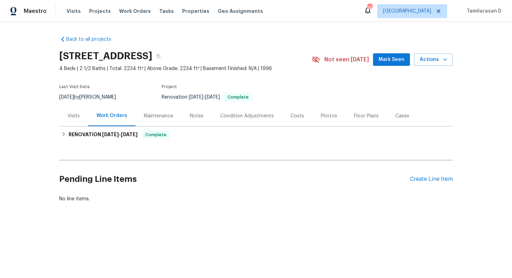
click at [79, 117] on div "Visits" at bounding box center [74, 115] width 12 height 7
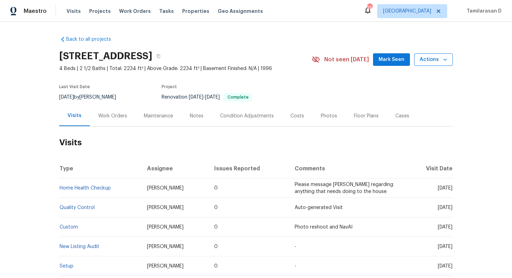
click at [432, 57] on span "Actions" at bounding box center [433, 59] width 28 height 9
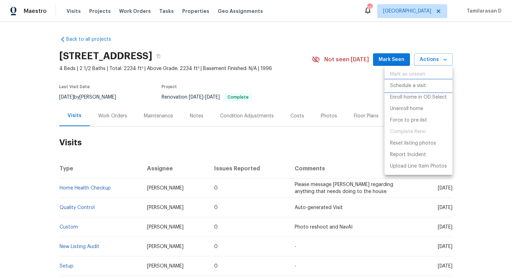
click at [411, 86] on p "Schedule a visit" at bounding box center [408, 85] width 36 height 7
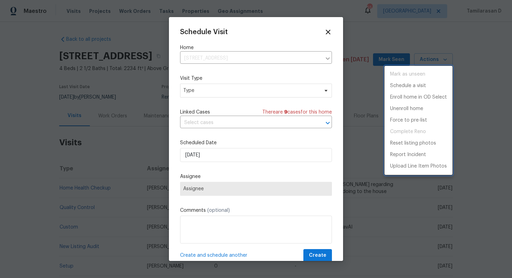
click at [235, 91] on div at bounding box center [256, 139] width 512 height 278
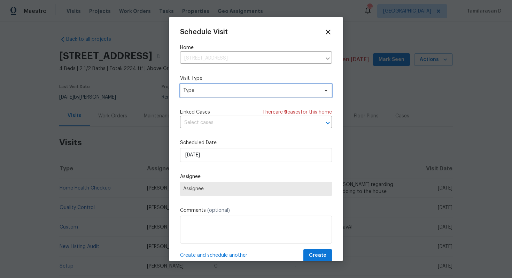
click at [235, 91] on span "Type" at bounding box center [250, 90] width 135 height 7
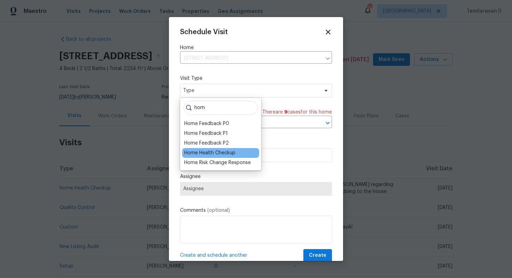
type input "hom"
click at [226, 150] on div "Home Health Checkup" at bounding box center [209, 152] width 51 height 7
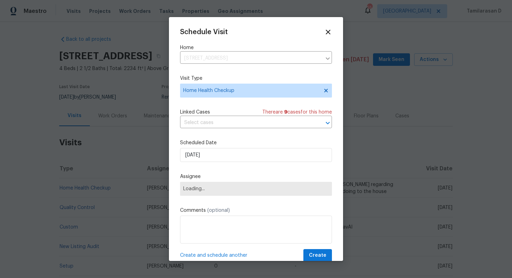
click at [204, 148] on div "Scheduled Date [DATE]" at bounding box center [256, 150] width 152 height 23
click at [205, 155] on input "[DATE]" at bounding box center [256, 155] width 152 height 14
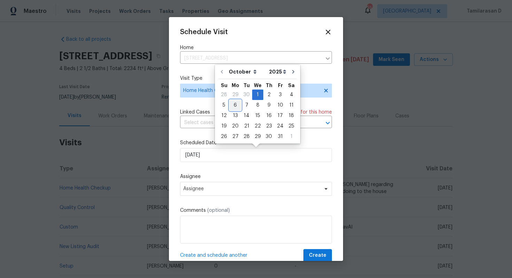
click at [233, 104] on div "6" at bounding box center [234, 105] width 11 height 10
type input "[DATE]"
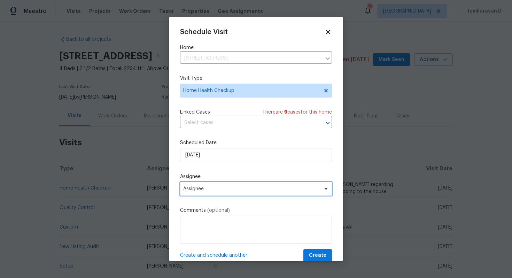
click at [199, 189] on span "Assignee" at bounding box center [251, 189] width 136 height 6
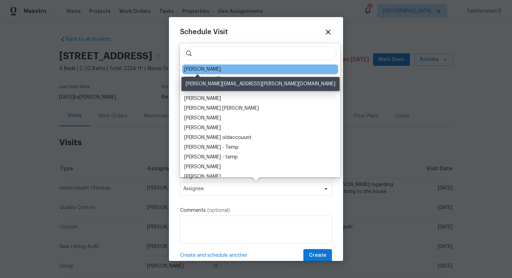
click at [203, 70] on div "Lee Privette" at bounding box center [202, 69] width 37 height 7
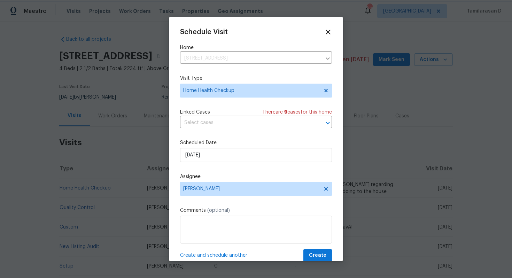
scroll to position [13, 0]
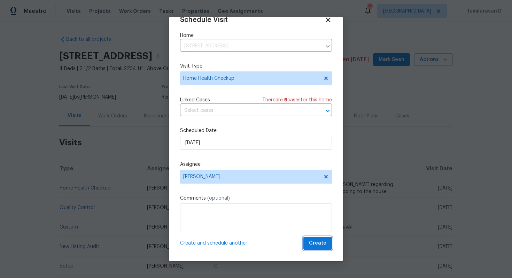
click at [317, 244] on span "Create" at bounding box center [317, 243] width 17 height 9
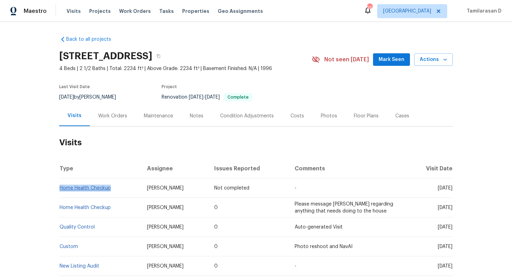
drag, startPoint x: 113, startPoint y: 187, endPoint x: 61, endPoint y: 187, distance: 52.6
click at [61, 187] on td "Home Health Checkup" at bounding box center [100, 187] width 82 height 19
copy link "Home Health Checkup"
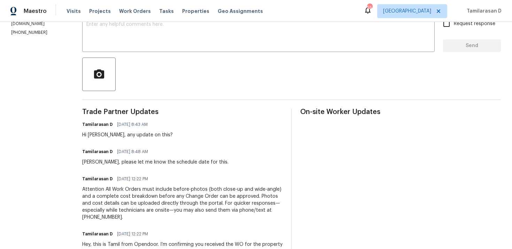
scroll to position [133, 0]
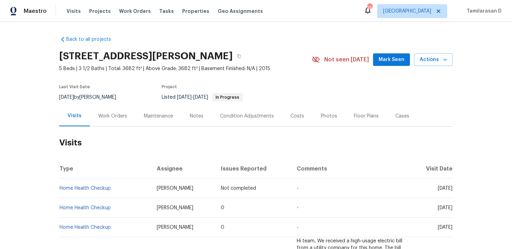
click at [105, 110] on div "Work Orders" at bounding box center [113, 115] width 46 height 21
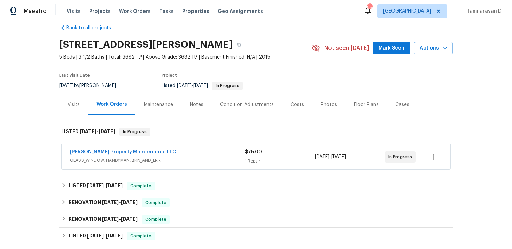
scroll to position [20, 0]
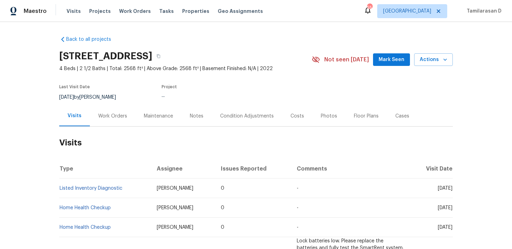
click at [104, 113] on div "Work Orders" at bounding box center [112, 115] width 29 height 7
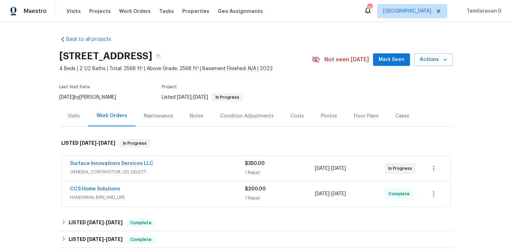
click at [123, 160] on span "Surface Innovations Services LLC" at bounding box center [111, 163] width 83 height 7
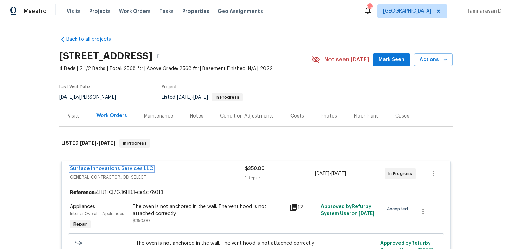
click at [108, 168] on link "Surface Innovations Services LLC" at bounding box center [111, 168] width 83 height 5
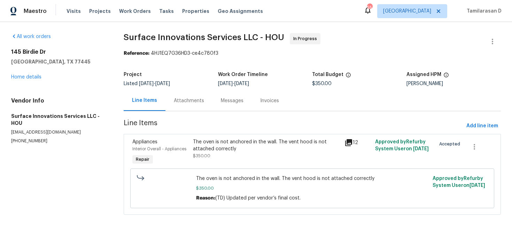
click at [212, 95] on div "Messages" at bounding box center [231, 100] width 39 height 21
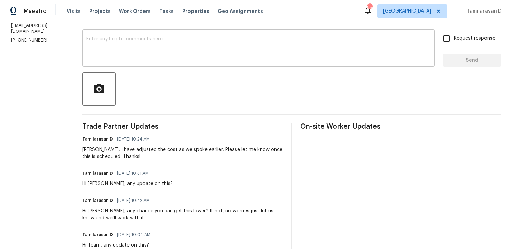
scroll to position [122, 0]
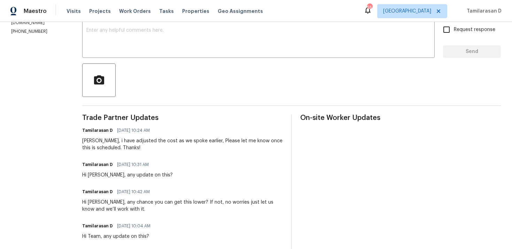
click at [144, 137] on div "Tamilarasan D 10/01/2025 10:24 AM Marco, i have adjusted the cost as we spoke e…" at bounding box center [182, 138] width 201 height 26
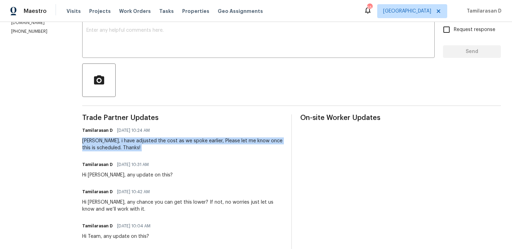
click at [143, 142] on div "Marco, i have adjusted the cost as we spoke earlier, Please let me know once th…" at bounding box center [182, 144] width 201 height 14
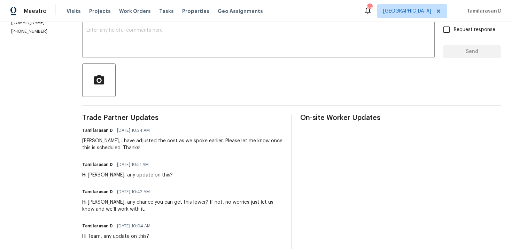
click at [143, 142] on div "Marco, i have adjusted the cost as we spoke earlier, Please let me know once th…" at bounding box center [182, 144] width 201 height 14
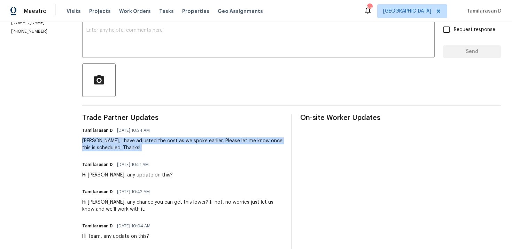
scroll to position [0, 0]
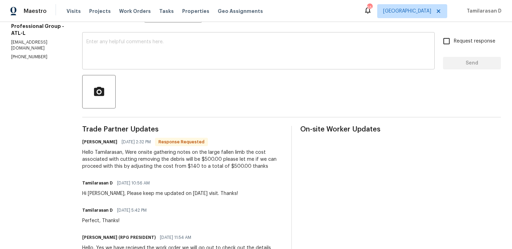
scroll to position [111, 0]
click at [132, 159] on div "Hello Tamilarasan, Were onsite gathering notes on the large fallen limb the cos…" at bounding box center [182, 158] width 201 height 21
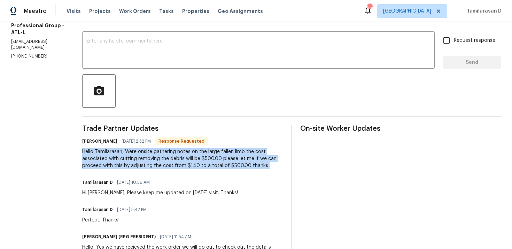
click at [132, 159] on div "Hello Tamilarasan, Were onsite gathering notes on the large fallen limb the cos…" at bounding box center [182, 158] width 201 height 21
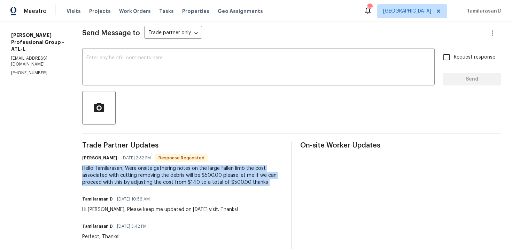
scroll to position [90, 0]
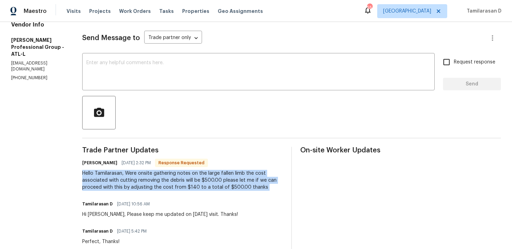
click at [151, 183] on div "Hello Tamilarasan, Were onsite gathering notes on the large fallen limb the cos…" at bounding box center [182, 180] width 201 height 21
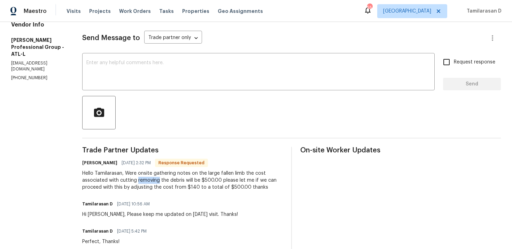
click at [151, 183] on div "Hello Tamilarasan, Were onsite gathering notes on the large fallen limb the cos…" at bounding box center [182, 180] width 201 height 21
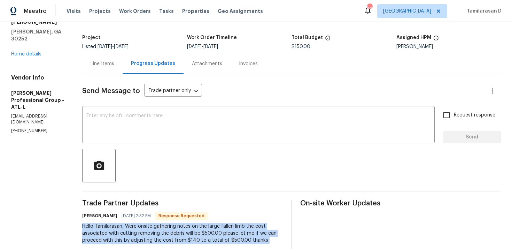
scroll to position [0, 0]
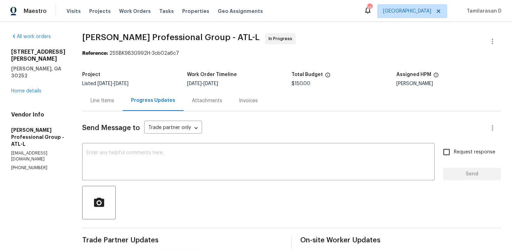
click at [104, 98] on div "Line Items" at bounding box center [103, 100] width 24 height 7
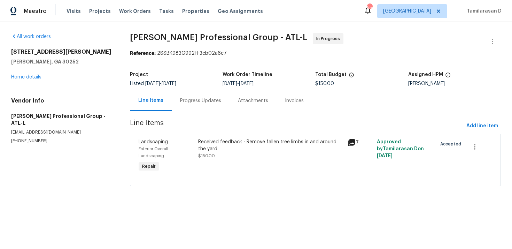
click at [236, 144] on div "Received feedback - Remove fallen tree limbs in and around the yard" at bounding box center [270, 145] width 145 height 14
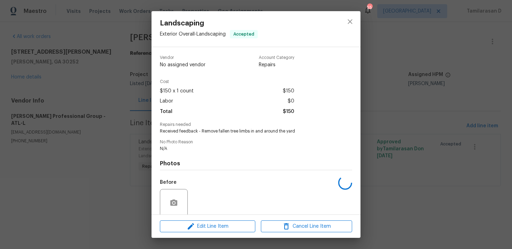
scroll to position [54, 0]
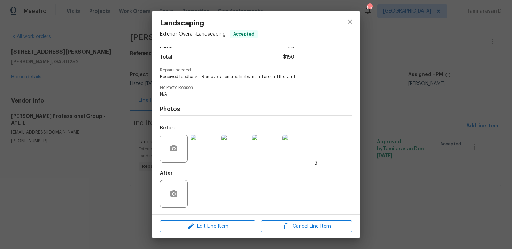
click at [139, 127] on div "Landscaping Exterior Overall - Landscaping Accepted Vendor Ramsey's Professiona…" at bounding box center [256, 124] width 512 height 249
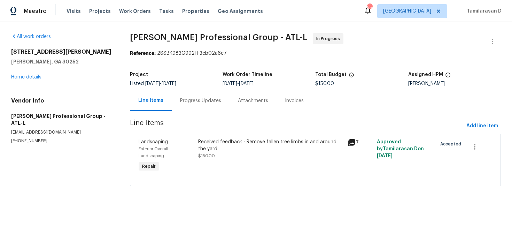
click at [187, 94] on div "Progress Updates" at bounding box center [201, 100] width 58 height 21
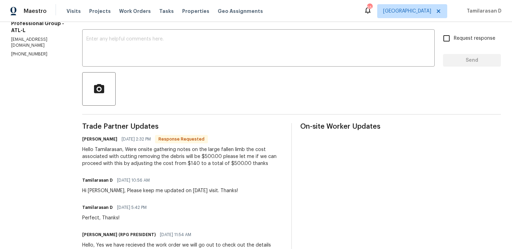
scroll to position [111, 0]
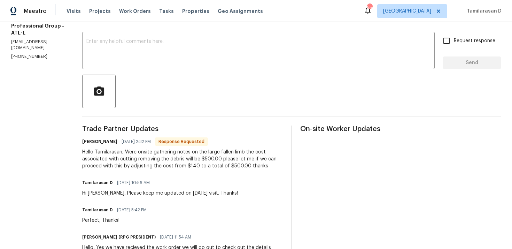
click at [151, 152] on div "Hello Tamilarasan, Were onsite gathering notes on the large fallen limb the cos…" at bounding box center [182, 158] width 201 height 21
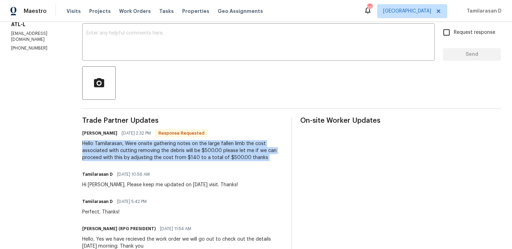
scroll to position [116, 0]
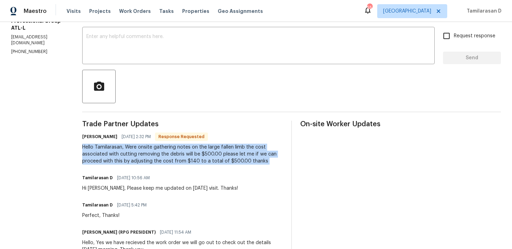
click at [158, 154] on div "Hello Tamilarasan, Were onsite gathering notes on the large fallen limb the cos…" at bounding box center [182, 153] width 201 height 21
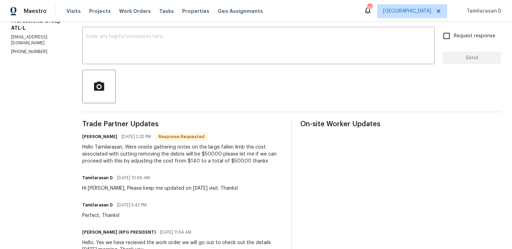
click at [158, 154] on div "Hello Tamilarasan, Were onsite gathering notes on the large fallen limb the cos…" at bounding box center [182, 153] width 201 height 21
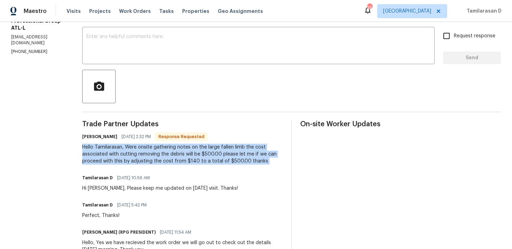
scroll to position [111, 0]
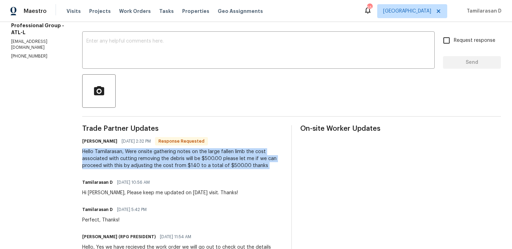
click at [154, 160] on div "Hello Tamilarasan, Were onsite gathering notes on the large fallen limb the cos…" at bounding box center [182, 158] width 201 height 21
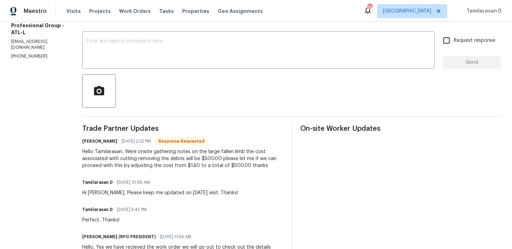
click at [154, 160] on div "Hello Tamilarasan, Were onsite gathering notes on the large fallen limb the cos…" at bounding box center [182, 158] width 201 height 21
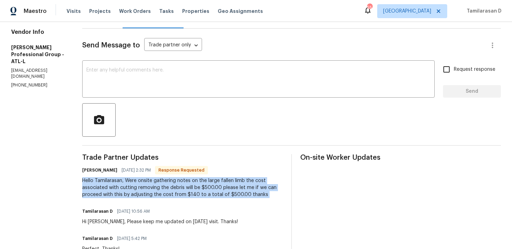
scroll to position [45, 0]
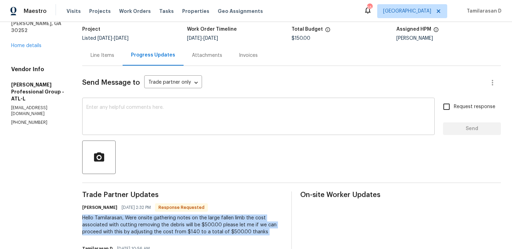
click at [103, 112] on textarea at bounding box center [258, 117] width 344 height 24
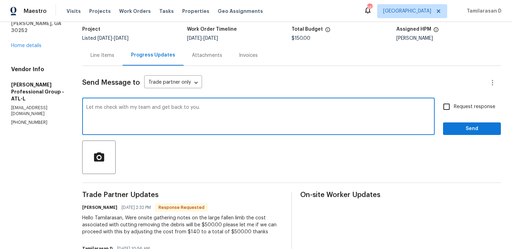
type textarea "Let me check with my team and get back to you."
click at [457, 125] on span "Send" at bounding box center [471, 128] width 47 height 9
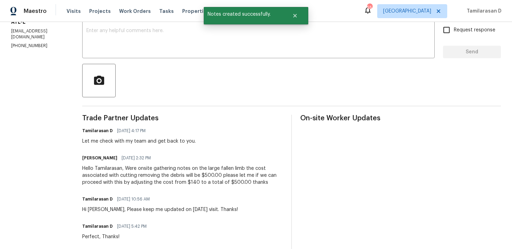
scroll to position [0, 0]
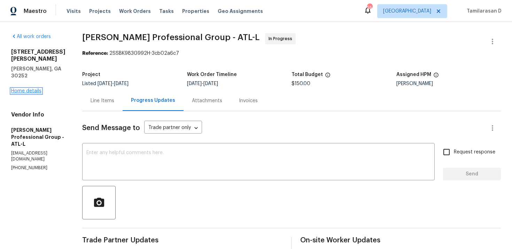
click at [26, 88] on link "Home details" at bounding box center [26, 90] width 30 height 5
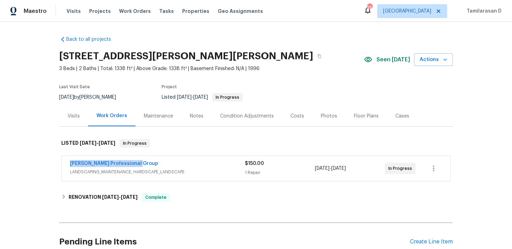
drag, startPoint x: 144, startPoint y: 162, endPoint x: 52, endPoint y: 165, distance: 92.7
click at [52, 165] on div "Back to all projects 111 Harper Rd, McDonough, GA 30252 3 Beds | 2 Baths | Tota…" at bounding box center [256, 135] width 512 height 227
copy link "Ramsey's Professional Group"
click at [98, 163] on link "Ramsey's Professional Group" at bounding box center [114, 163] width 88 height 5
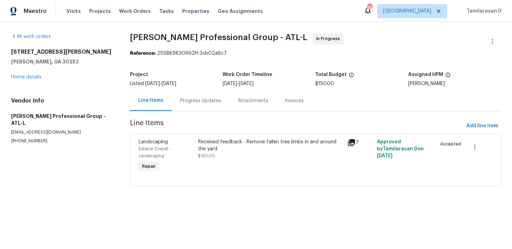
click at [214, 142] on div "Received feedback - Remove fallen tree limbs in and around the yard" at bounding box center [270, 145] width 145 height 14
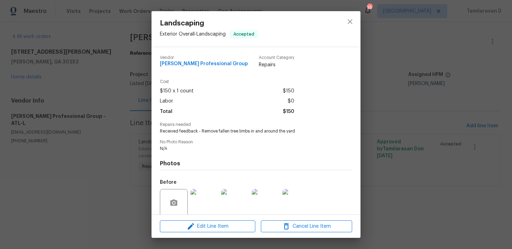
click at [193, 133] on span "Received feedback - Remove fallen tree limbs in and around the yard" at bounding box center [246, 131] width 173 height 6
copy span "Received feedback - Remove fallen tree limbs in and around the yard"
click at [124, 108] on div "Landscaping Exterior Overall - Landscaping Accepted Vendor Ramsey's Professiona…" at bounding box center [256, 124] width 512 height 249
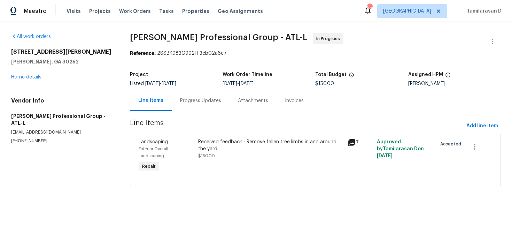
click at [187, 107] on div "Progress Updates" at bounding box center [201, 100] width 58 height 21
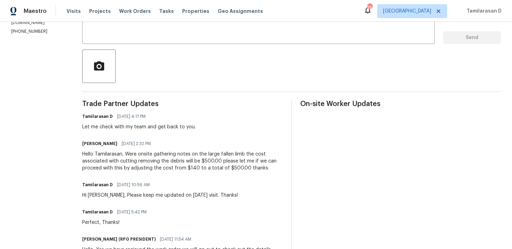
scroll to position [148, 0]
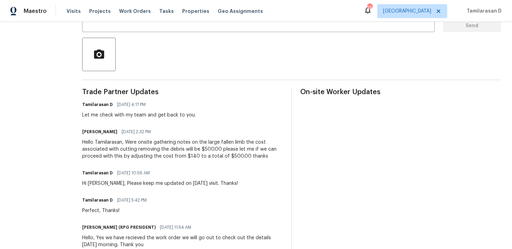
click at [125, 155] on div "Hello Tamilarasan, Were onsite gathering notes on the large fallen limb the cos…" at bounding box center [182, 149] width 201 height 21
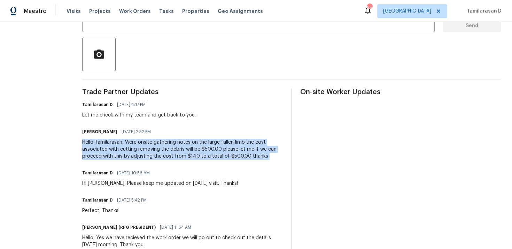
click at [125, 155] on div "Hello Tamilarasan, Were onsite gathering notes on the large fallen limb the cos…" at bounding box center [182, 149] width 201 height 21
copy div "Hello Tamilarasan, Were onsite gathering notes on the large fallen limb the cos…"
click at [132, 150] on div "Hello Tamilarasan, Were onsite gathering notes on the large fallen limb the cos…" at bounding box center [182, 149] width 201 height 21
drag, startPoint x: 131, startPoint y: 141, endPoint x: 270, endPoint y: 156, distance: 140.7
click at [270, 156] on div "Hello Tamilarasan, Were onsite gathering notes on the large fallen limb the cos…" at bounding box center [182, 149] width 201 height 21
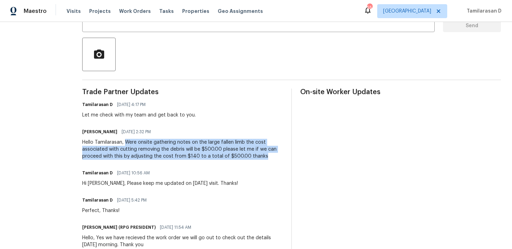
copy div "Were onsite gathering notes on the large fallen limb the cost associated with c…"
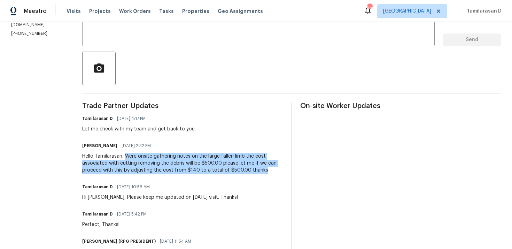
scroll to position [149, 0]
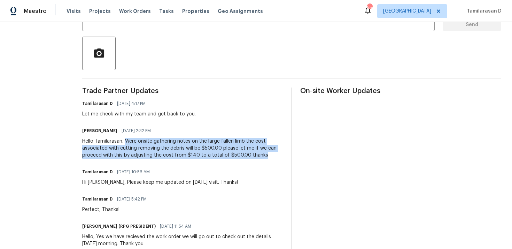
click at [142, 147] on div "Hello Tamilarasan, Were onsite gathering notes on the large fallen limb the cos…" at bounding box center [182, 148] width 201 height 21
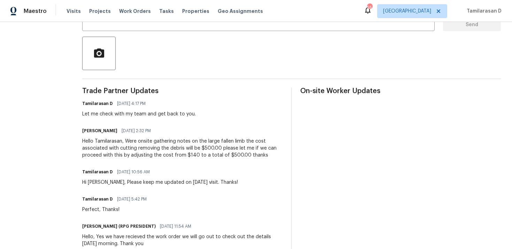
click at [142, 147] on div "Hello Tamilarasan, Were onsite gathering notes on the large fallen limb the cos…" at bounding box center [182, 148] width 201 height 21
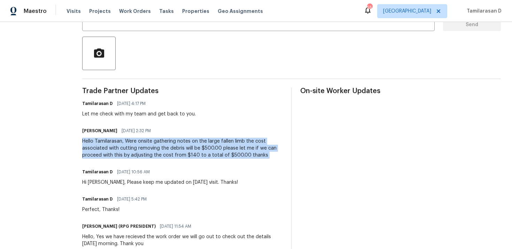
scroll to position [0, 0]
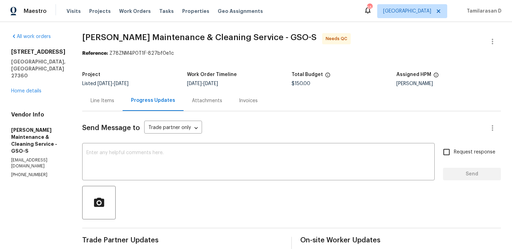
click at [108, 92] on div "Line Items" at bounding box center [102, 100] width 40 height 21
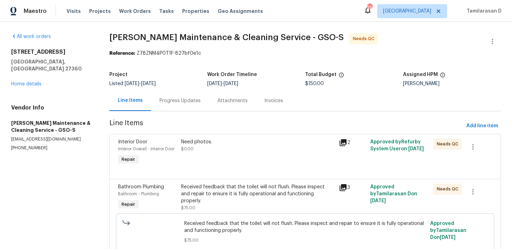
click at [221, 139] on div "Need photos." at bounding box center [257, 141] width 153 height 7
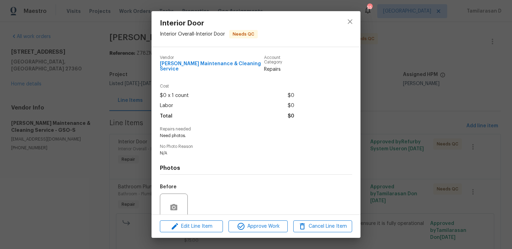
scroll to position [54, 0]
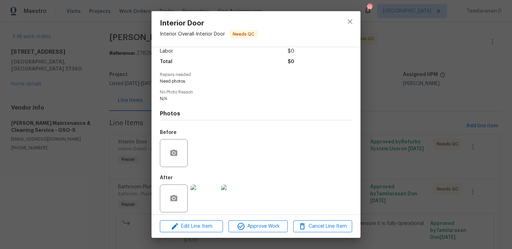
click at [209, 189] on img at bounding box center [204, 198] width 28 height 28
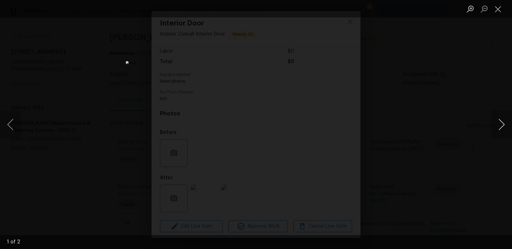
click at [500, 124] on button "Next image" at bounding box center [501, 124] width 21 height 28
click at [500, 7] on button "Close lightbox" at bounding box center [498, 9] width 14 height 12
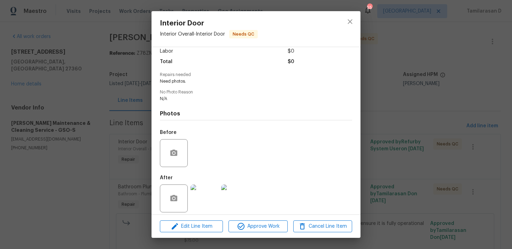
click at [134, 124] on div "Interior Door Interior Overall - Interior Door Needs QC Vendor [PERSON_NAME] Ma…" at bounding box center [256, 124] width 512 height 249
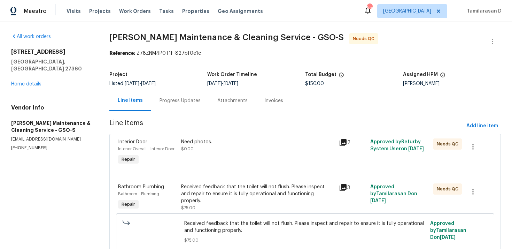
scroll to position [73, 0]
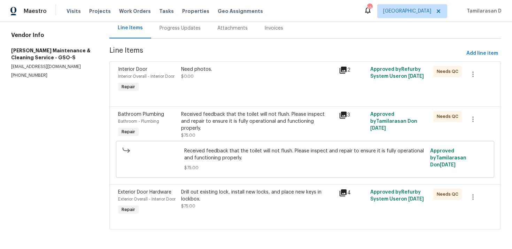
click at [254, 204] on div "Drill out existing lock, install new locks, and place new keys in lockbox. $75.…" at bounding box center [257, 198] width 153 height 21
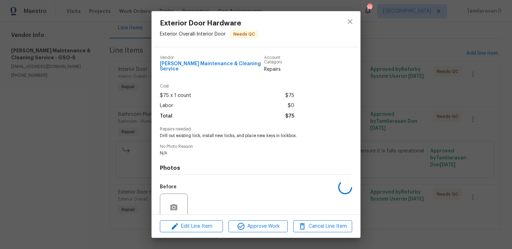
scroll to position [54, 0]
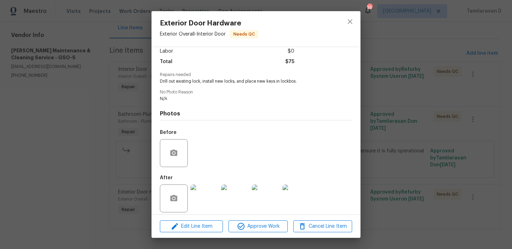
click at [138, 155] on div "Exterior Door Hardware Exterior Overall - Interior Door Needs QC Vendor [PERSON…" at bounding box center [256, 124] width 512 height 249
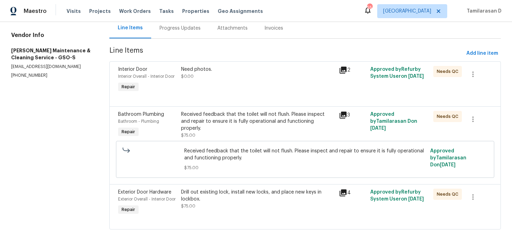
click at [269, 124] on div "Received feedback that the toilet will not flush. Please inspect and repair to …" at bounding box center [257, 121] width 153 height 21
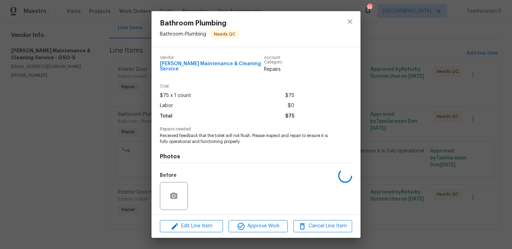
scroll to position [43, 0]
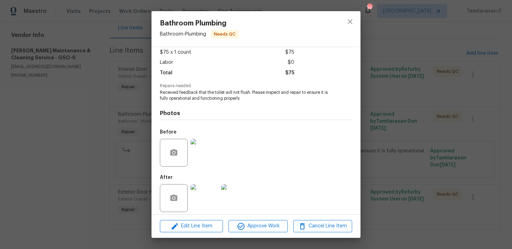
click at [203, 148] on img at bounding box center [204, 153] width 28 height 28
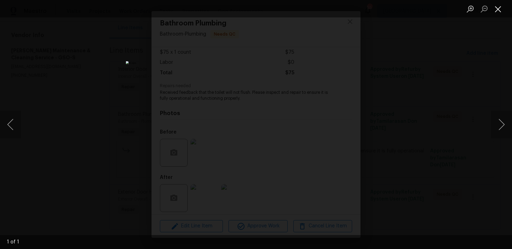
click at [499, 8] on button "Close lightbox" at bounding box center [498, 9] width 14 height 12
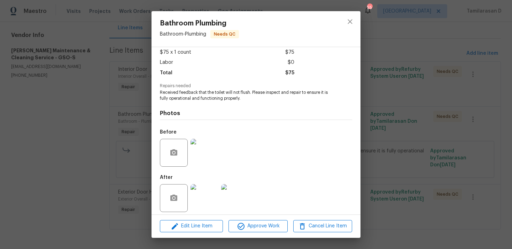
click at [207, 188] on img at bounding box center [204, 198] width 28 height 28
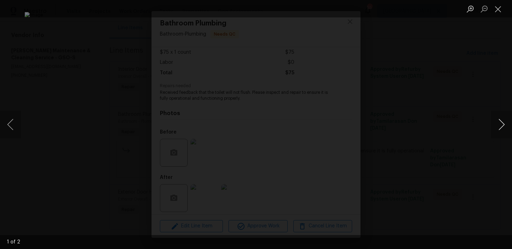
click at [501, 130] on button "Next image" at bounding box center [501, 124] width 21 height 28
click at [497, 126] on button "Next image" at bounding box center [501, 124] width 21 height 28
click at [495, 8] on button "Close lightbox" at bounding box center [498, 9] width 14 height 12
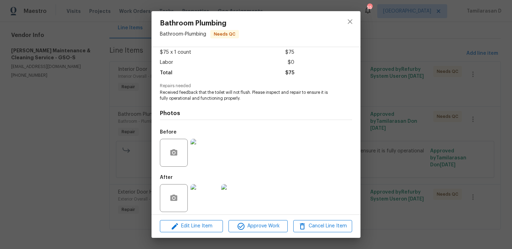
click at [142, 136] on div "Bathroom Plumbing Bathroom - Plumbing Needs QC Vendor [PERSON_NAME] Maintenance…" at bounding box center [256, 124] width 512 height 249
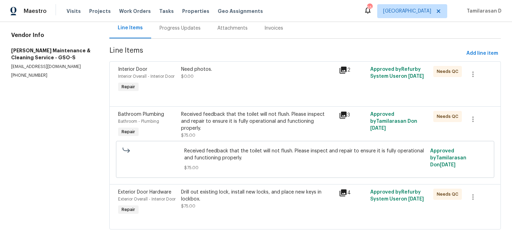
click at [233, 195] on div "Drill out existing lock, install new locks, and place new keys in lockbox." at bounding box center [257, 195] width 153 height 14
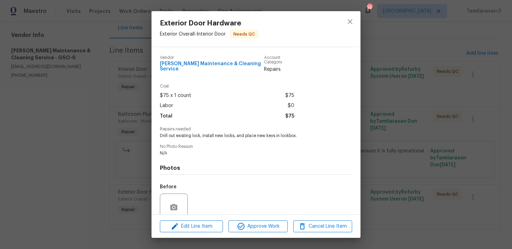
scroll to position [54, 0]
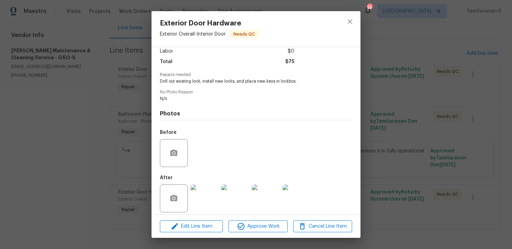
click at [202, 191] on img at bounding box center [204, 198] width 28 height 28
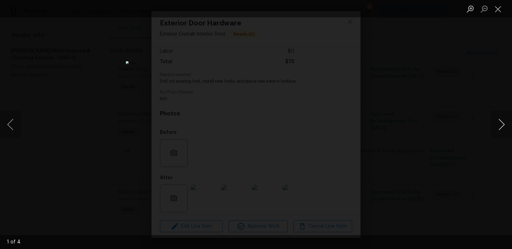
click at [503, 125] on button "Next image" at bounding box center [501, 124] width 21 height 28
click at [500, 6] on button "Close lightbox" at bounding box center [498, 9] width 14 height 12
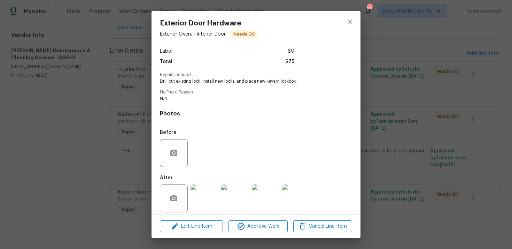
click at [123, 95] on div "Exterior Door Hardware Exterior Overall - Interior Door Needs QC Vendor Baker's…" at bounding box center [256, 124] width 512 height 249
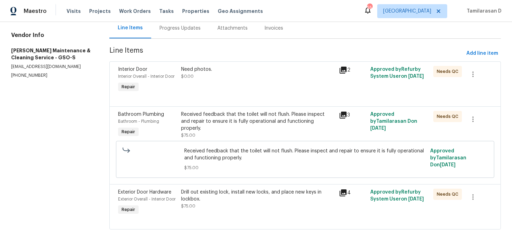
click at [223, 78] on div "Need photos. $0.00" at bounding box center [257, 73] width 153 height 14
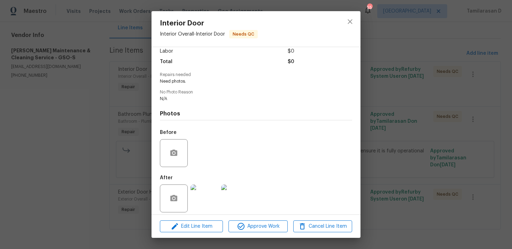
click at [199, 190] on img at bounding box center [204, 198] width 28 height 28
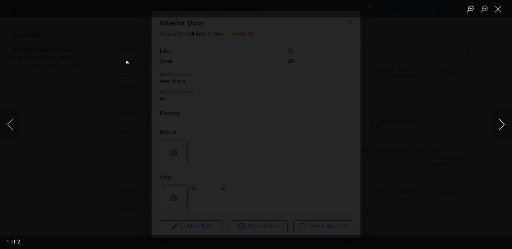
click at [499, 124] on button "Next image" at bounding box center [501, 124] width 21 height 28
click at [500, 124] on button "Next image" at bounding box center [501, 124] width 21 height 28
click at [494, 3] on button "Close lightbox" at bounding box center [498, 9] width 14 height 12
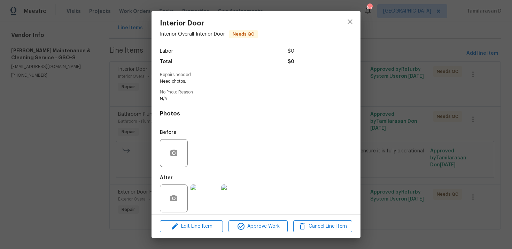
click at [339, 25] on div "Interior Door Interior Overall - Interior Door Needs QC" at bounding box center [255, 29] width 209 height 36
click at [346, 23] on icon "close" at bounding box center [350, 21] width 8 height 8
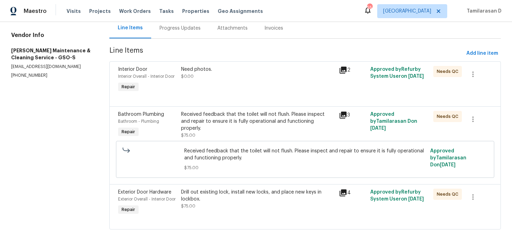
scroll to position [2, 0]
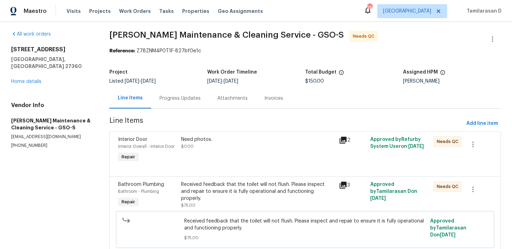
click at [174, 94] on div "Progress Updates" at bounding box center [180, 98] width 58 height 21
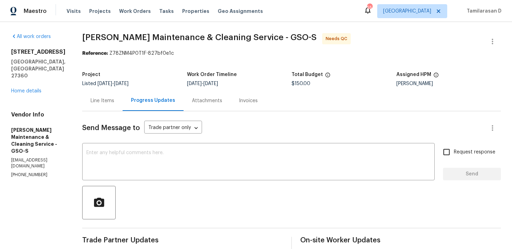
click at [117, 105] on div "Line Items" at bounding box center [102, 100] width 40 height 21
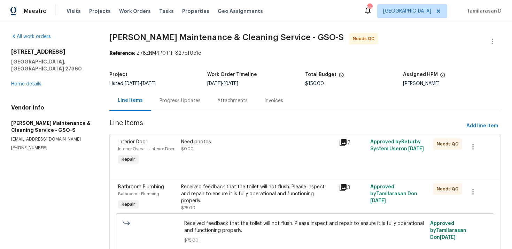
scroll to position [73, 0]
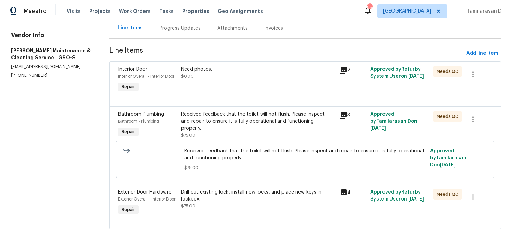
click at [226, 192] on div "Drill out existing lock, install new locks, and place new keys in lockbox." at bounding box center [257, 195] width 153 height 14
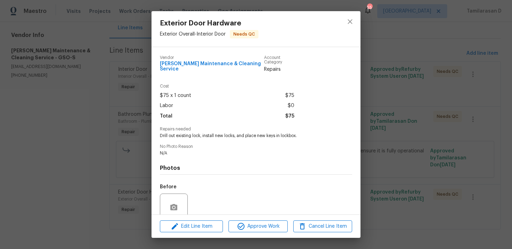
scroll to position [54, 0]
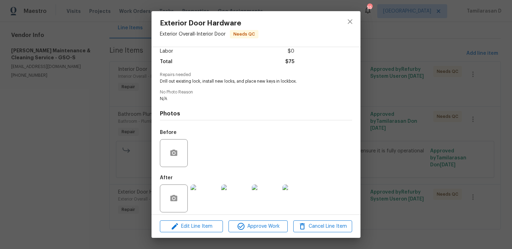
click at [211, 195] on img at bounding box center [204, 198] width 28 height 28
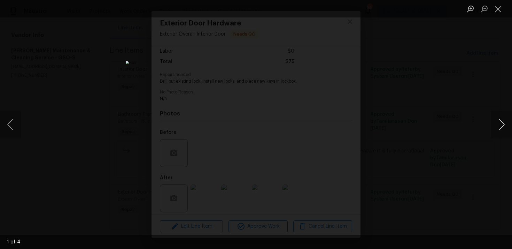
click at [498, 124] on button "Next image" at bounding box center [501, 124] width 21 height 28
click at [501, 12] on button "Close lightbox" at bounding box center [498, 9] width 14 height 12
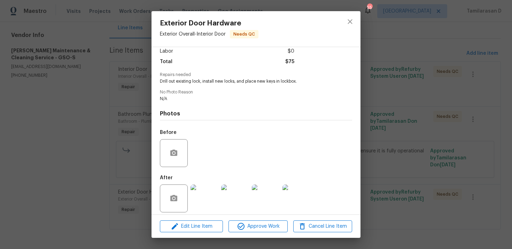
click at [115, 106] on div "Exterior Door Hardware Exterior Overall - Interior Door Needs QC Vendor Baker's…" at bounding box center [256, 124] width 512 height 249
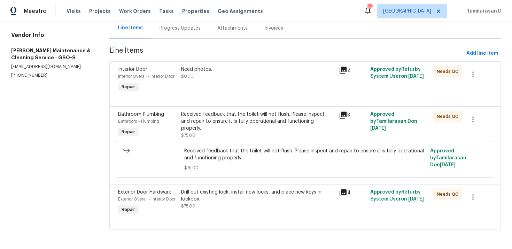
click at [179, 83] on div "Need photos. $0.00" at bounding box center [257, 80] width 157 height 32
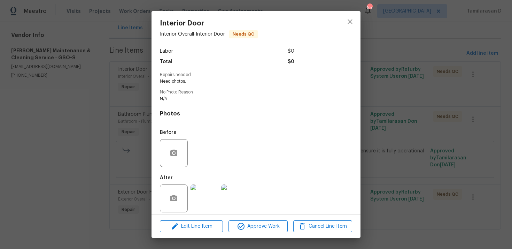
click at [201, 190] on img at bounding box center [204, 198] width 28 height 28
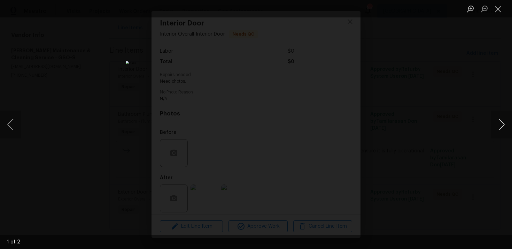
click at [509, 124] on button "Next image" at bounding box center [501, 124] width 21 height 28
click at [498, 13] on button "Close lightbox" at bounding box center [498, 9] width 14 height 12
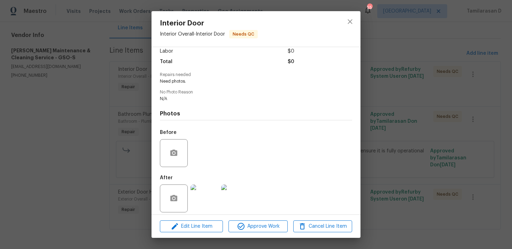
click at [62, 145] on div "Interior Door Interior Overall - Interior Door Needs QC Vendor Baker's Maintena…" at bounding box center [256, 124] width 512 height 249
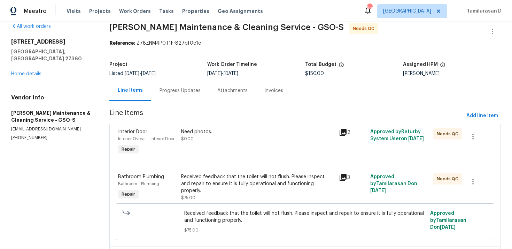
click at [162, 91] on div "Progress Updates" at bounding box center [179, 90] width 41 height 7
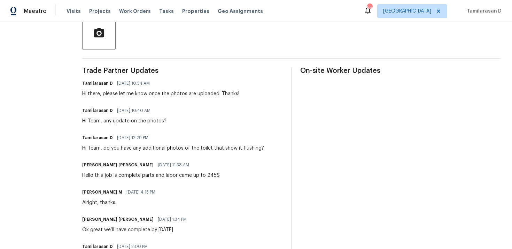
scroll to position [70, 0]
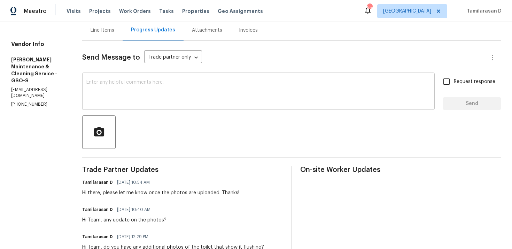
click at [124, 82] on textarea at bounding box center [258, 92] width 344 height 24
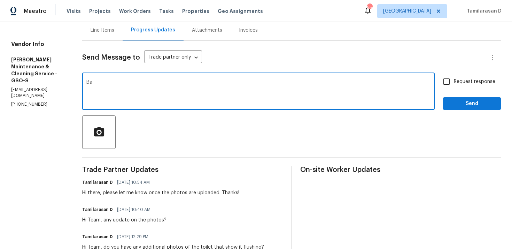
type textarea "B"
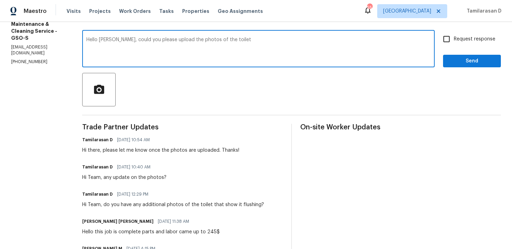
scroll to position [147, 0]
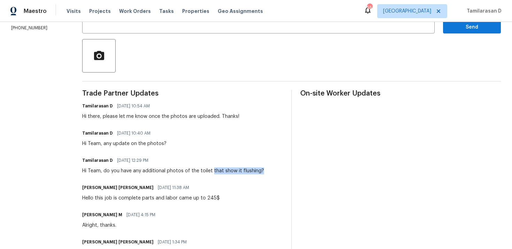
drag, startPoint x: 218, startPoint y: 171, endPoint x: 270, endPoint y: 172, distance: 51.9
click at [270, 172] on div "Tamilarasan D 09/29/2025 12:29 PM Hi Team, do you have any additional photos of…" at bounding box center [182, 164] width 201 height 19
copy div "that show it flushing?"
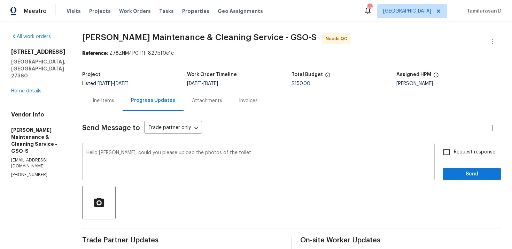
click at [241, 154] on textarea "Hello Baker, could you please upload the photos of the toilet" at bounding box center [258, 162] width 344 height 24
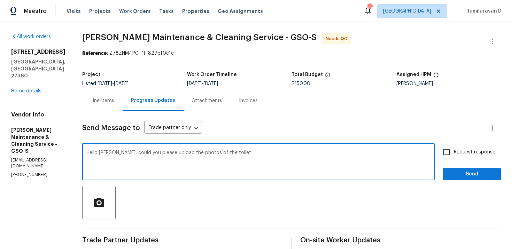
paste textarea "that show it flushing?"
click at [311, 152] on textarea "Hello Baker, could you please upload the photos of the toilet that show it flus…" at bounding box center [258, 162] width 344 height 24
click at [260, 151] on textarea "Hello Baker, could you please upload the photos of the toilet that show it flus…" at bounding box center [258, 162] width 344 height 24
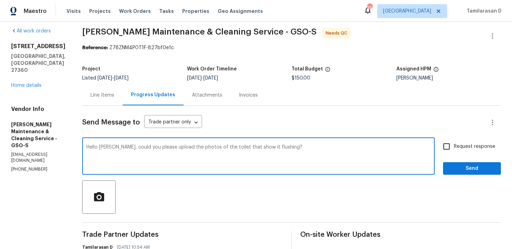
scroll to position [6, 0]
type textarea "Hello Baker, could you please upload the photos of the toilet that show it flus…"
click at [446, 147] on input "Request response" at bounding box center [446, 146] width 15 height 15
checkbox input "true"
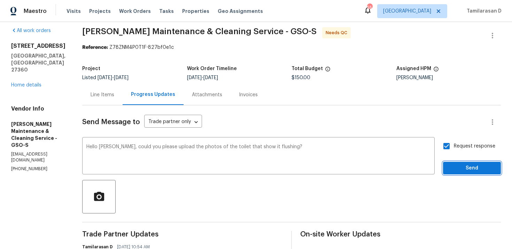
click at [462, 166] on span "Send" at bounding box center [471, 168] width 47 height 9
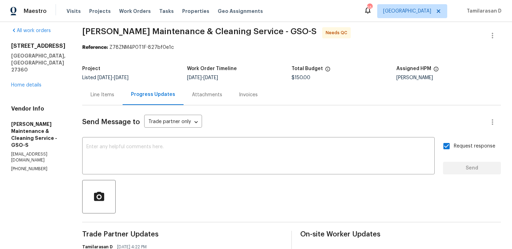
scroll to position [0, 0]
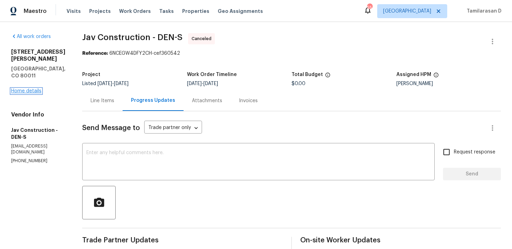
click at [24, 88] on link "Home details" at bounding box center [26, 90] width 30 height 5
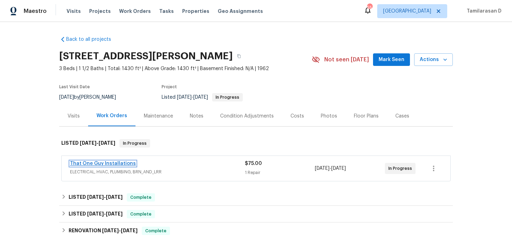
click at [96, 165] on link "That One Guy Installations" at bounding box center [103, 163] width 66 height 5
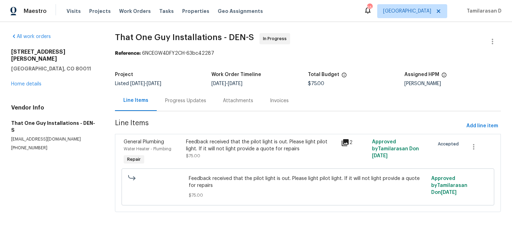
click at [188, 109] on div "Progress Updates" at bounding box center [186, 100] width 58 height 21
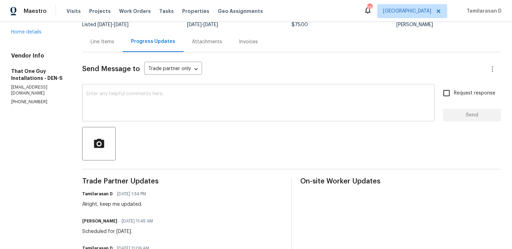
scroll to position [159, 0]
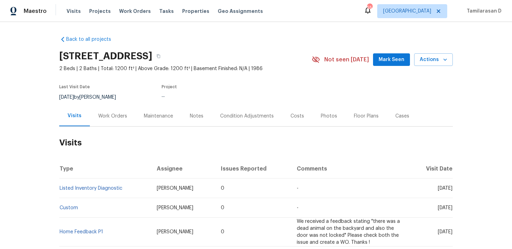
click at [113, 108] on div "Work Orders" at bounding box center [113, 115] width 46 height 21
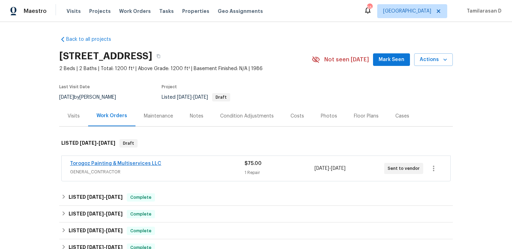
click at [100, 164] on link "Torogoz Painting & Multiservices LLC" at bounding box center [115, 163] width 91 height 5
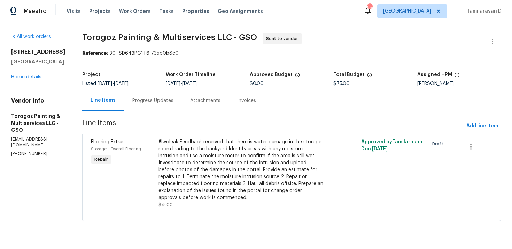
click at [172, 100] on div "Progress Updates" at bounding box center [152, 100] width 41 height 7
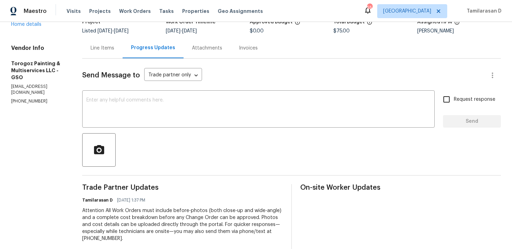
scroll to position [120, 0]
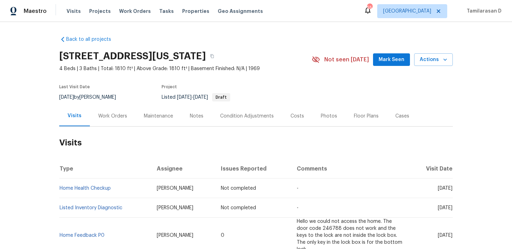
click at [113, 115] on div "Work Orders" at bounding box center [112, 115] width 29 height 7
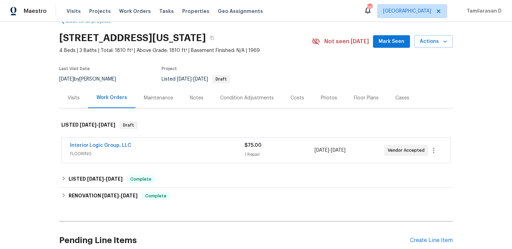
scroll to position [29, 0]
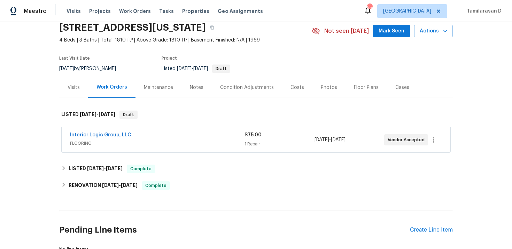
click at [92, 132] on span "Interior Logic Group, LLC" at bounding box center [100, 134] width 61 height 7
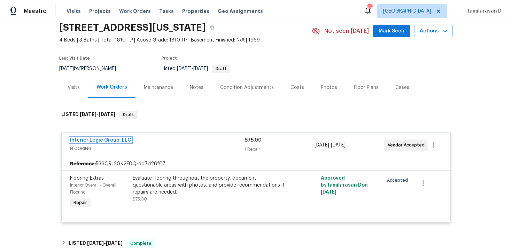
click at [96, 141] on link "Interior Logic Group, LLC" at bounding box center [100, 140] width 61 height 5
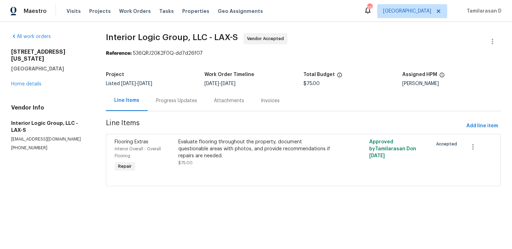
click at [165, 103] on div "Progress Updates" at bounding box center [176, 100] width 41 height 7
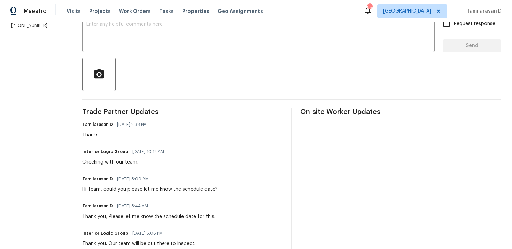
scroll to position [135, 0]
